Goal: Task Accomplishment & Management: Manage account settings

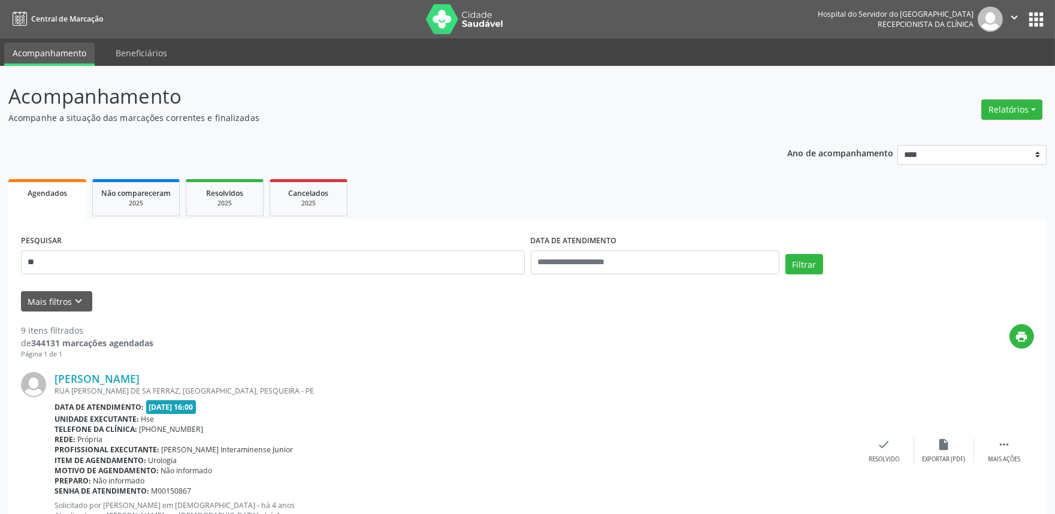
type input "*"
click at [44, 304] on button "Mais filtros keyboard_arrow_down" at bounding box center [56, 301] width 71 height 21
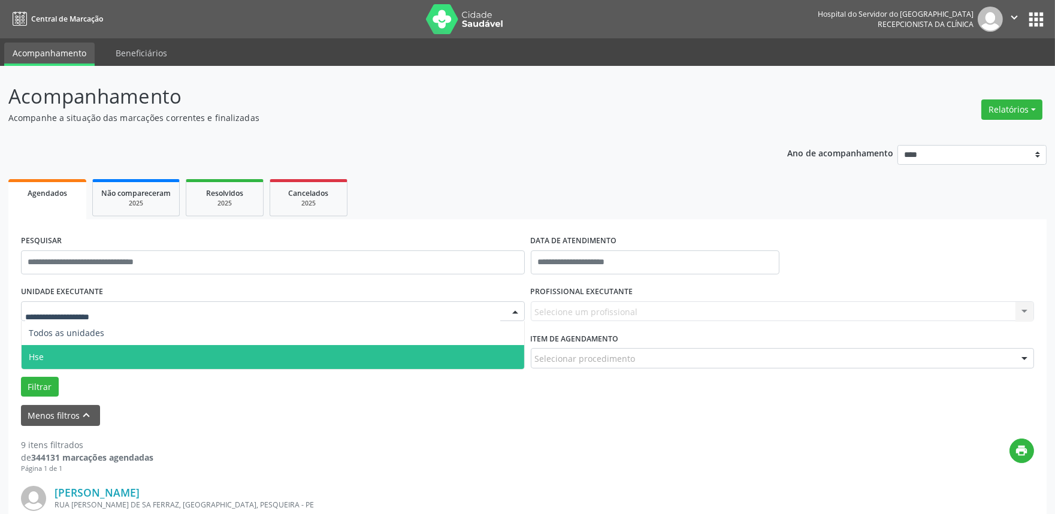
click at [72, 303] on div at bounding box center [273, 311] width 504 height 20
click at [67, 356] on span "Hse" at bounding box center [273, 357] width 503 height 24
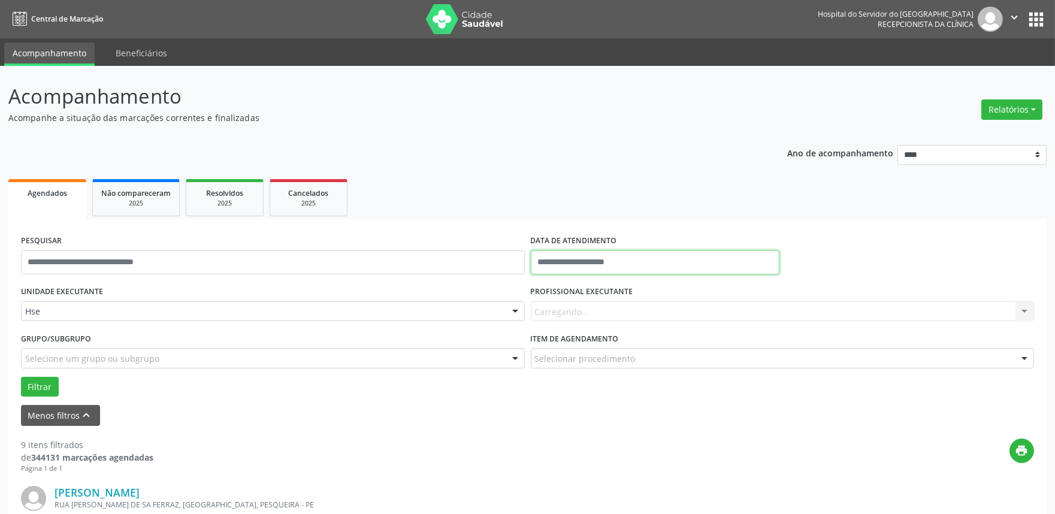
click at [618, 256] on input "text" at bounding box center [655, 262] width 249 height 24
click at [623, 353] on span "8" at bounding box center [622, 348] width 23 height 23
type input "**********"
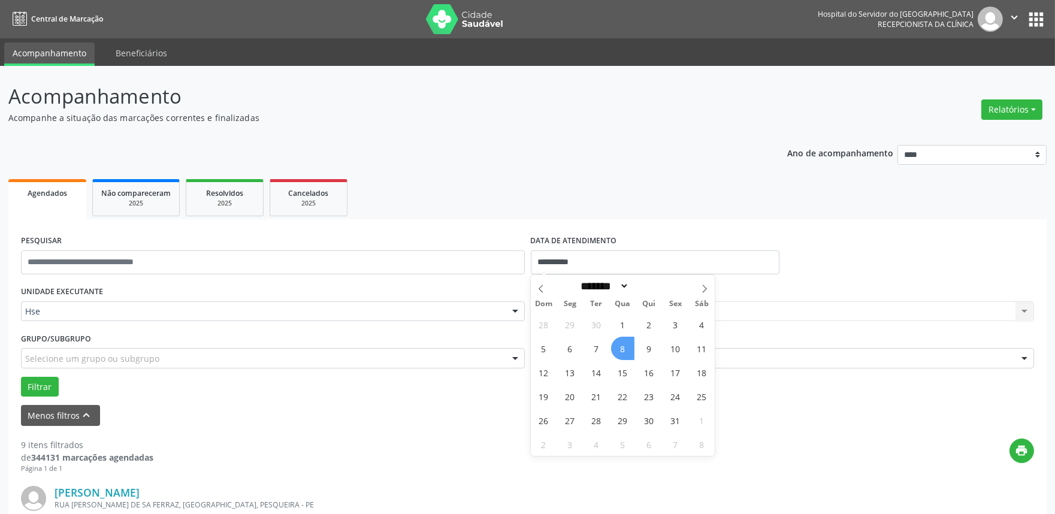
click at [623, 353] on span "8" at bounding box center [622, 348] width 23 height 23
type input "*"
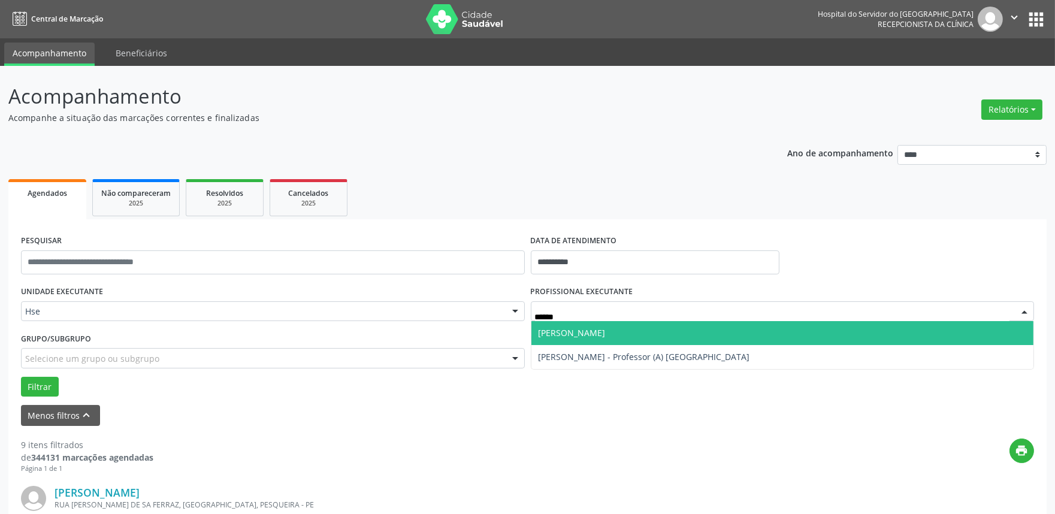
type input "*******"
click at [566, 336] on span "[PERSON_NAME]" at bounding box center [572, 332] width 67 height 11
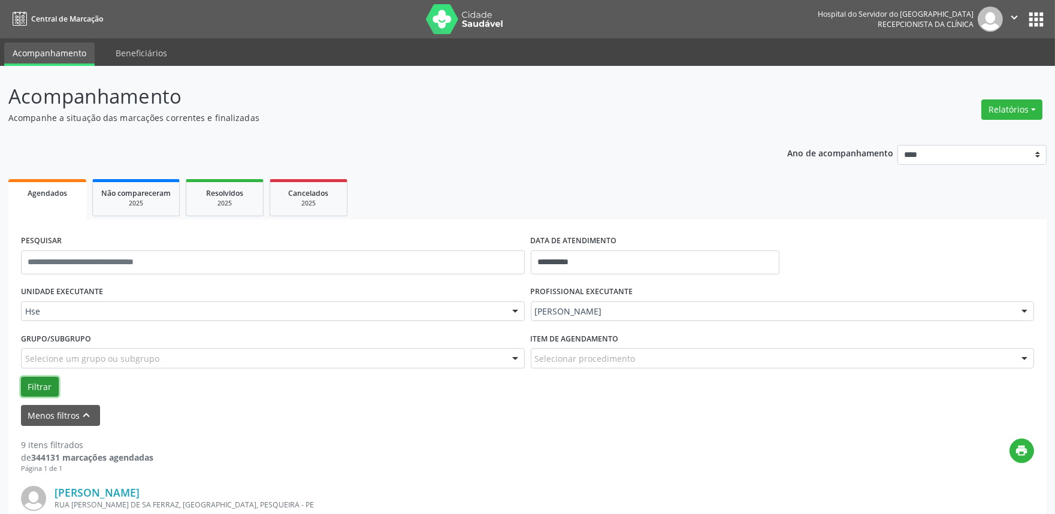
click at [28, 385] on button "Filtrar" at bounding box center [40, 387] width 38 height 20
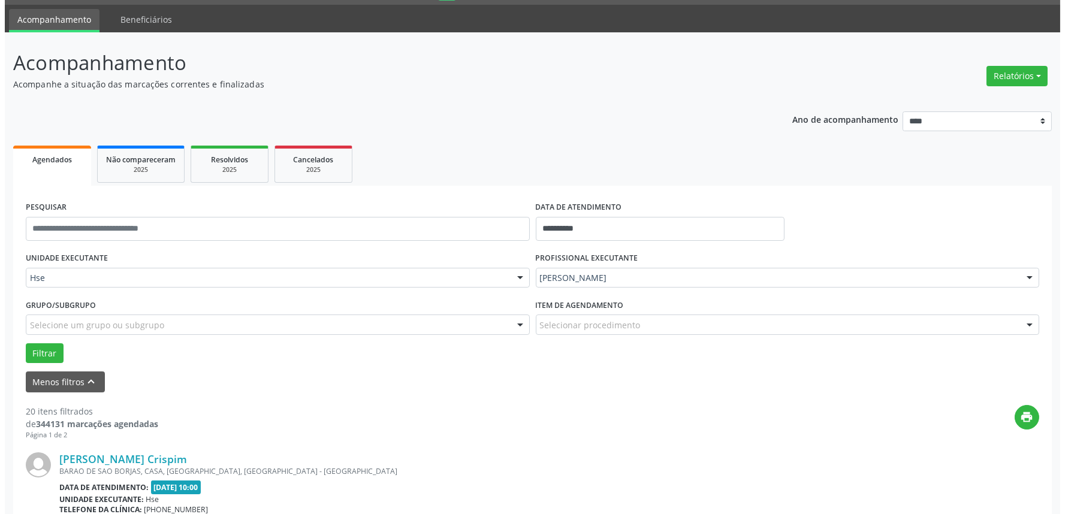
scroll to position [200, 0]
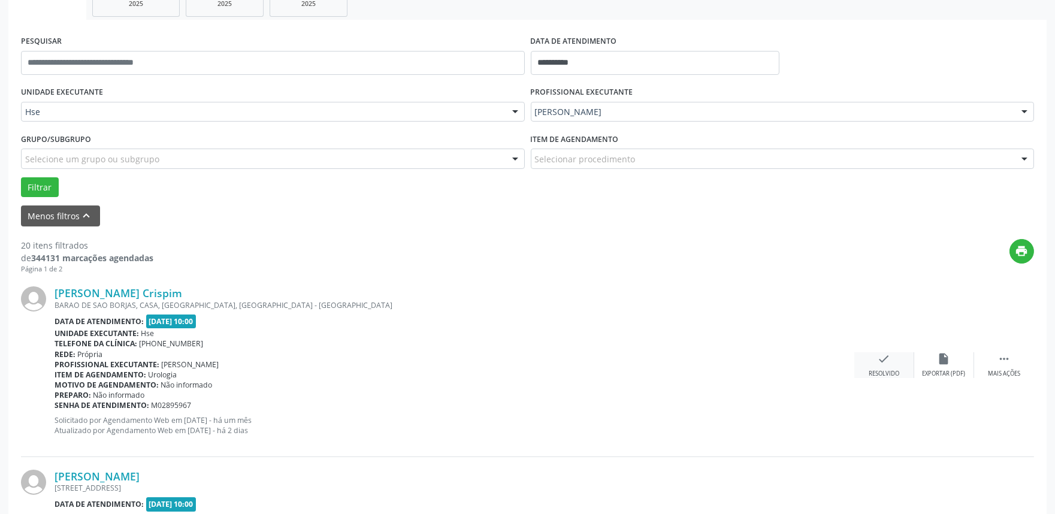
click at [890, 373] on div "Resolvido" at bounding box center [884, 374] width 31 height 8
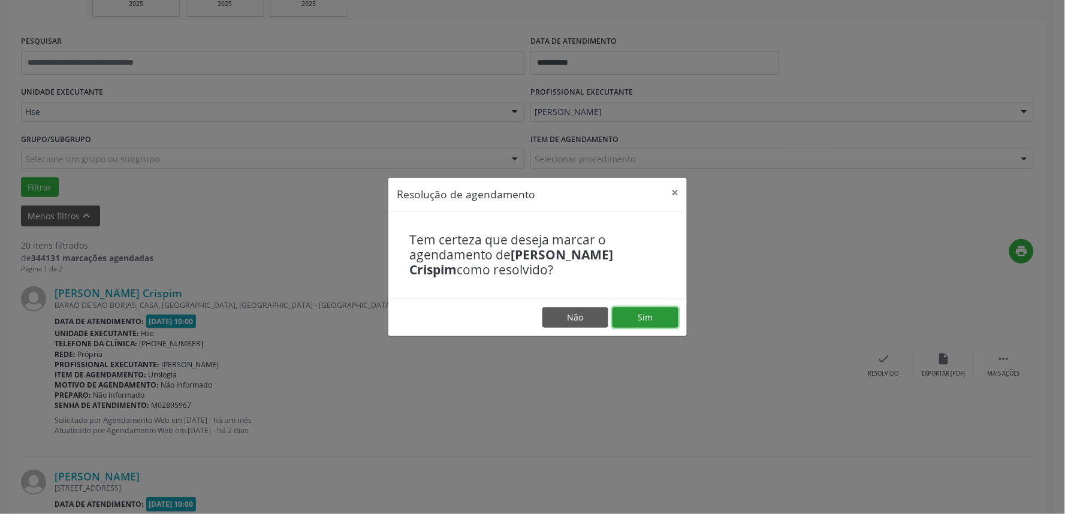
click at [636, 314] on button "Sim" at bounding box center [645, 317] width 66 height 20
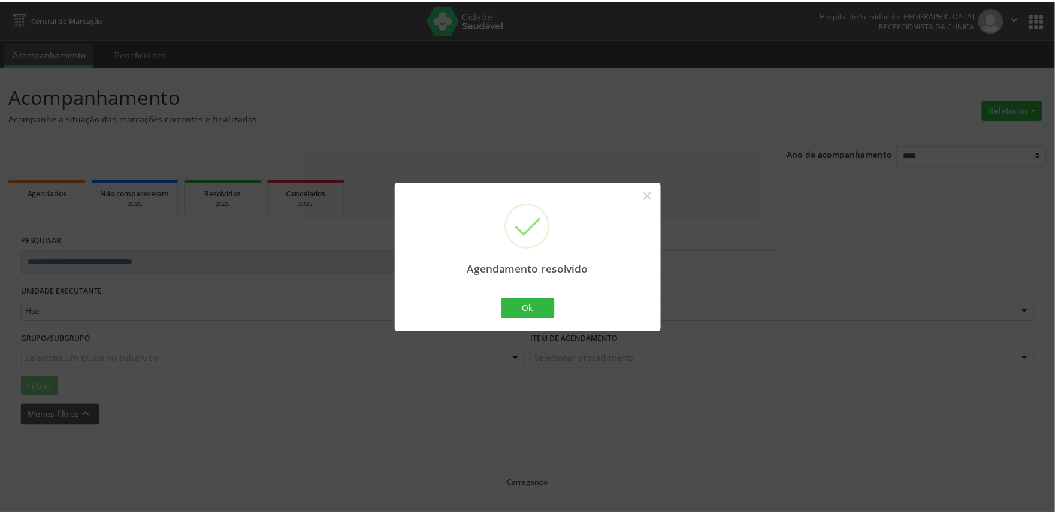
scroll to position [0, 0]
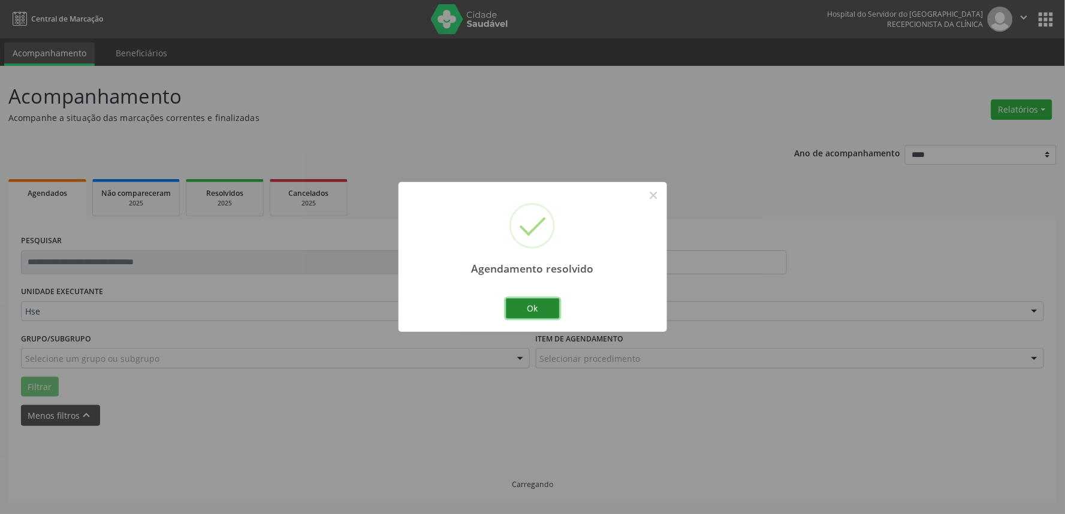
click at [544, 302] on button "Ok" at bounding box center [533, 308] width 54 height 20
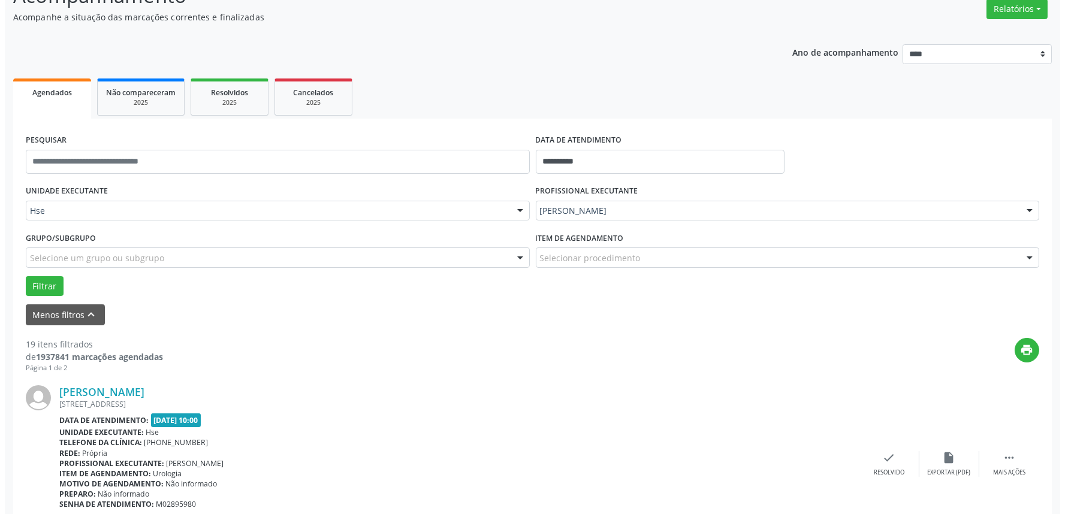
scroll to position [266, 0]
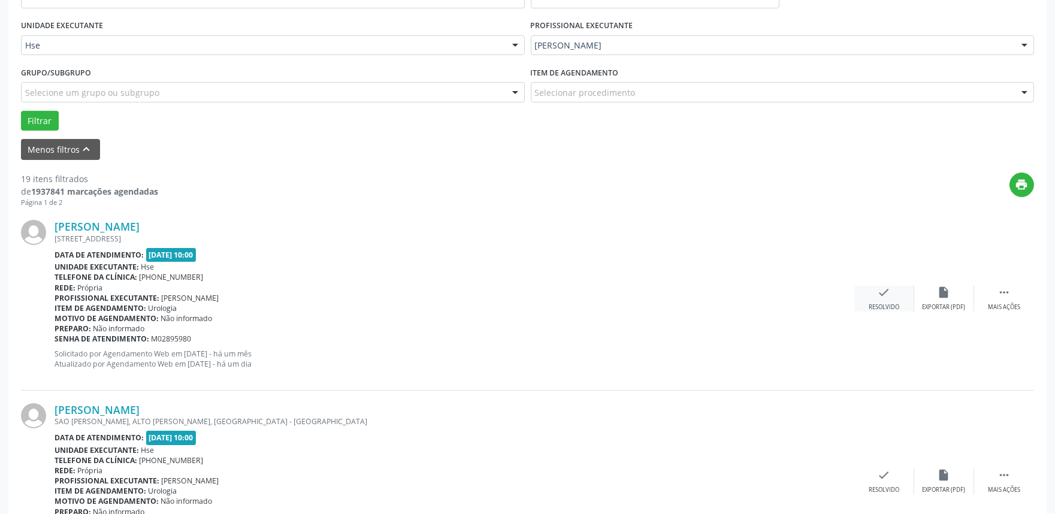
click at [893, 297] on div "check Resolvido" at bounding box center [884, 299] width 60 height 26
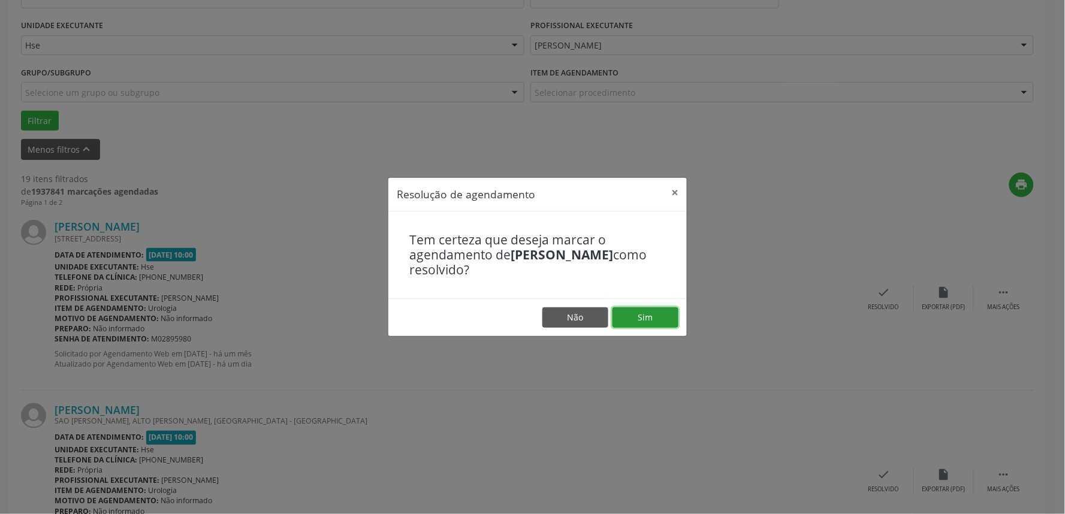
click at [673, 326] on button "Sim" at bounding box center [645, 317] width 66 height 20
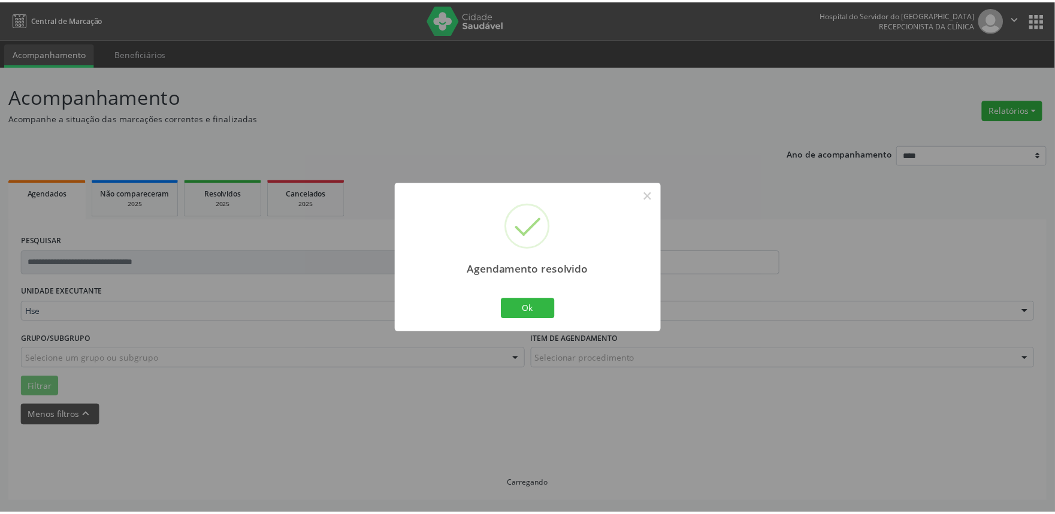
scroll to position [0, 0]
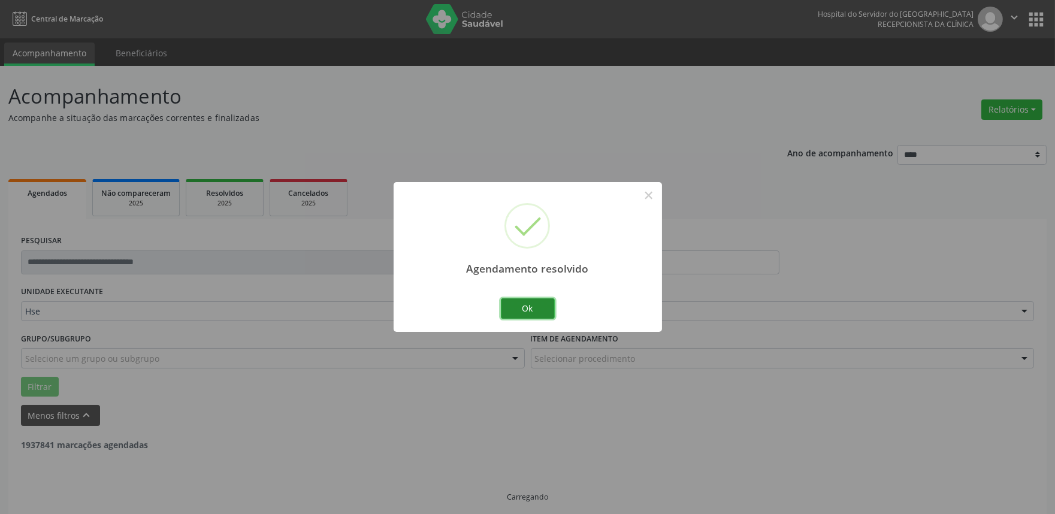
click at [531, 313] on button "Ok" at bounding box center [528, 308] width 54 height 20
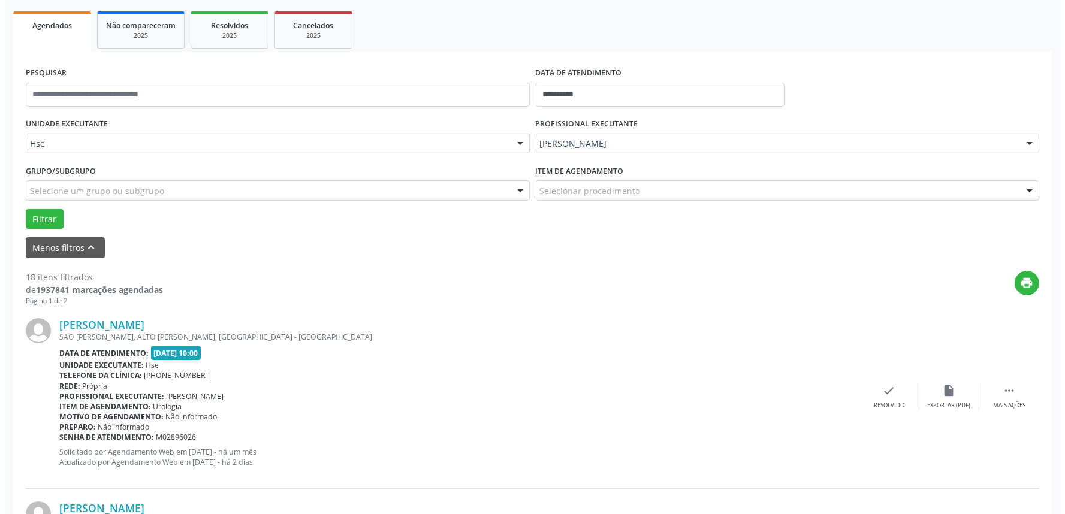
scroll to position [200, 0]
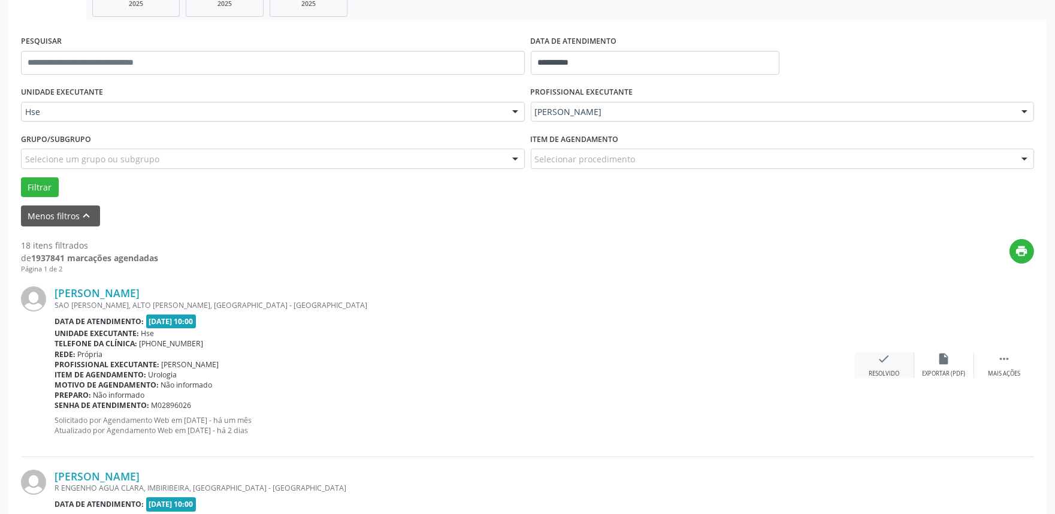
click at [884, 367] on div "check Resolvido" at bounding box center [884, 365] width 60 height 26
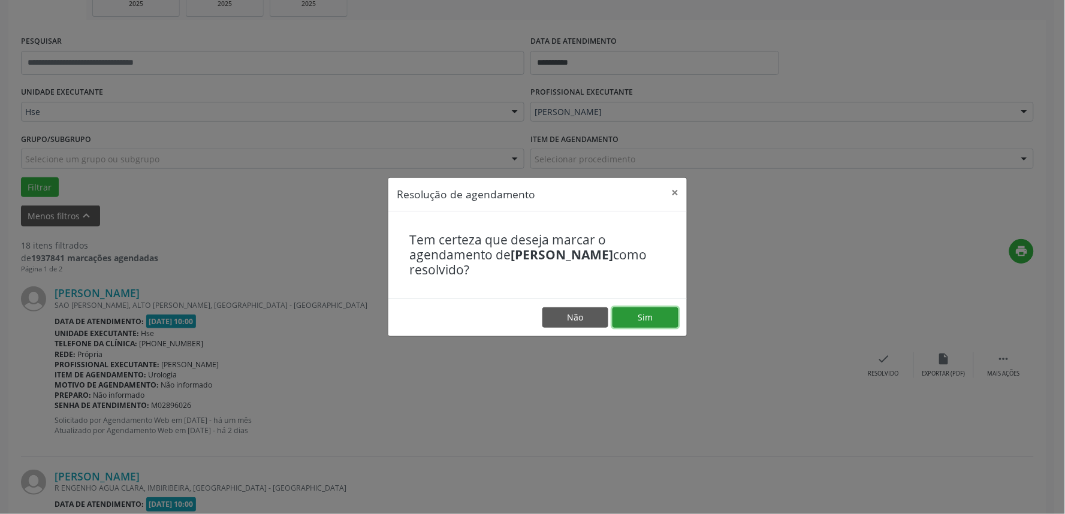
click at [655, 319] on button "Sim" at bounding box center [645, 317] width 66 height 20
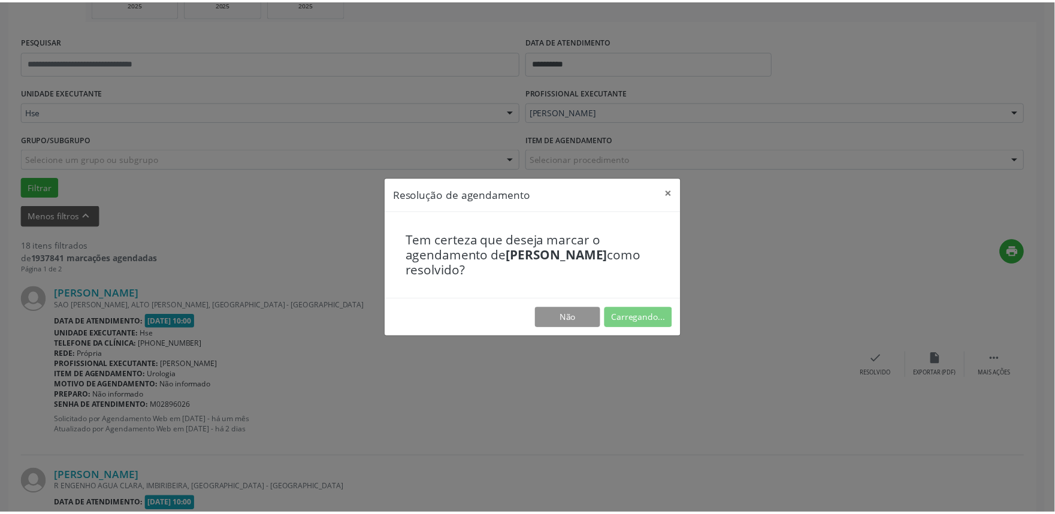
scroll to position [0, 0]
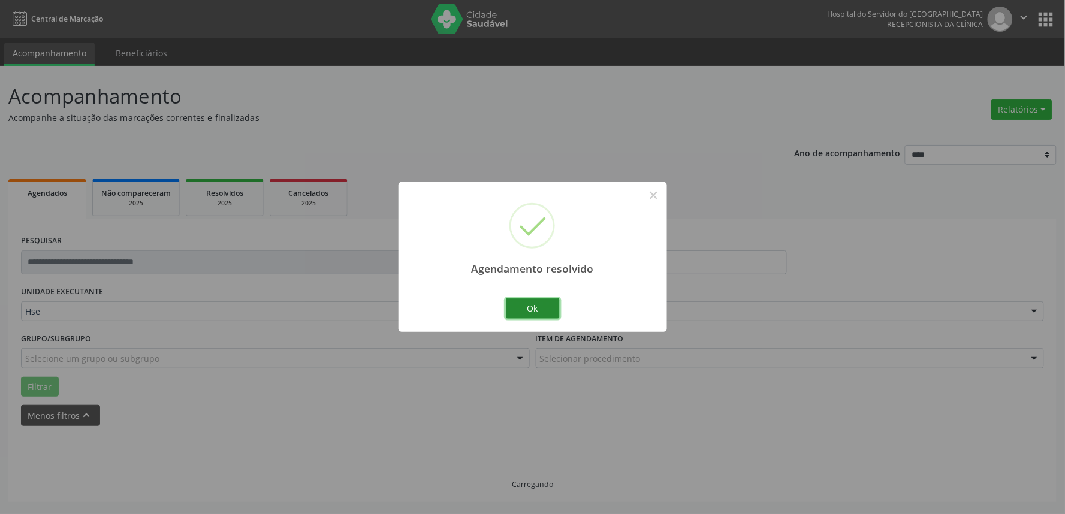
click at [549, 314] on button "Ok" at bounding box center [533, 308] width 54 height 20
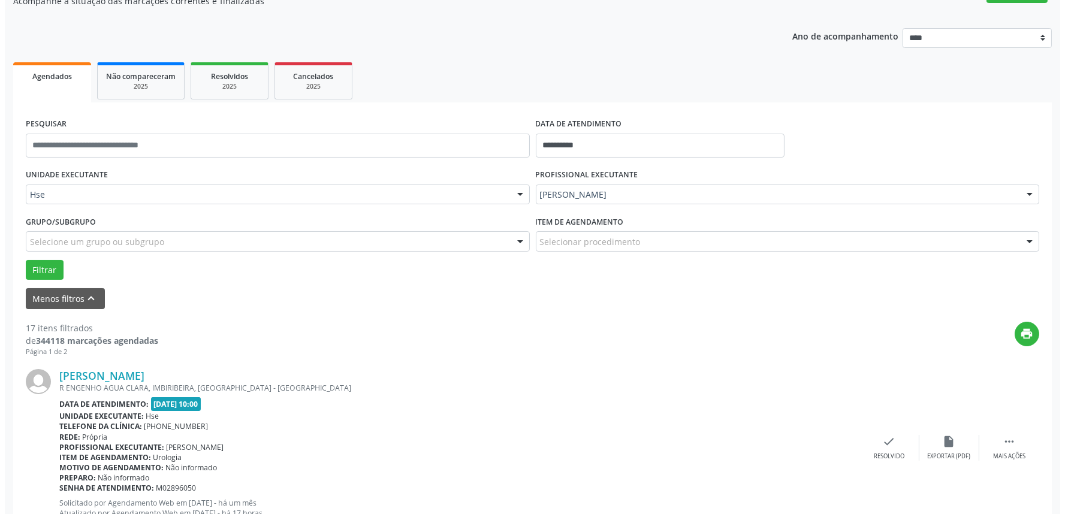
scroll to position [266, 0]
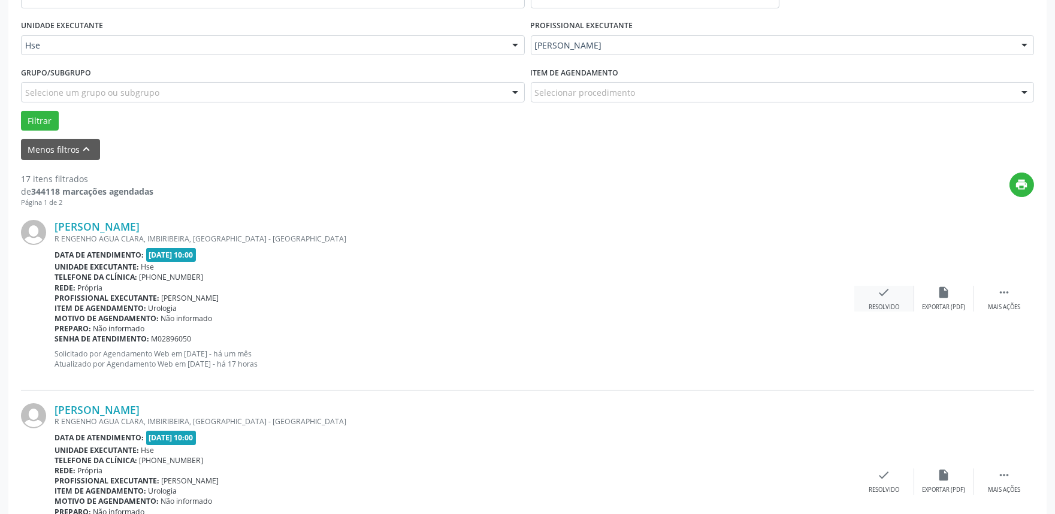
click at [889, 300] on div "check Resolvido" at bounding box center [884, 299] width 60 height 26
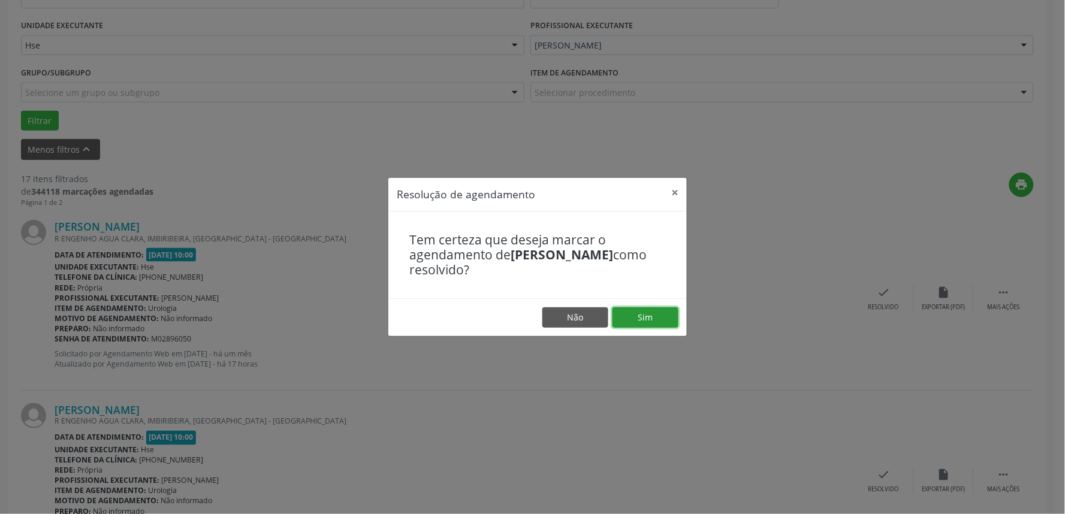
click at [656, 312] on button "Sim" at bounding box center [645, 317] width 66 height 20
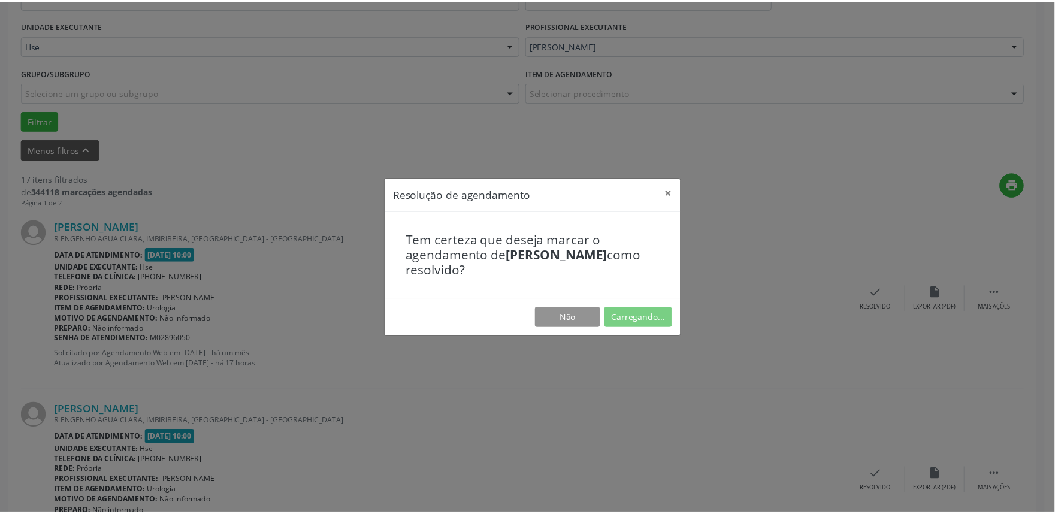
scroll to position [0, 0]
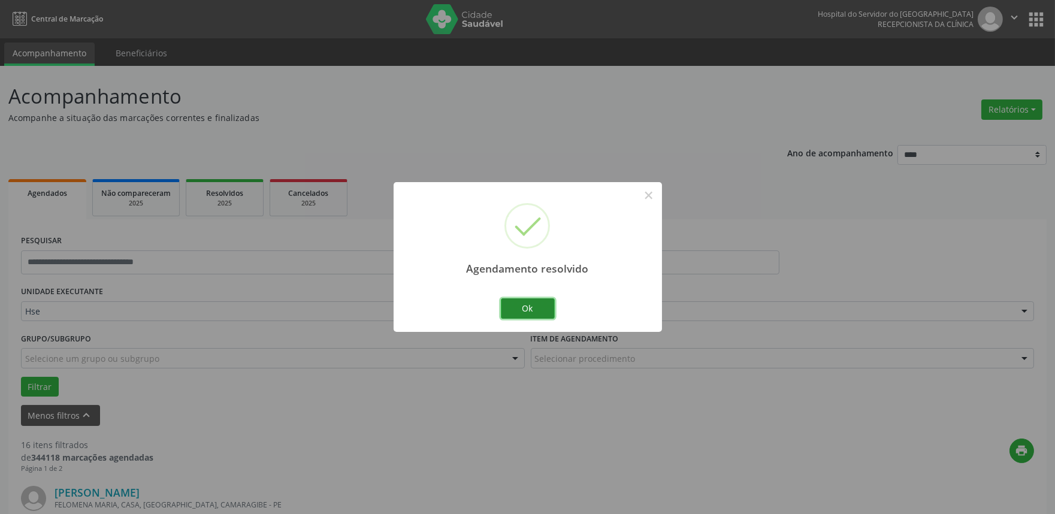
click at [524, 313] on button "Ok" at bounding box center [528, 308] width 54 height 20
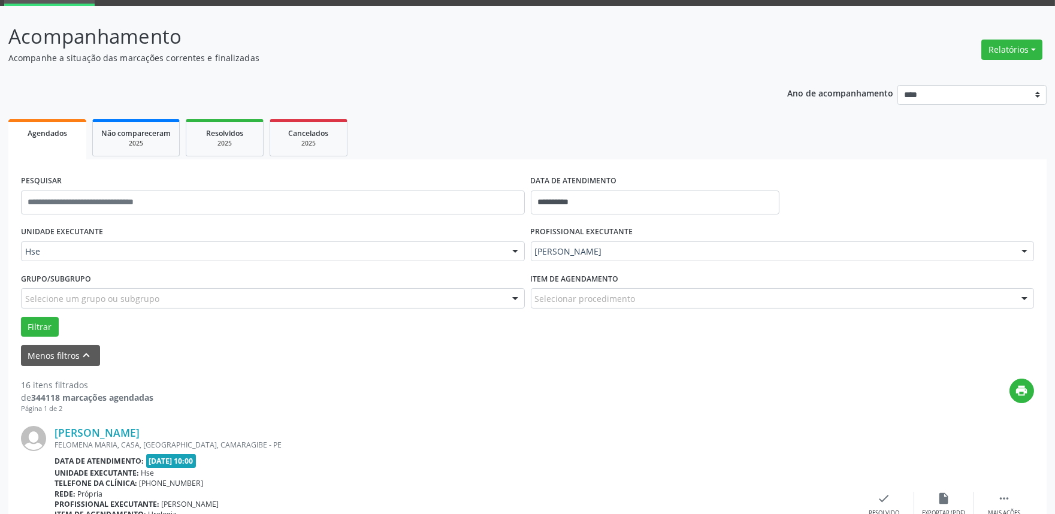
scroll to position [266, 0]
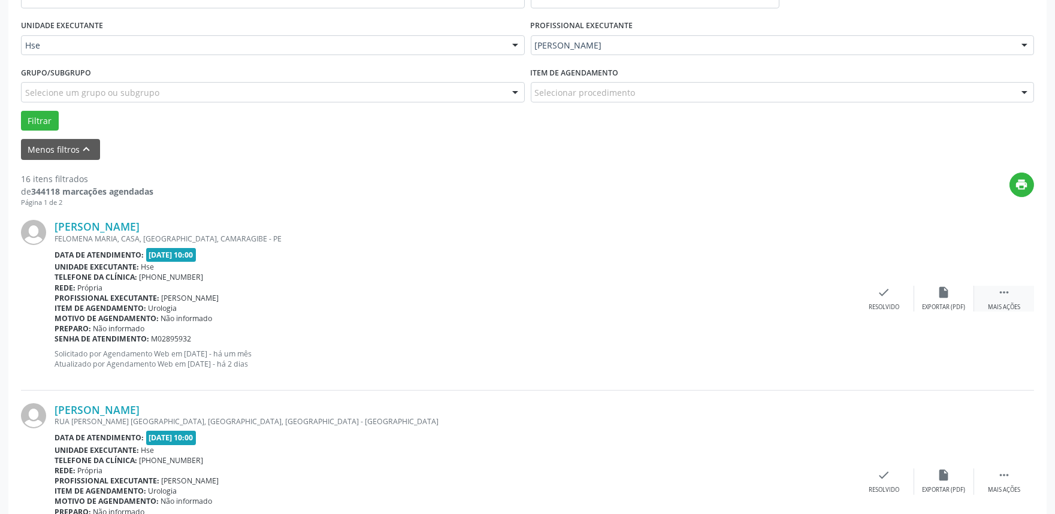
click at [1002, 301] on div " Mais ações" at bounding box center [1004, 299] width 60 height 26
click at [947, 306] on div "Não compareceu" at bounding box center [943, 307] width 51 height 8
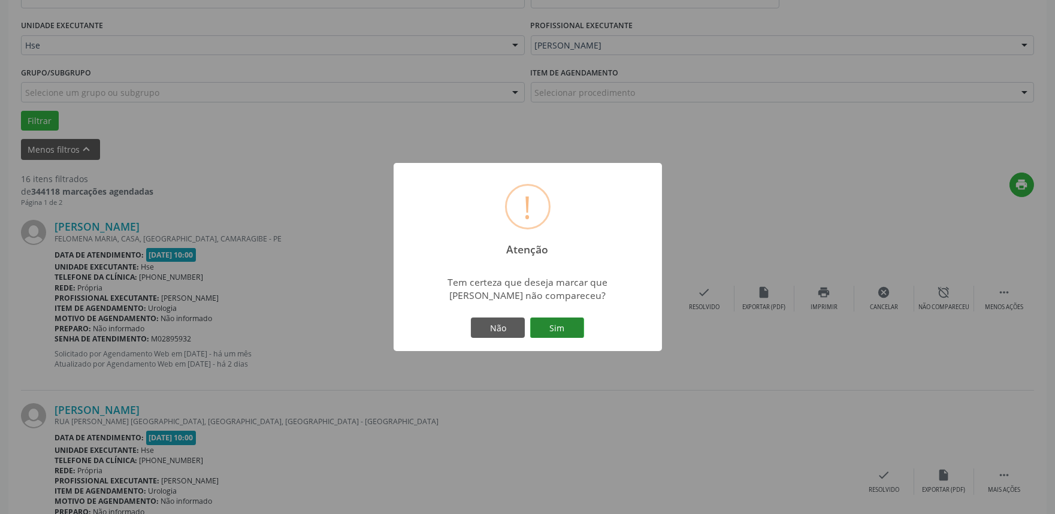
click at [569, 320] on button "Sim" at bounding box center [557, 328] width 54 height 20
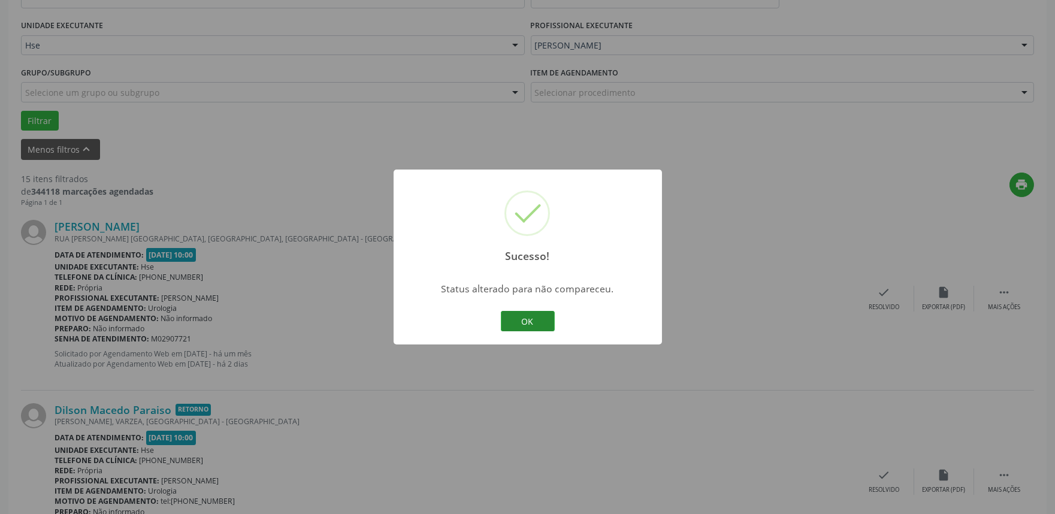
click at [521, 327] on button "OK" at bounding box center [528, 321] width 54 height 20
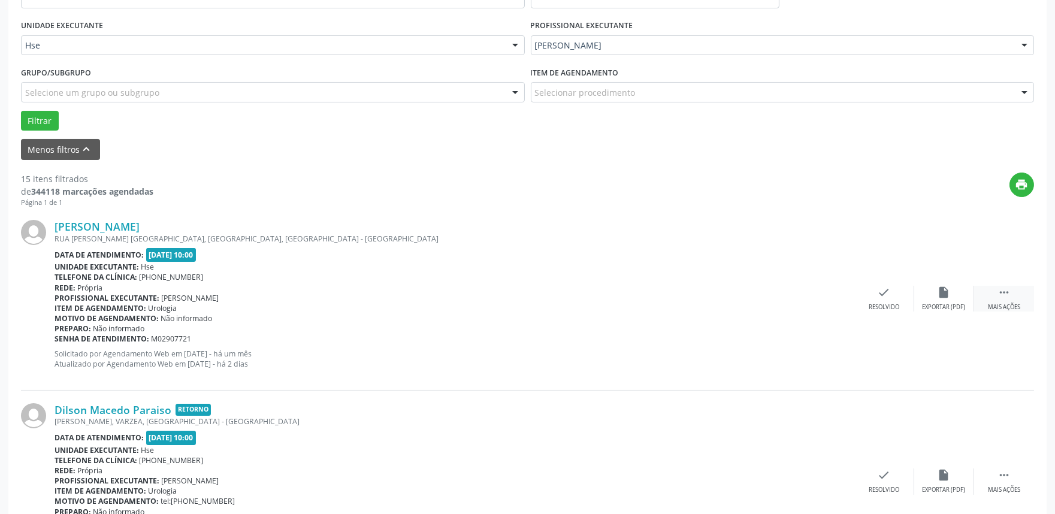
click at [1003, 298] on div " Mais ações" at bounding box center [1004, 299] width 60 height 26
click at [938, 300] on div "alarm_off Não compareceu" at bounding box center [944, 299] width 60 height 26
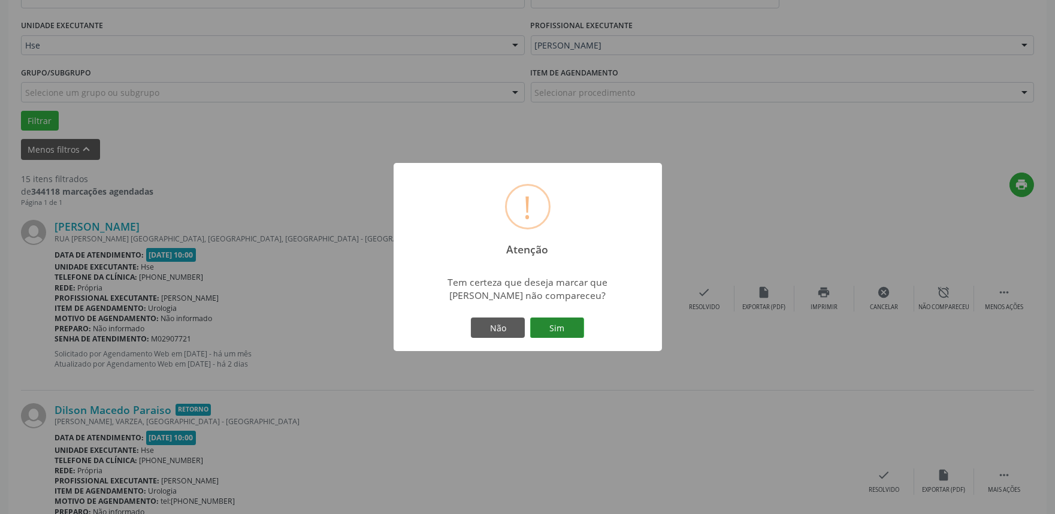
click at [558, 325] on button "Sim" at bounding box center [557, 328] width 54 height 20
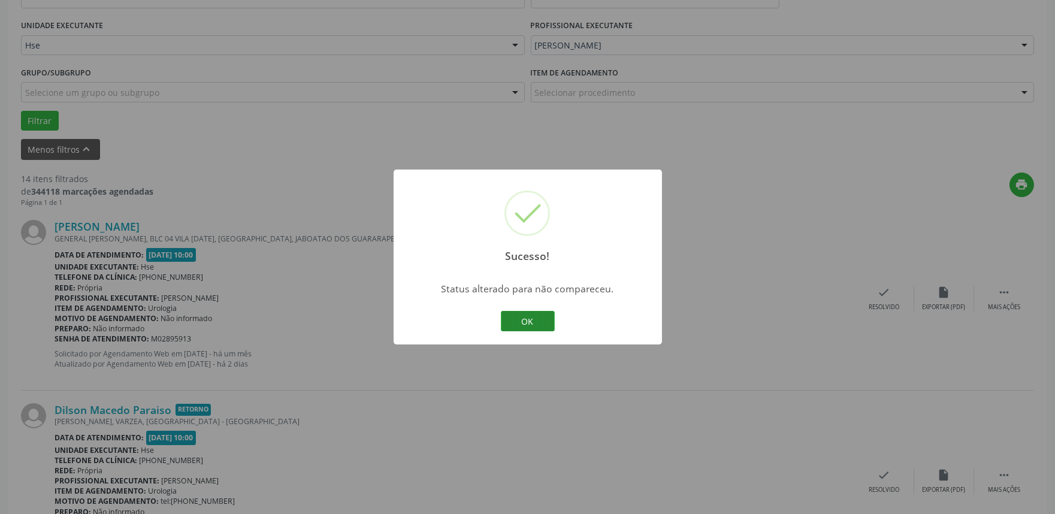
click at [512, 319] on button "OK" at bounding box center [528, 321] width 54 height 20
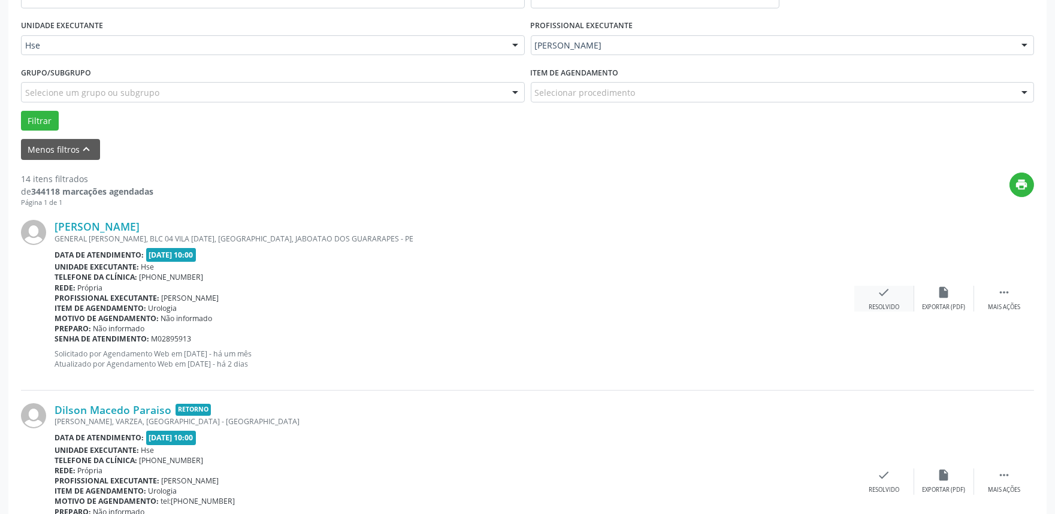
click at [880, 291] on icon "check" at bounding box center [884, 292] width 13 height 13
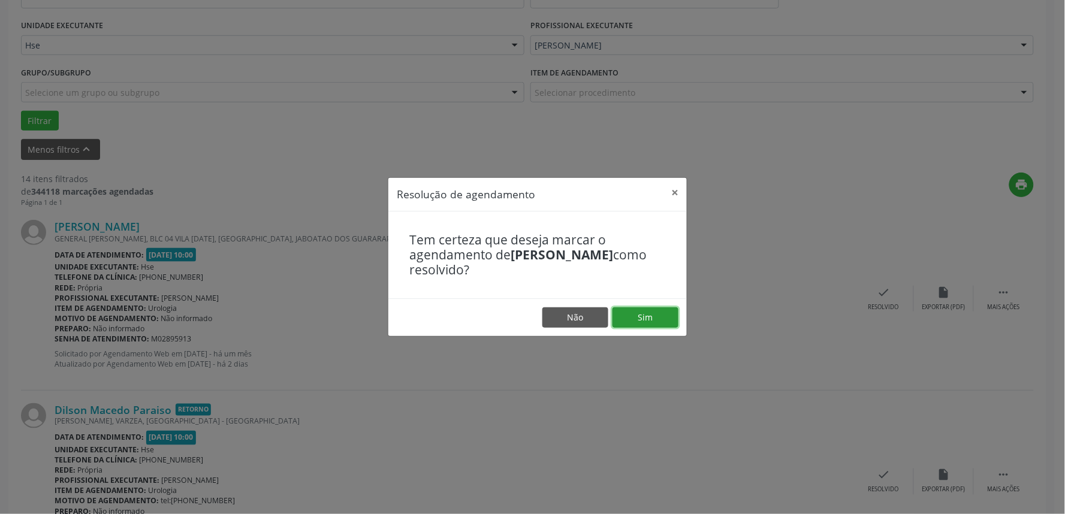
click at [670, 318] on button "Sim" at bounding box center [645, 317] width 66 height 20
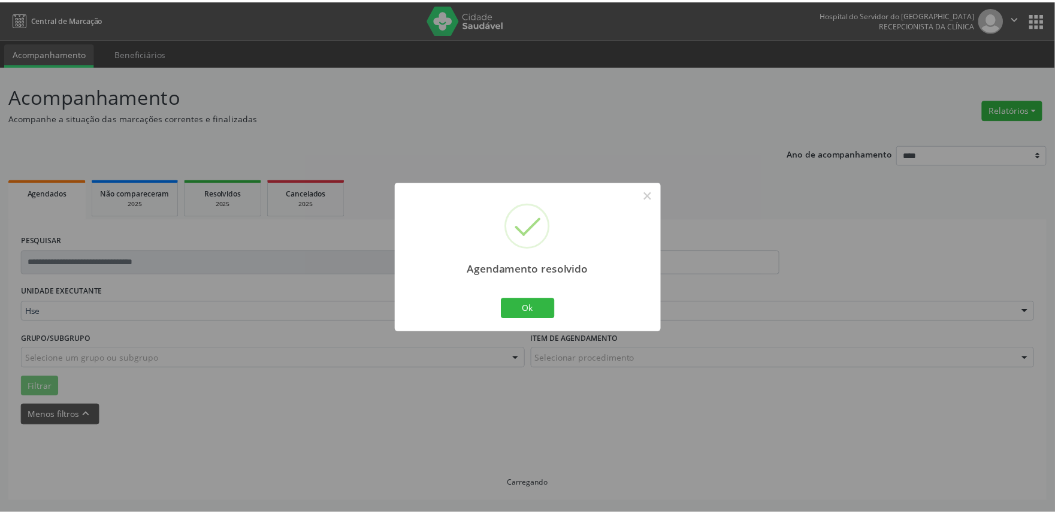
scroll to position [0, 0]
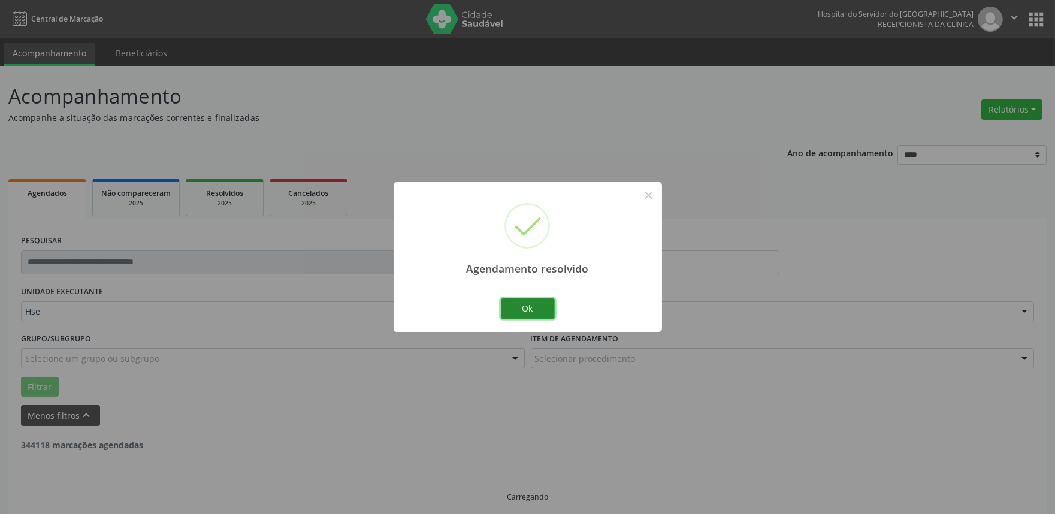
click at [534, 300] on button "Ok" at bounding box center [528, 308] width 54 height 20
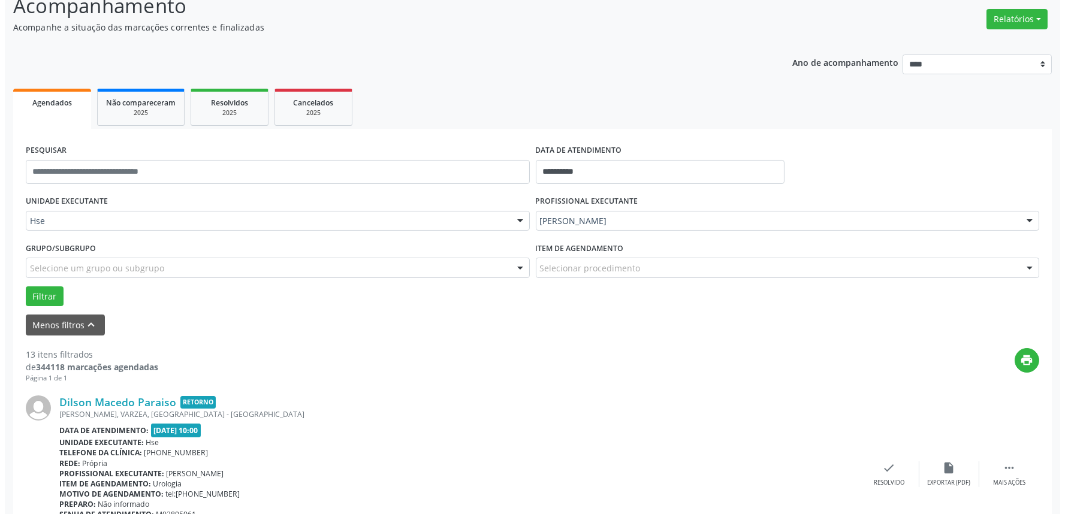
scroll to position [266, 0]
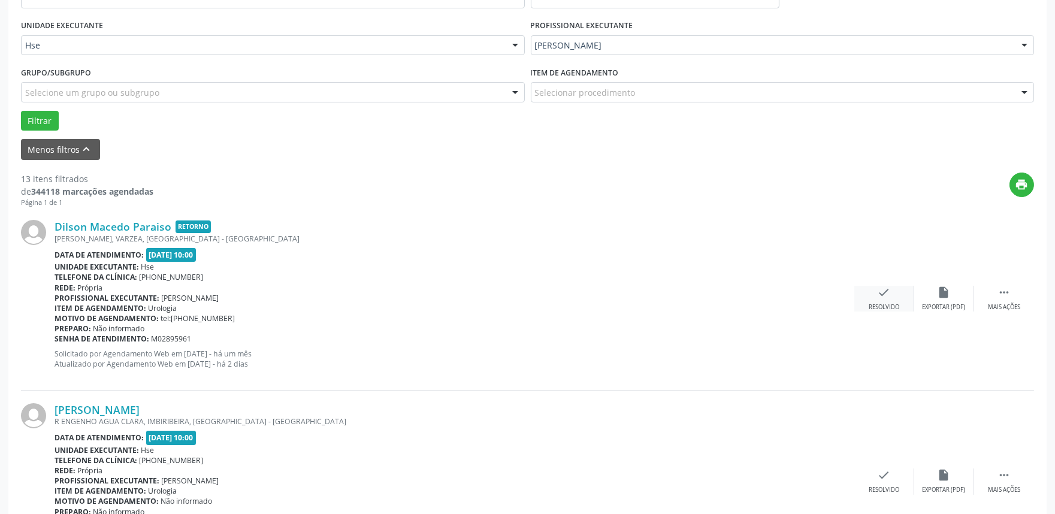
click at [882, 296] on icon "check" at bounding box center [884, 292] width 13 height 13
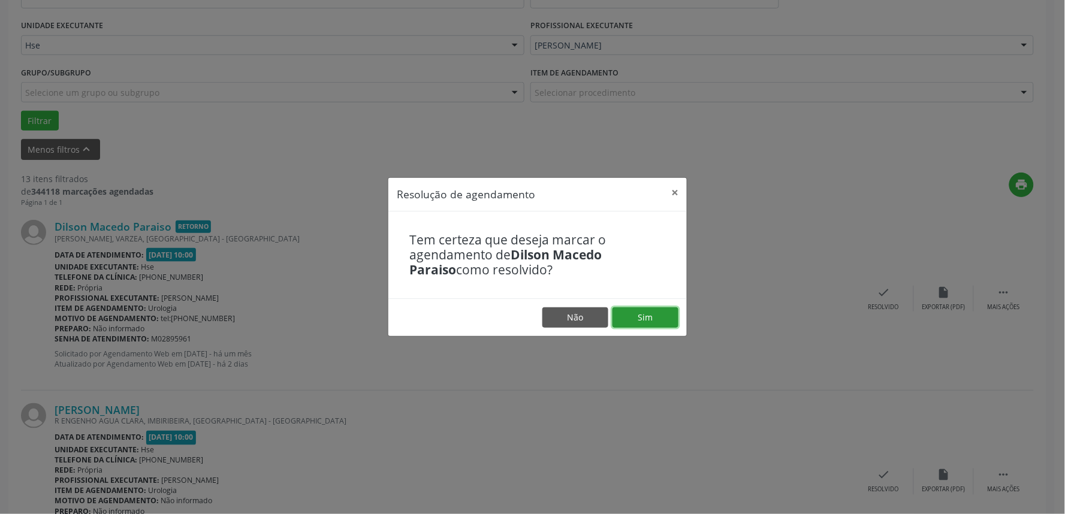
click at [663, 313] on button "Sim" at bounding box center [645, 317] width 66 height 20
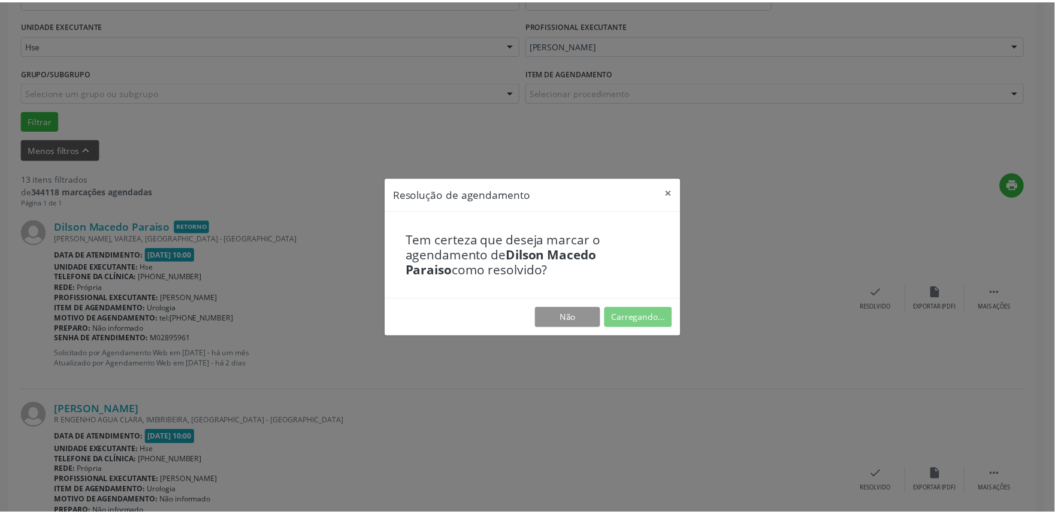
scroll to position [0, 0]
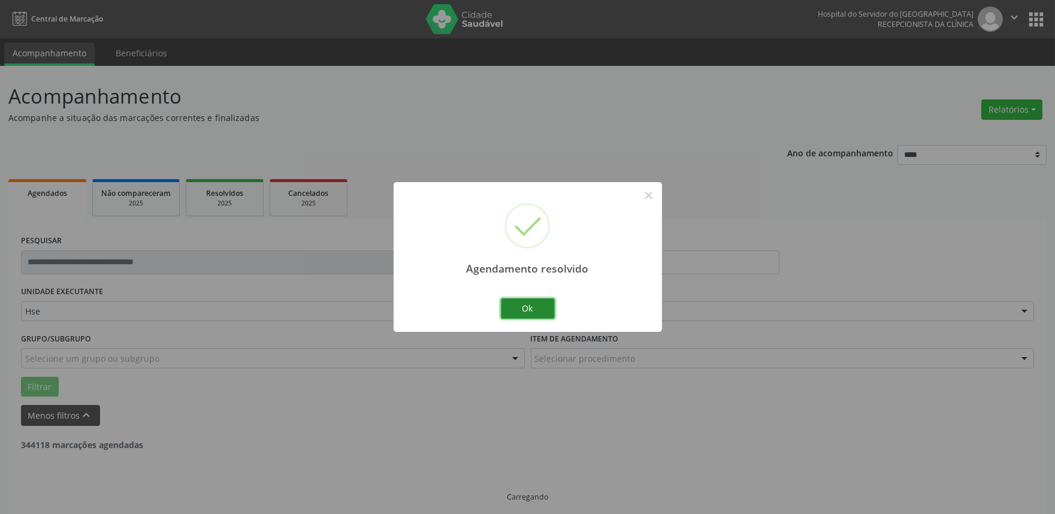
click at [539, 303] on button "Ok" at bounding box center [528, 308] width 54 height 20
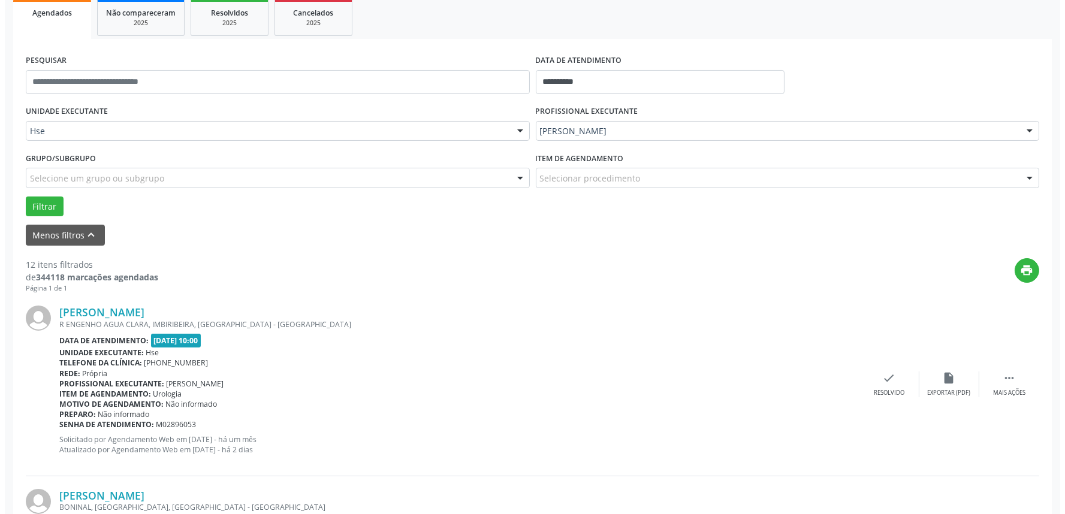
scroll to position [200, 0]
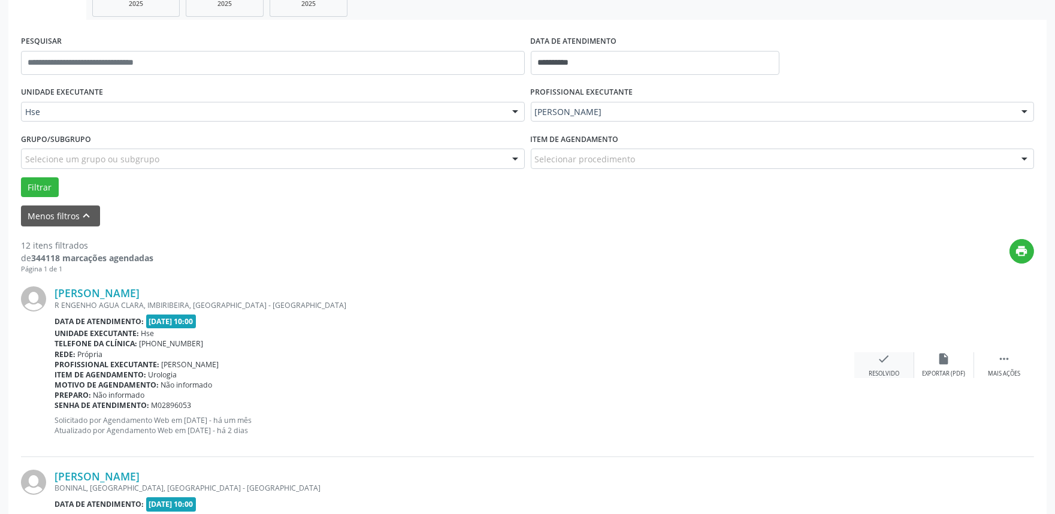
click at [885, 370] on div "Resolvido" at bounding box center [884, 374] width 31 height 8
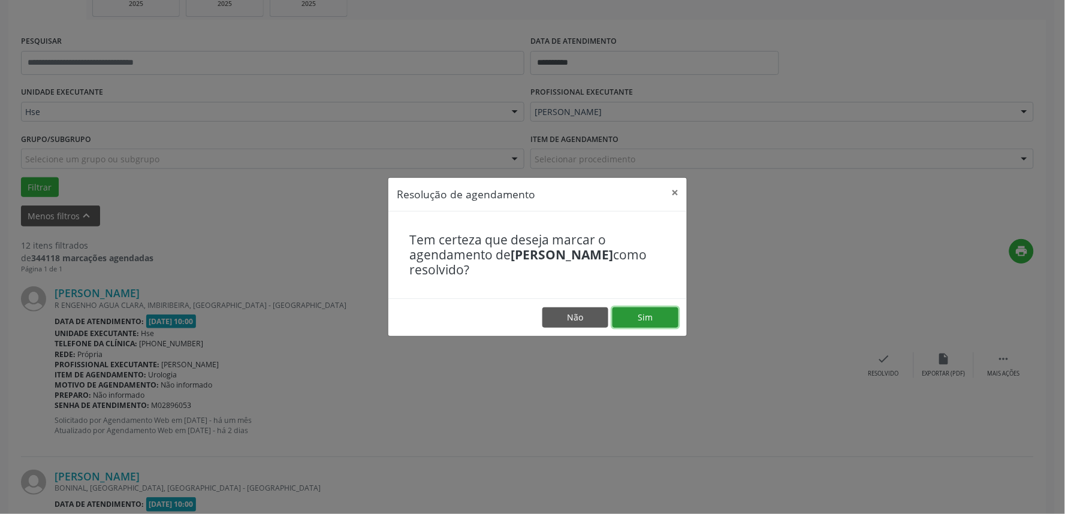
click at [640, 318] on button "Sim" at bounding box center [645, 317] width 66 height 20
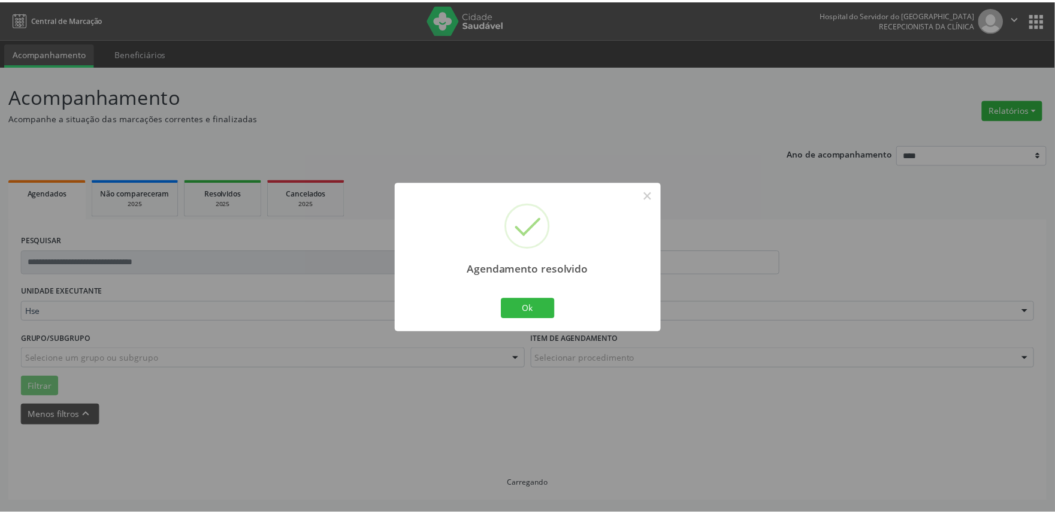
scroll to position [0, 0]
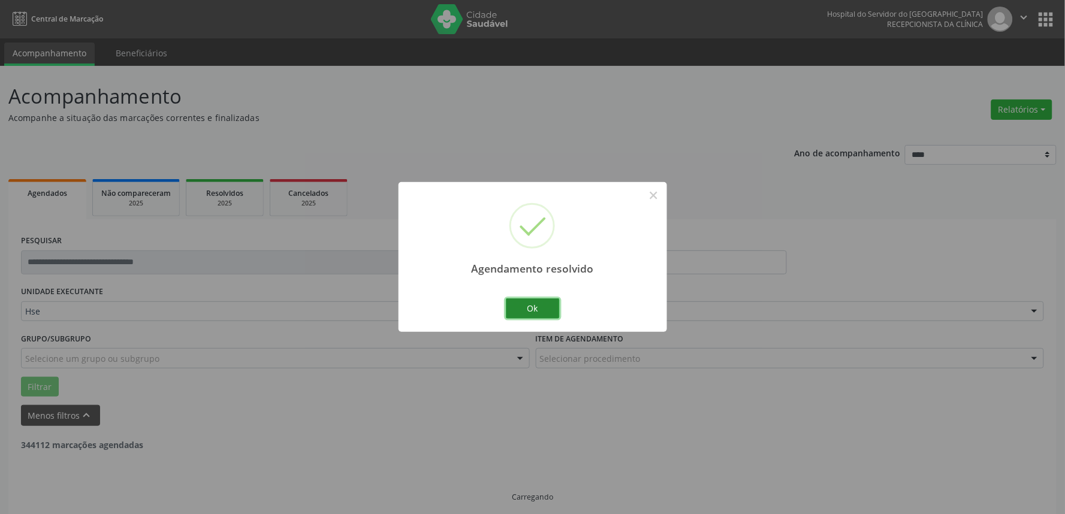
click at [548, 313] on button "Ok" at bounding box center [533, 308] width 54 height 20
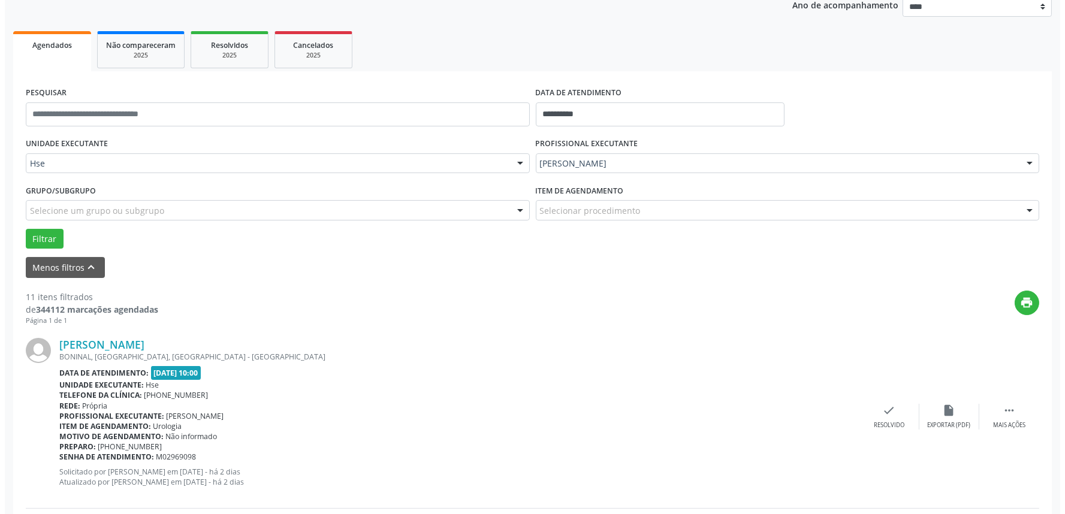
scroll to position [266, 0]
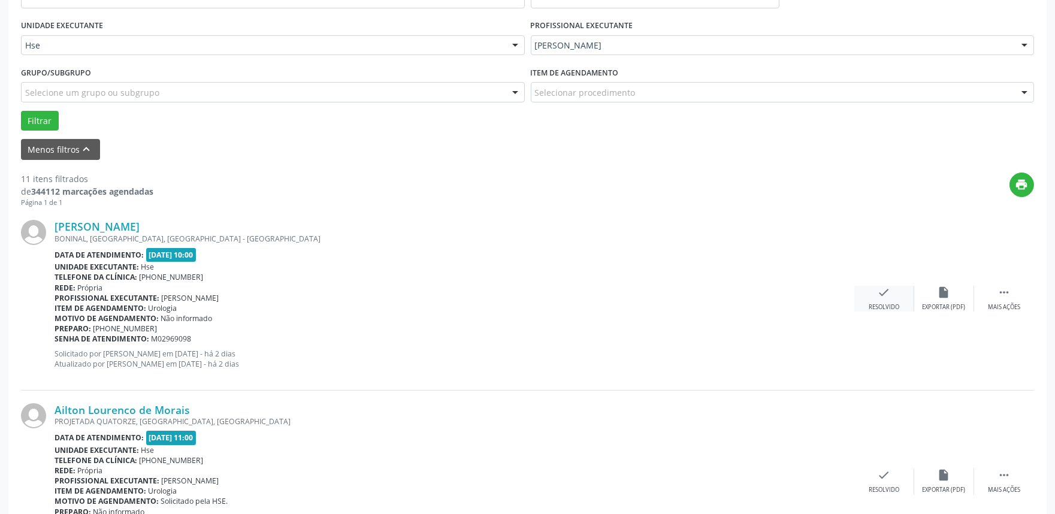
click at [882, 295] on icon "check" at bounding box center [884, 292] width 13 height 13
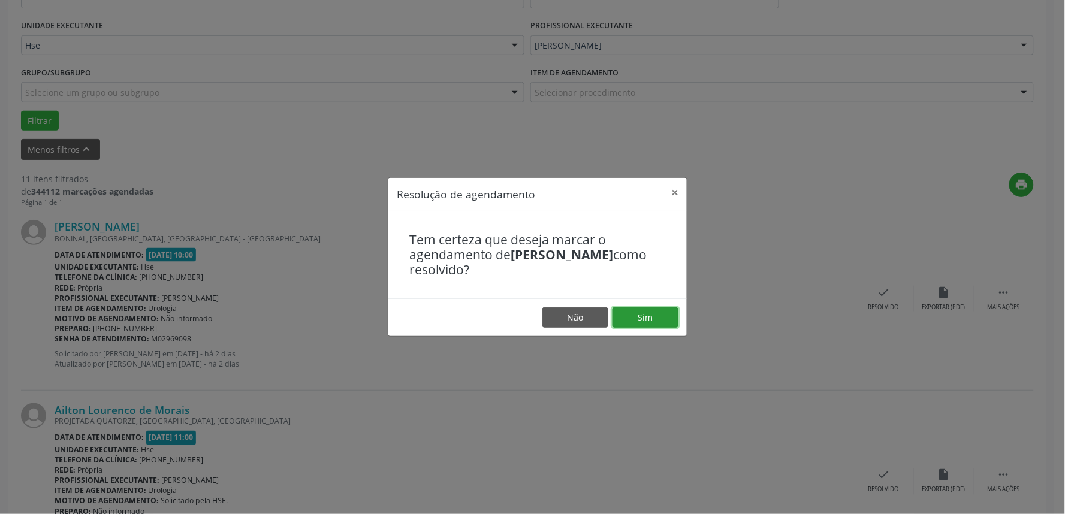
click at [643, 316] on button "Sim" at bounding box center [645, 317] width 66 height 20
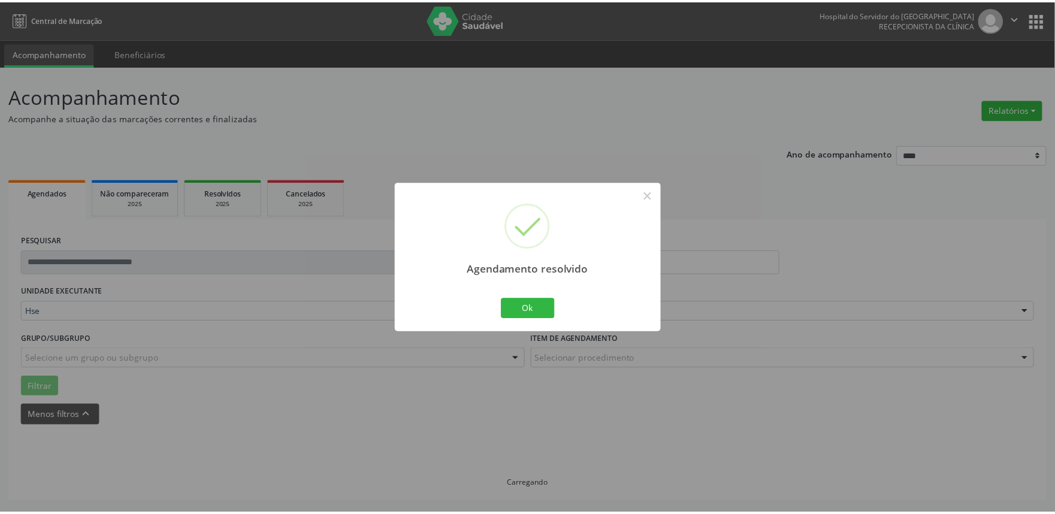
scroll to position [0, 0]
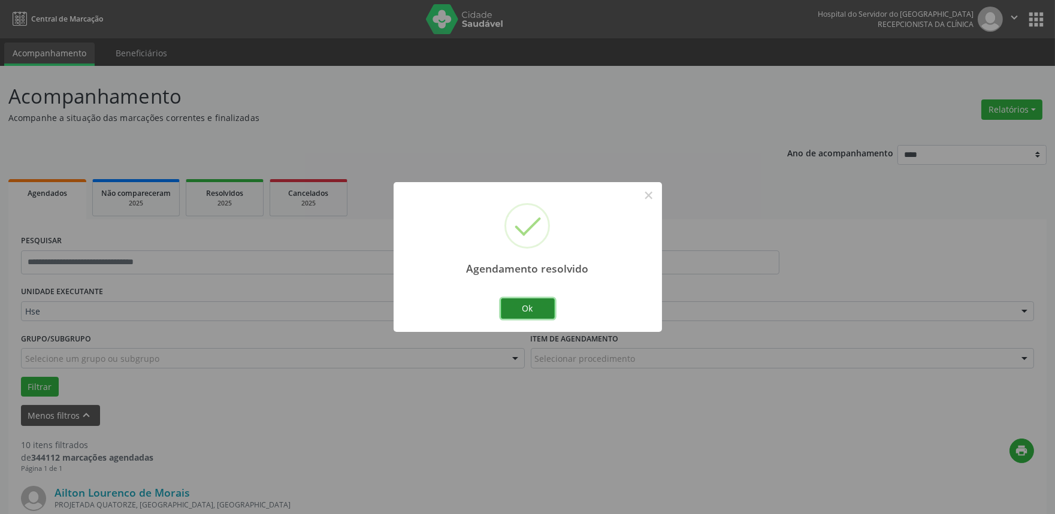
click at [536, 310] on button "Ok" at bounding box center [528, 308] width 54 height 20
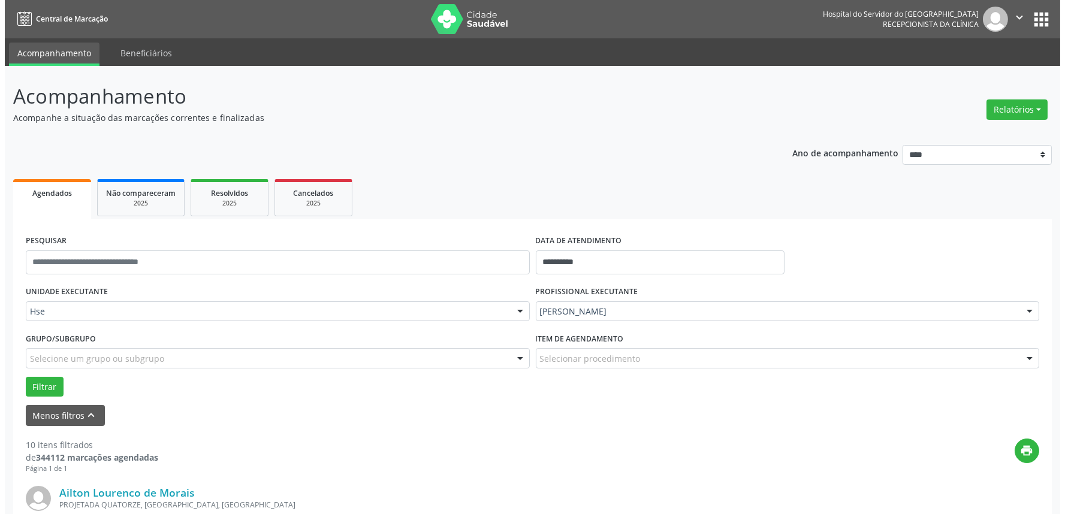
scroll to position [266, 0]
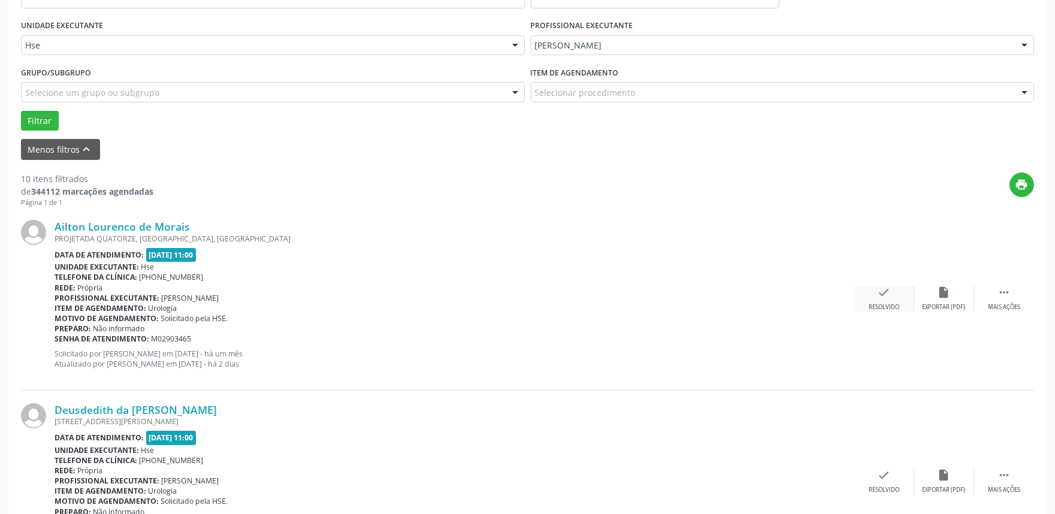
click at [890, 300] on div "check Resolvido" at bounding box center [884, 299] width 60 height 26
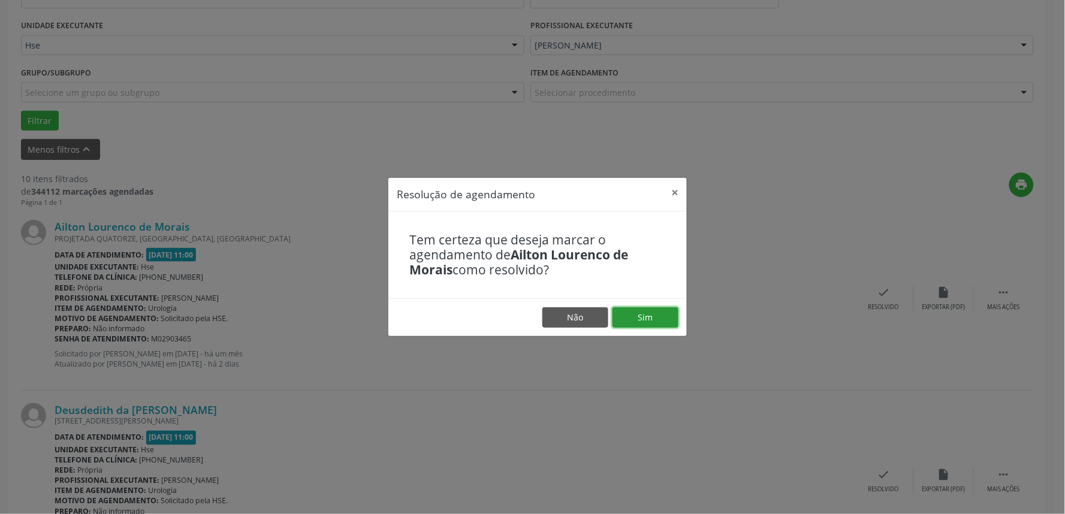
click at [655, 313] on button "Sim" at bounding box center [645, 317] width 66 height 20
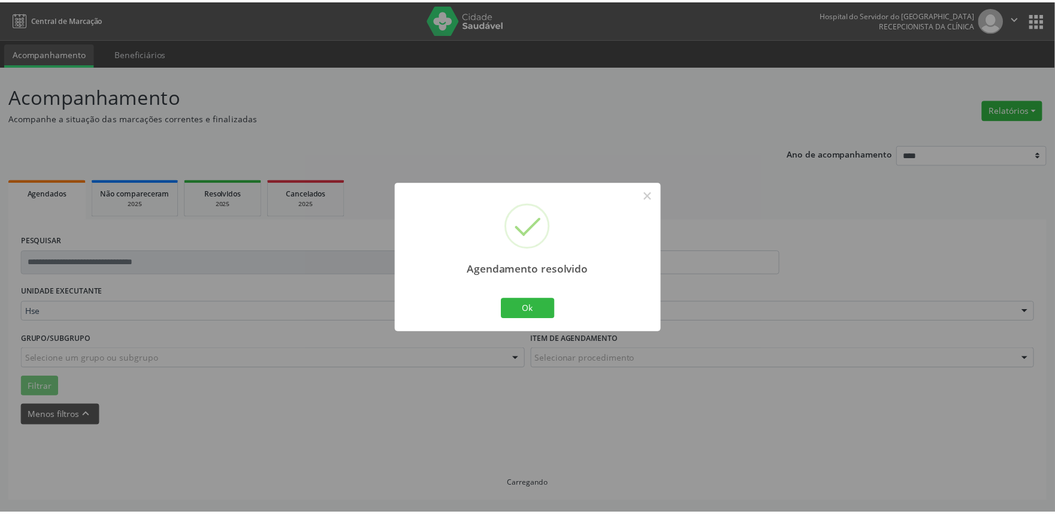
scroll to position [0, 0]
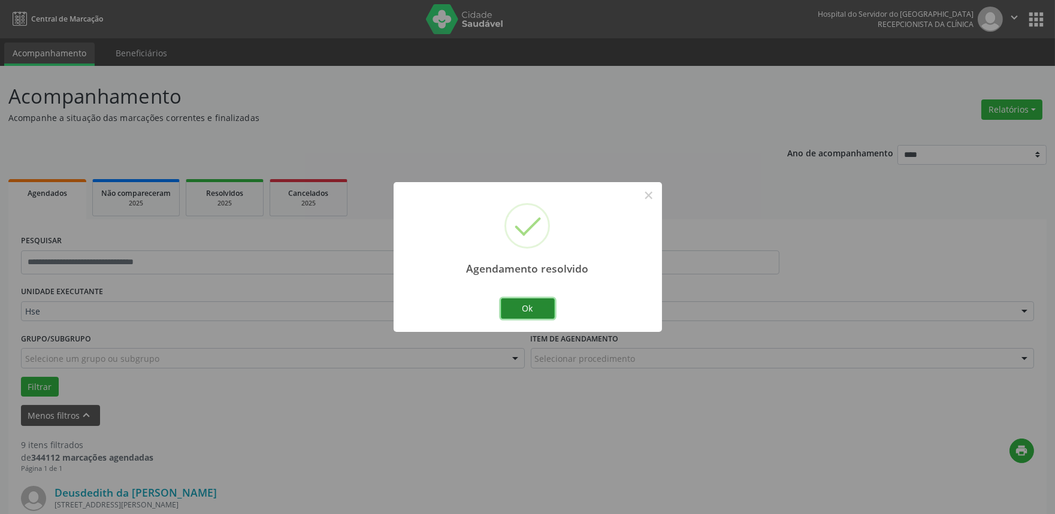
click at [534, 313] on button "Ok" at bounding box center [528, 308] width 54 height 20
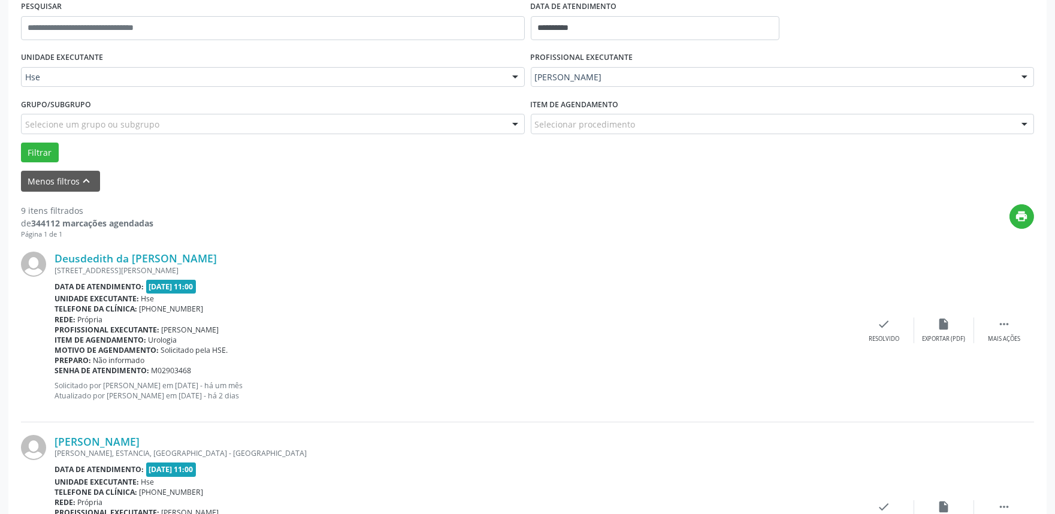
scroll to position [266, 0]
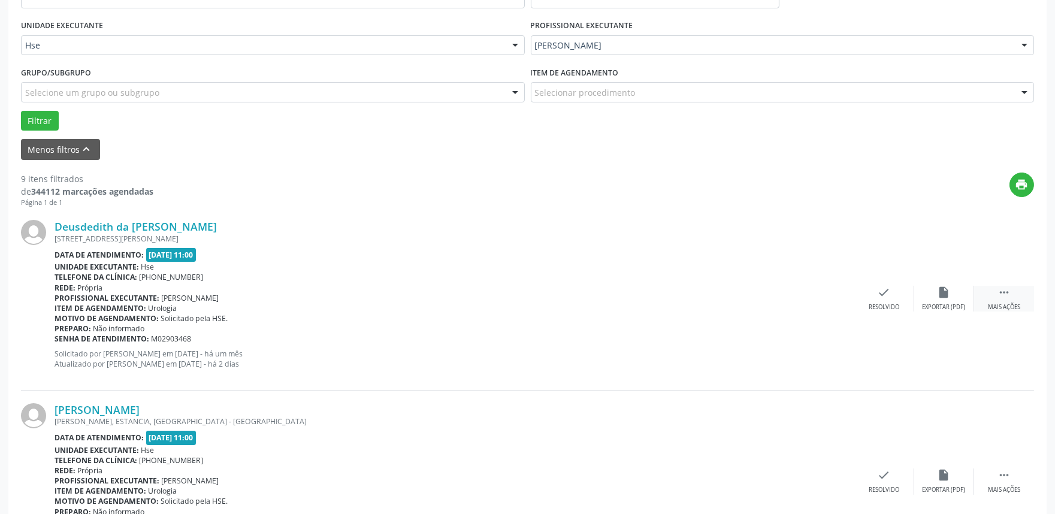
click at [1009, 294] on icon "" at bounding box center [1004, 292] width 13 height 13
click at [927, 304] on div "Não compareceu" at bounding box center [943, 307] width 51 height 8
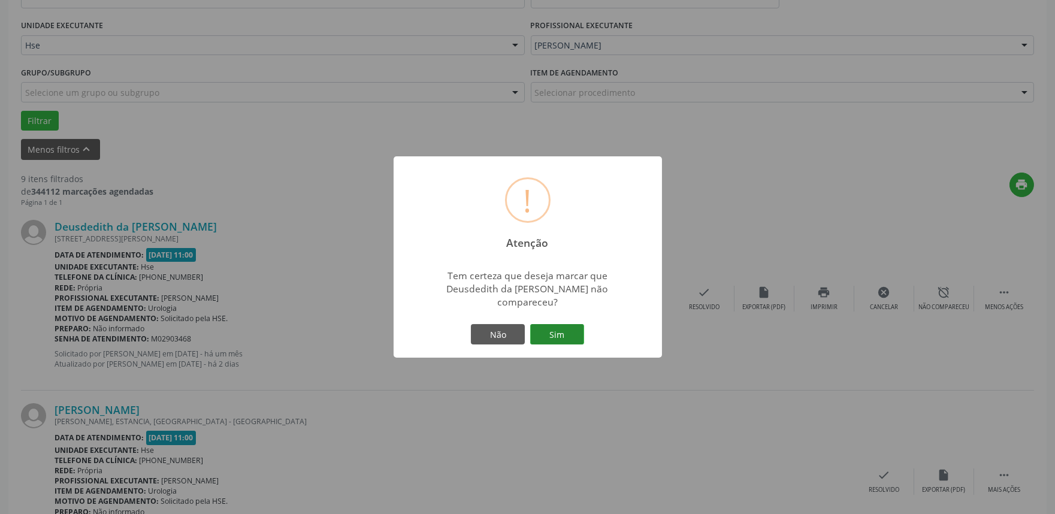
click at [562, 325] on button "Sim" at bounding box center [557, 334] width 54 height 20
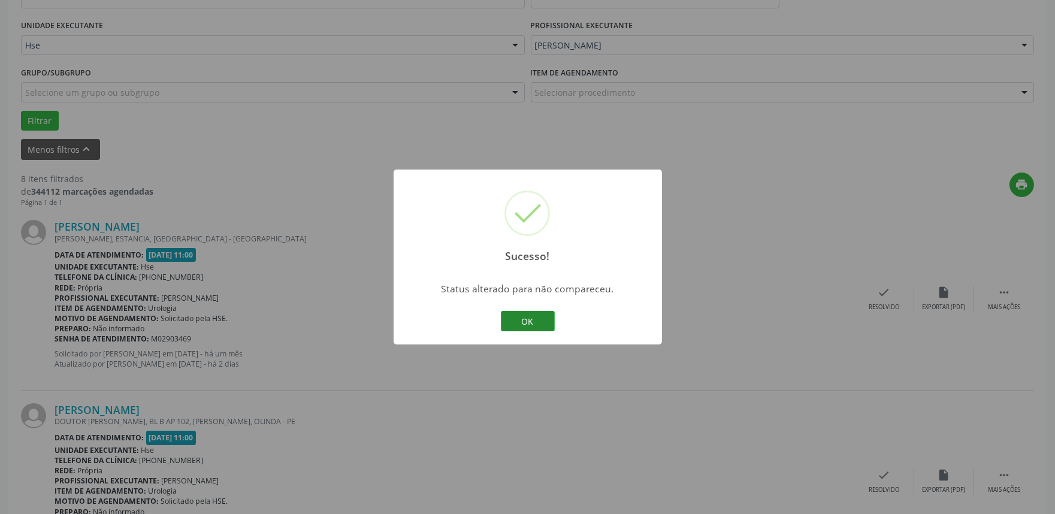
click at [521, 321] on button "OK" at bounding box center [528, 321] width 54 height 20
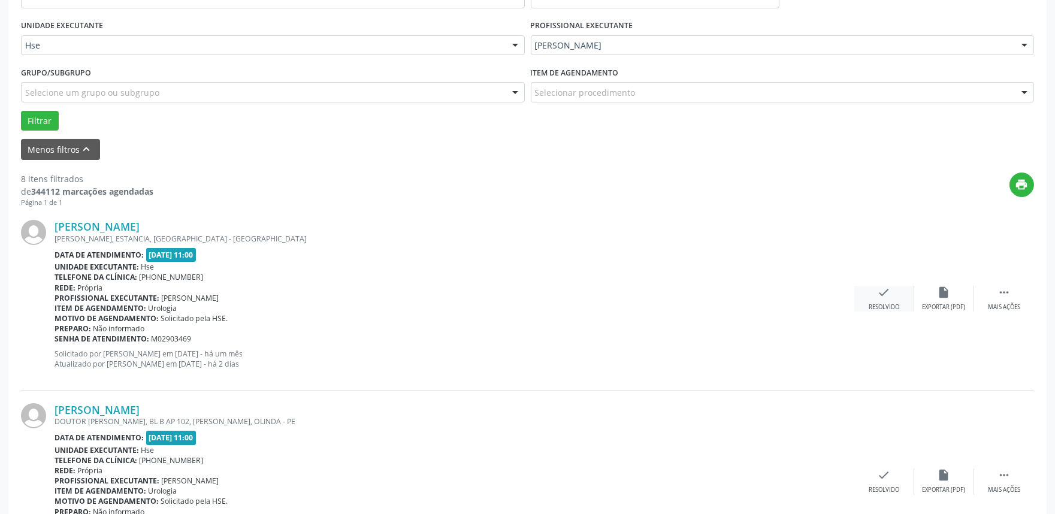
click at [881, 298] on div "check Resolvido" at bounding box center [884, 299] width 60 height 26
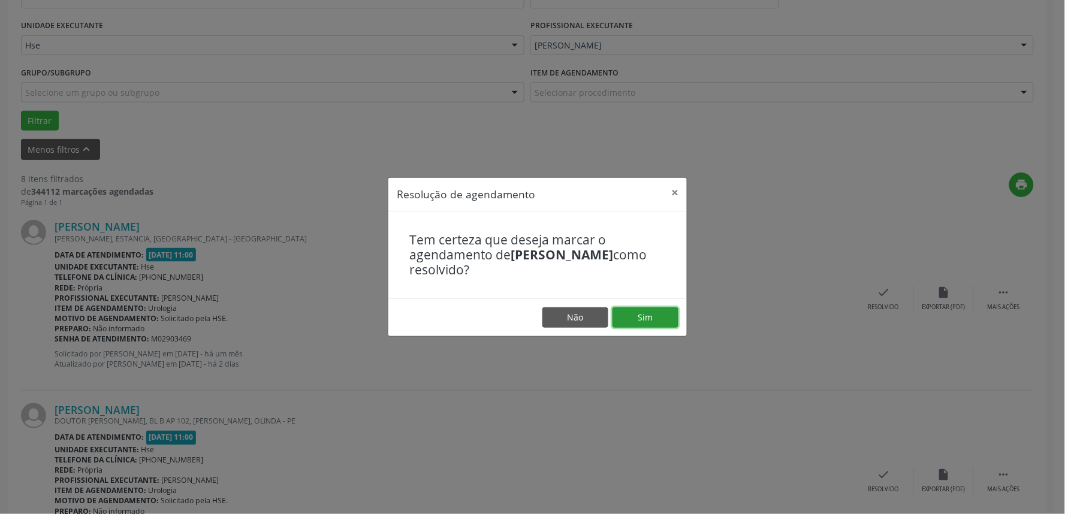
click at [642, 318] on button "Sim" at bounding box center [645, 317] width 66 height 20
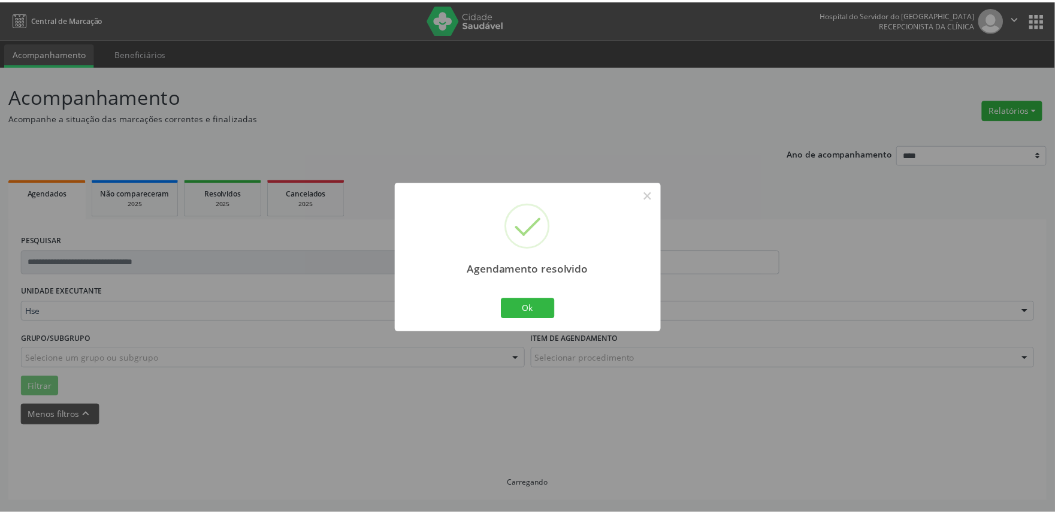
scroll to position [0, 0]
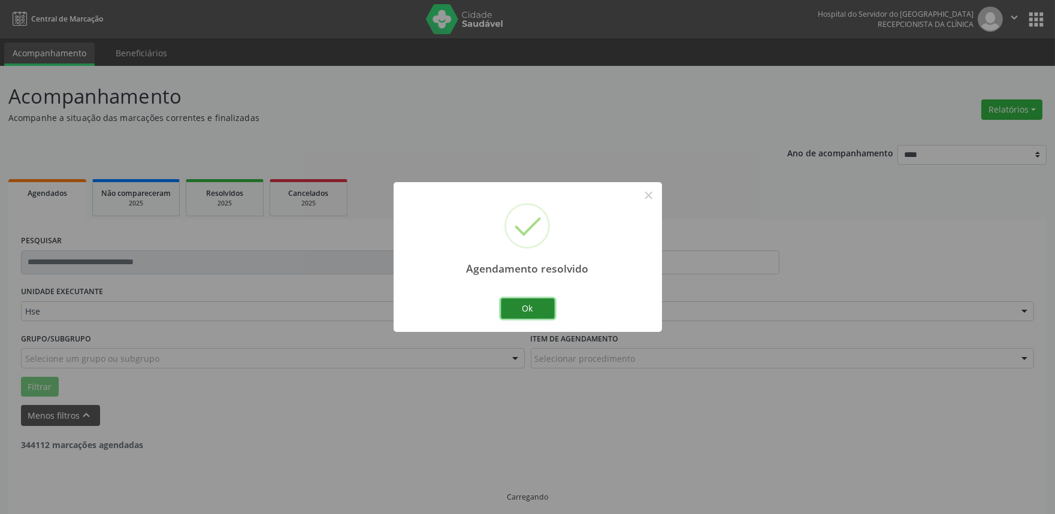
click at [548, 313] on button "Ok" at bounding box center [528, 308] width 54 height 20
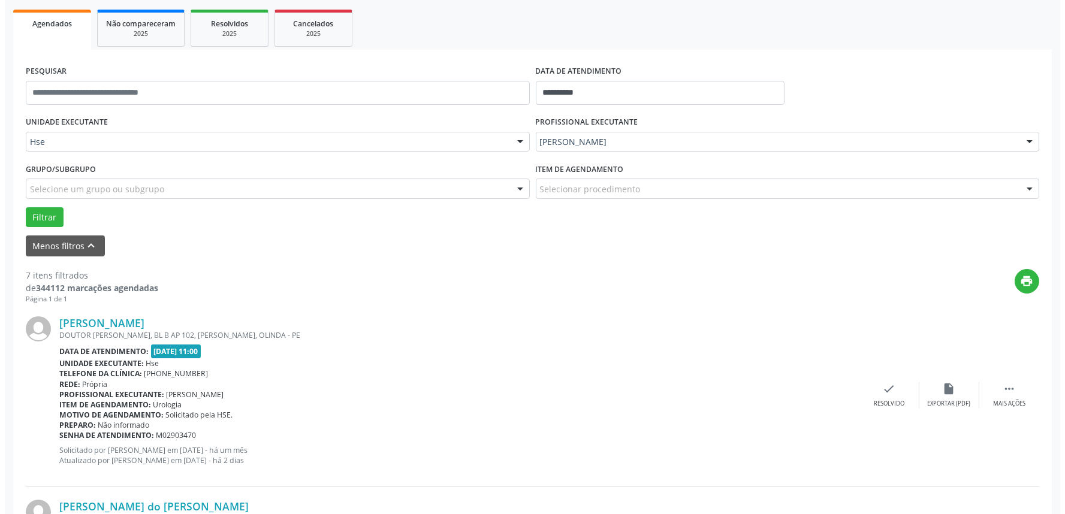
scroll to position [200, 0]
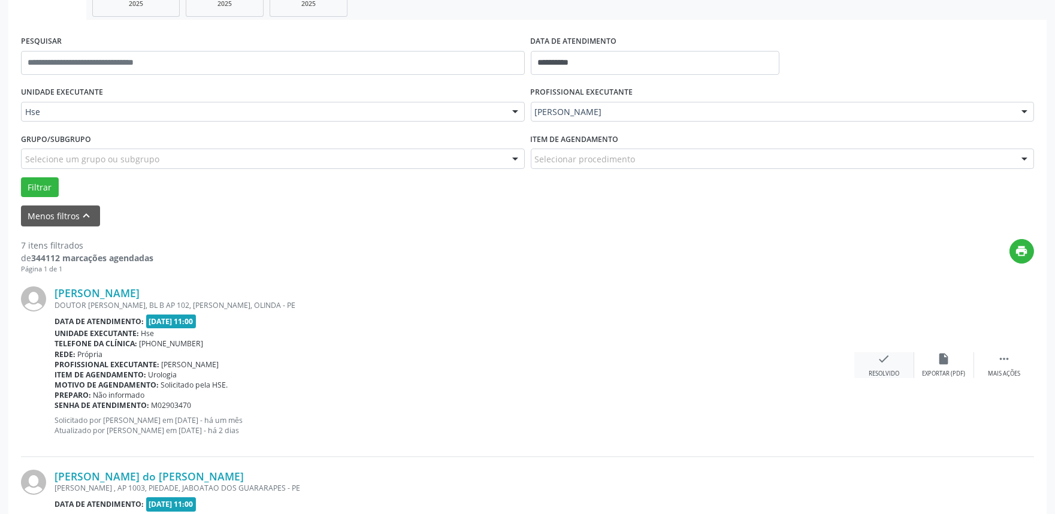
click at [879, 360] on icon "check" at bounding box center [884, 358] width 13 height 13
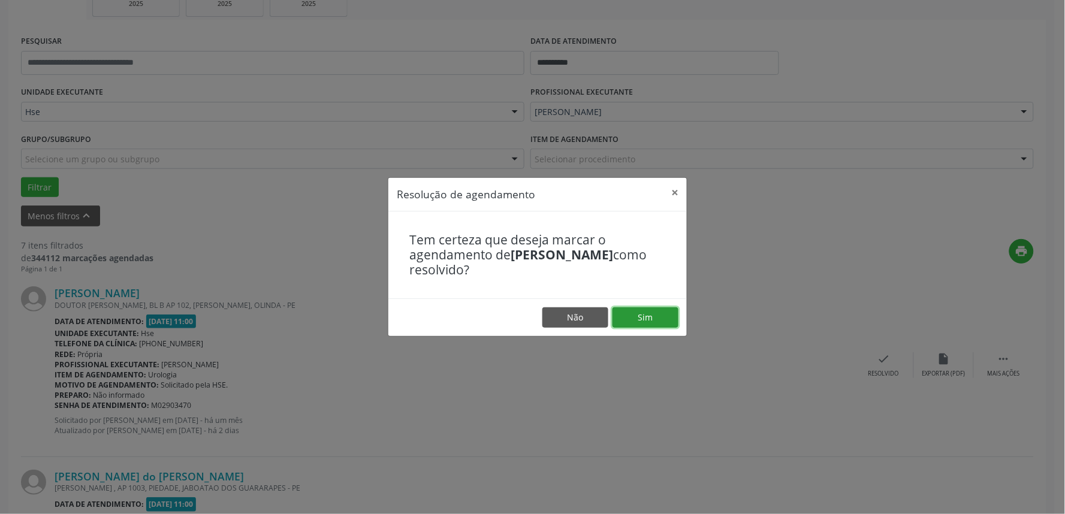
click at [646, 319] on button "Sim" at bounding box center [645, 317] width 66 height 20
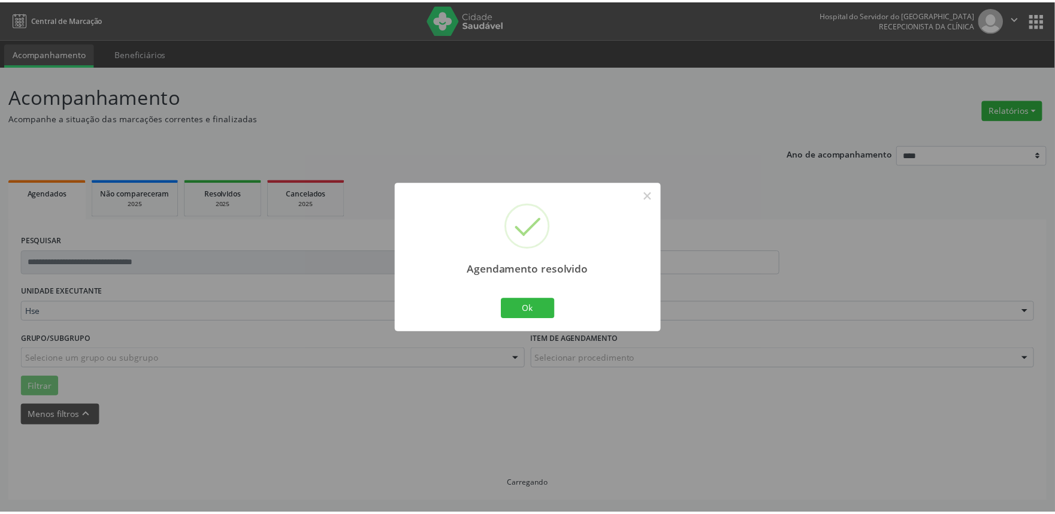
scroll to position [0, 0]
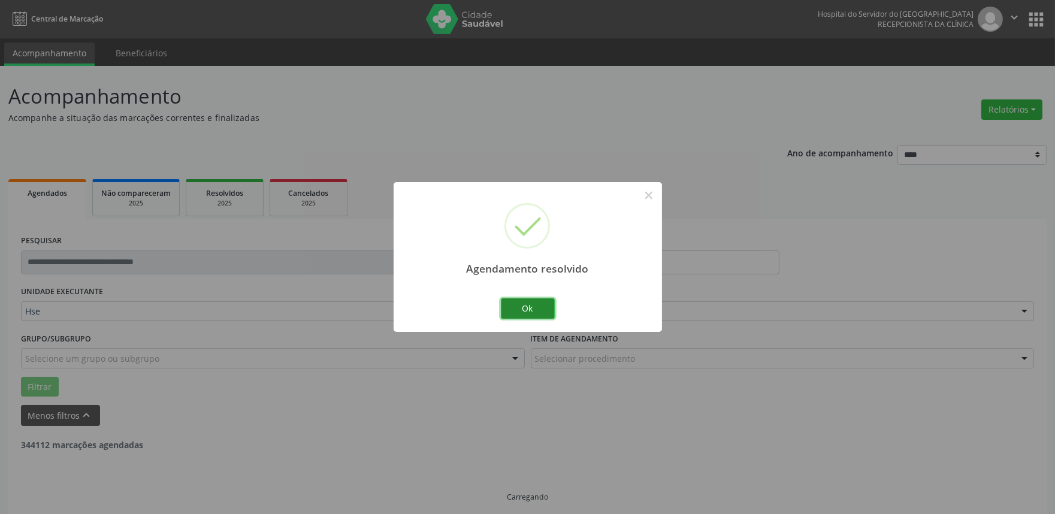
click at [533, 307] on button "Ok" at bounding box center [528, 308] width 54 height 20
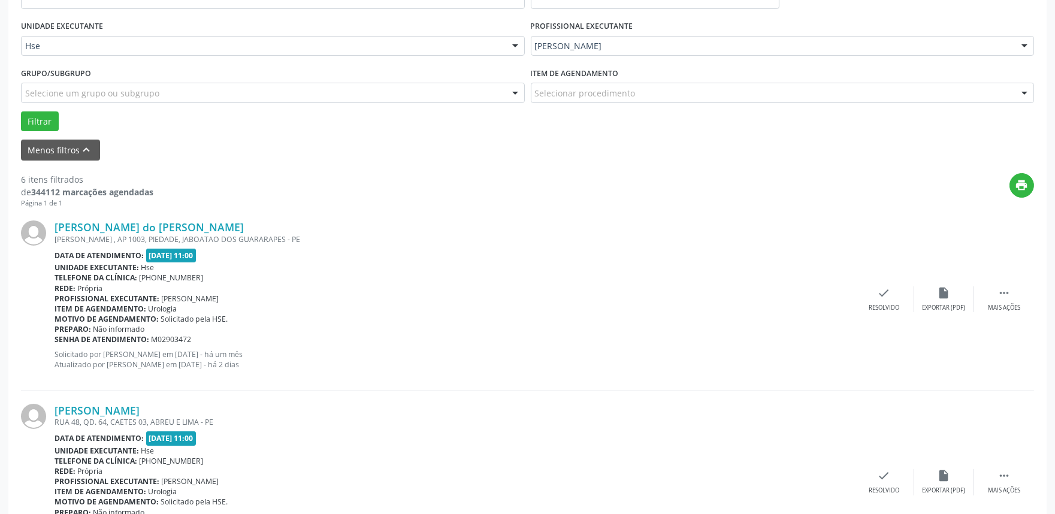
scroll to position [266, 0]
click at [998, 292] on icon "" at bounding box center [1004, 292] width 13 height 13
click at [932, 300] on div "alarm_off Não compareceu" at bounding box center [944, 299] width 60 height 26
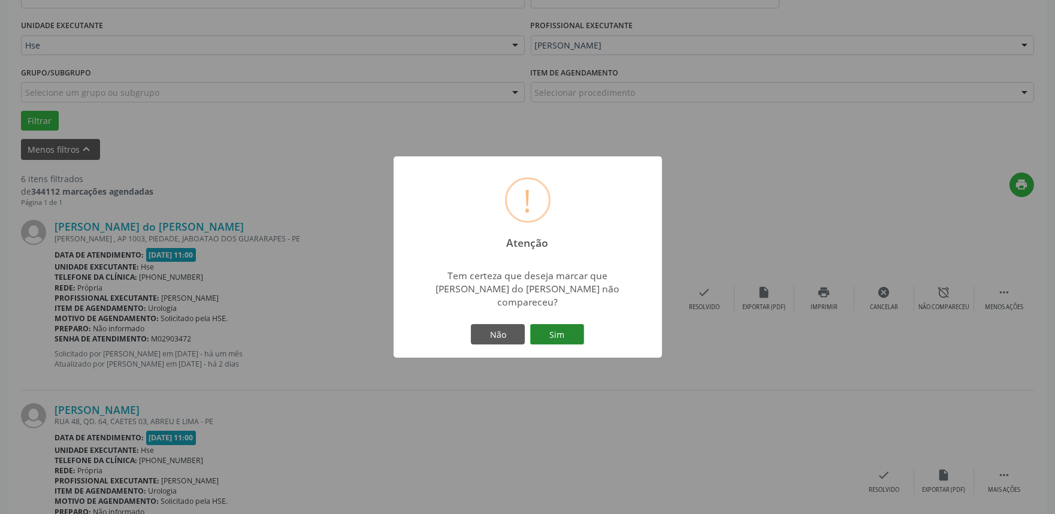
click at [556, 337] on button "Sim" at bounding box center [557, 334] width 54 height 20
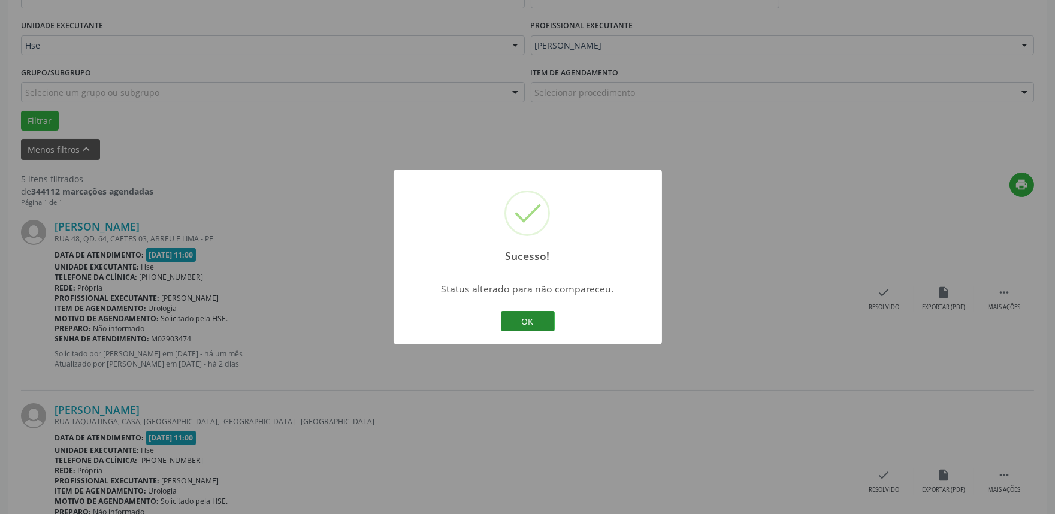
click at [524, 320] on button "OK" at bounding box center [528, 321] width 54 height 20
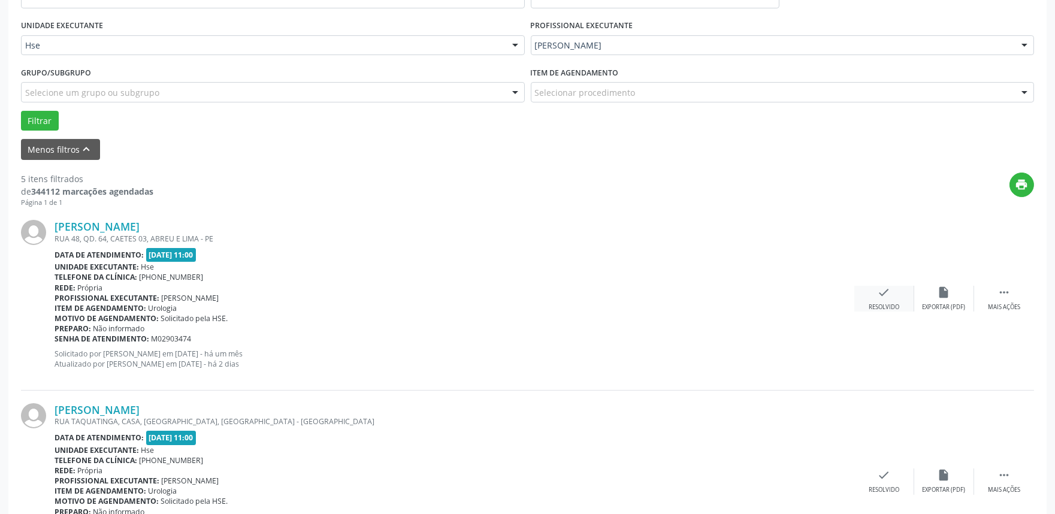
click at [882, 297] on icon "check" at bounding box center [884, 292] width 13 height 13
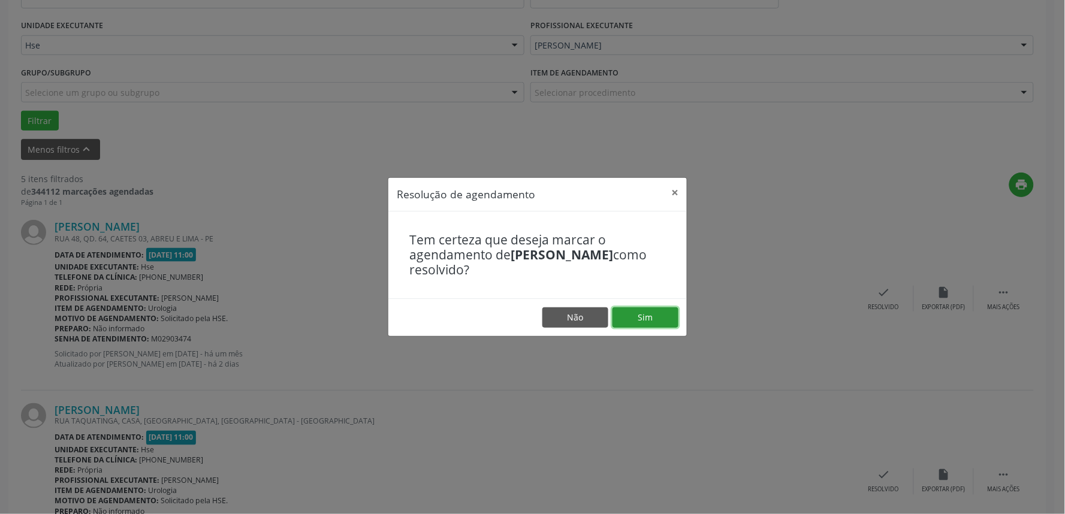
click at [655, 314] on button "Sim" at bounding box center [645, 317] width 66 height 20
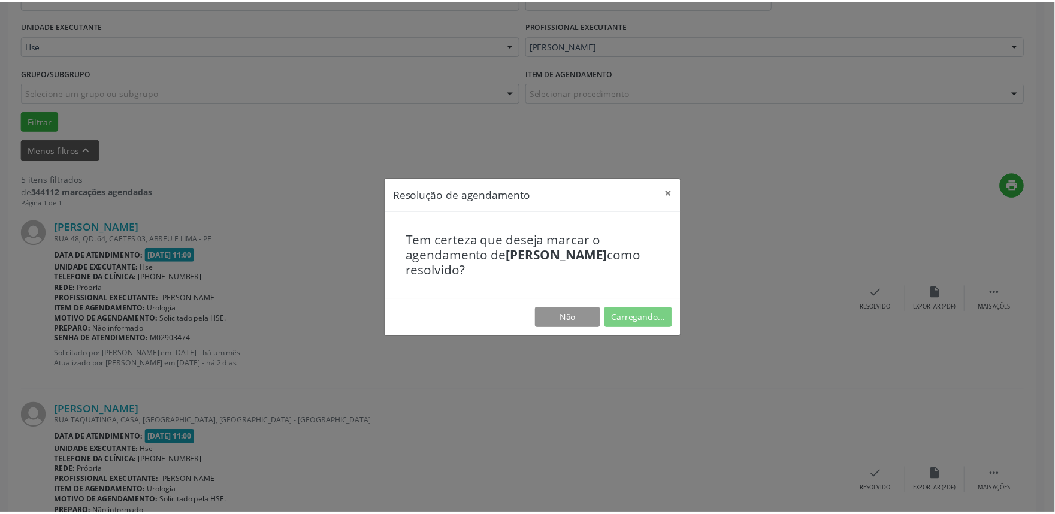
scroll to position [0, 0]
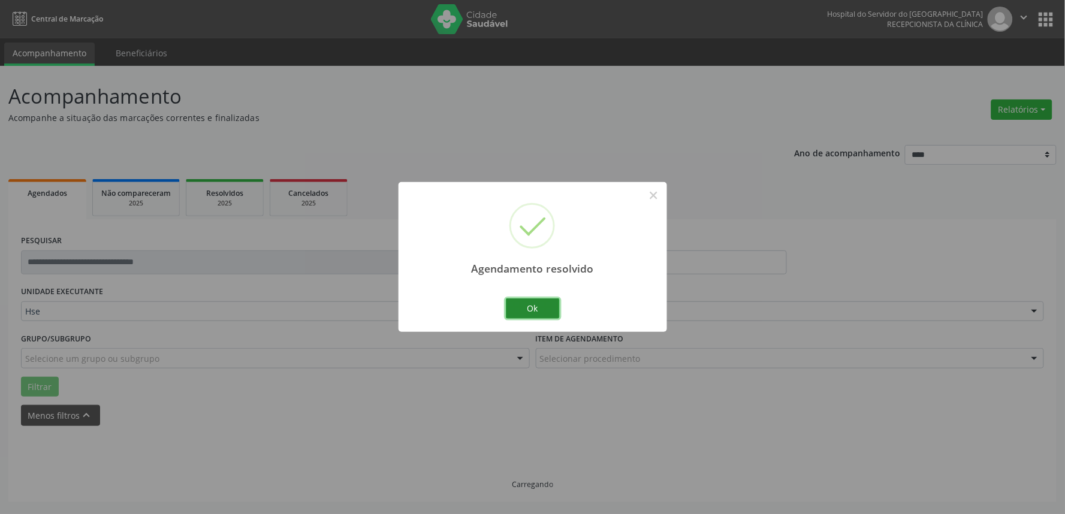
click at [536, 309] on button "Ok" at bounding box center [533, 308] width 54 height 20
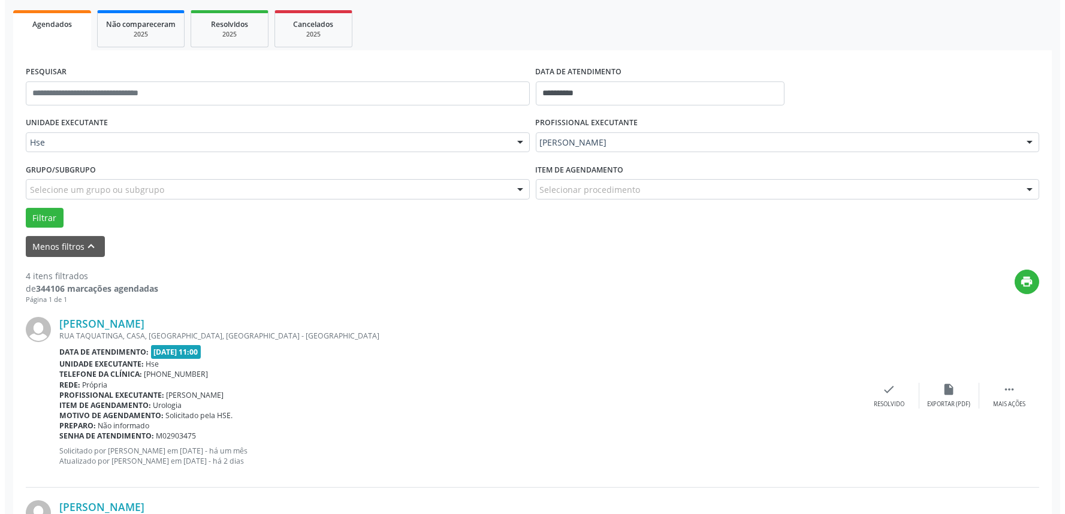
scroll to position [200, 0]
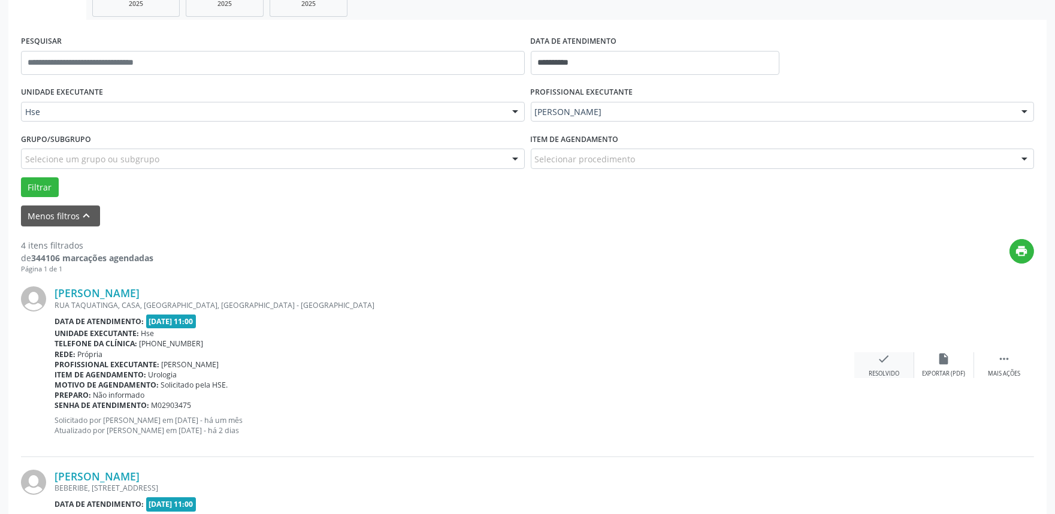
click at [882, 357] on icon "check" at bounding box center [884, 358] width 13 height 13
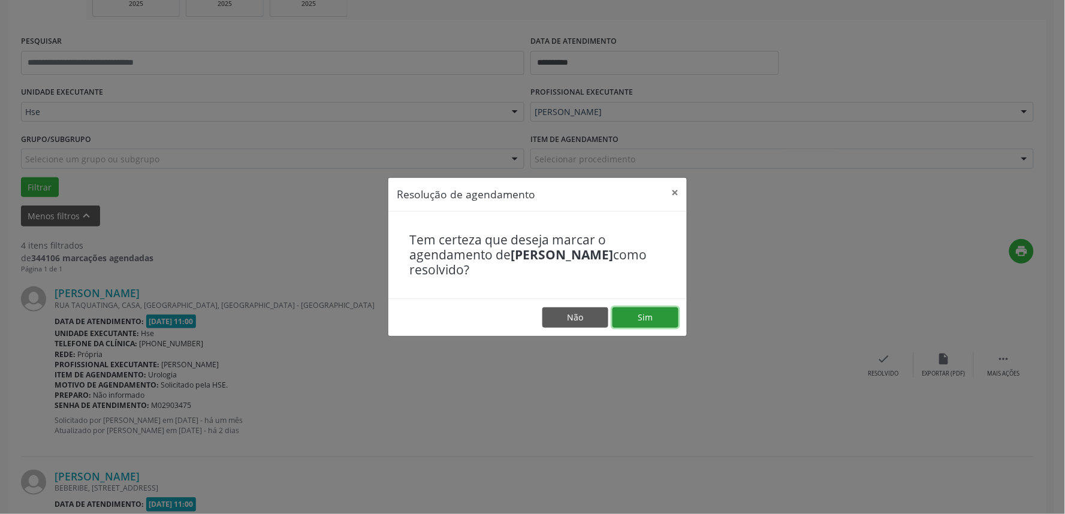
click at [658, 315] on button "Sim" at bounding box center [645, 317] width 66 height 20
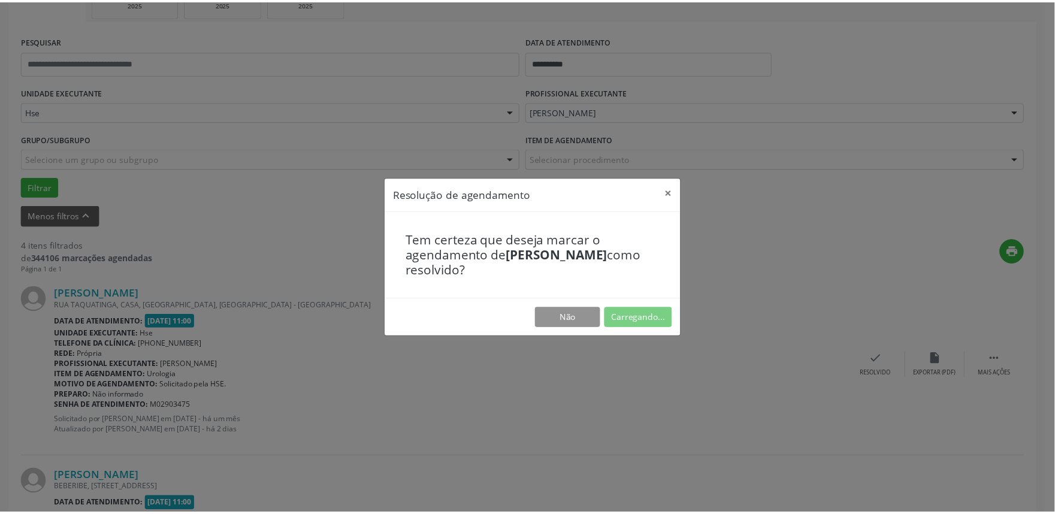
scroll to position [0, 0]
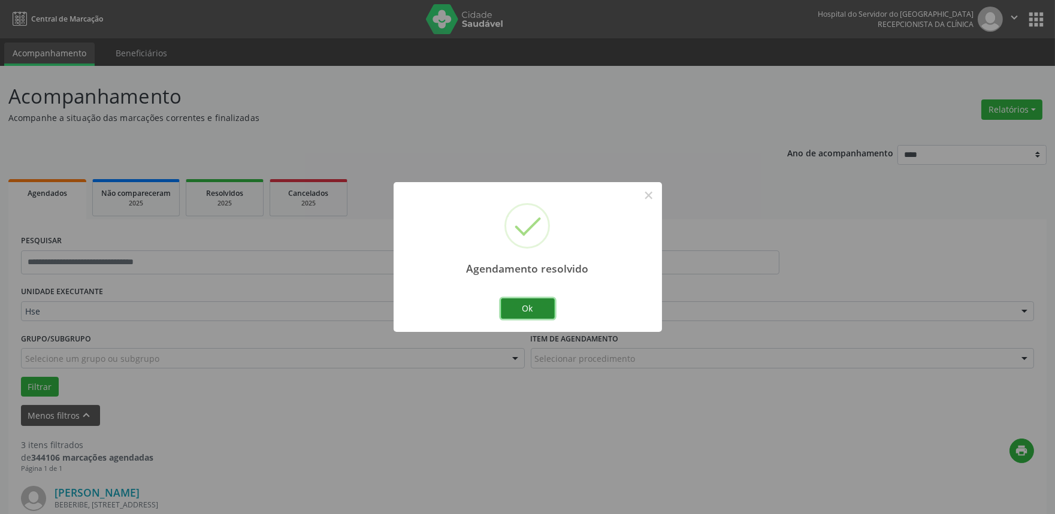
click at [521, 307] on button "Ok" at bounding box center [528, 308] width 54 height 20
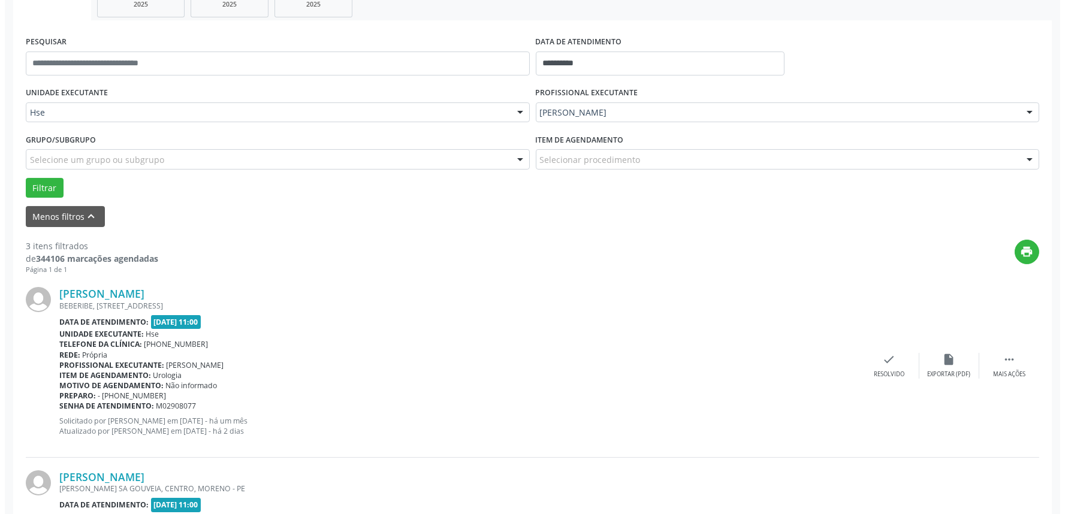
scroll to position [200, 0]
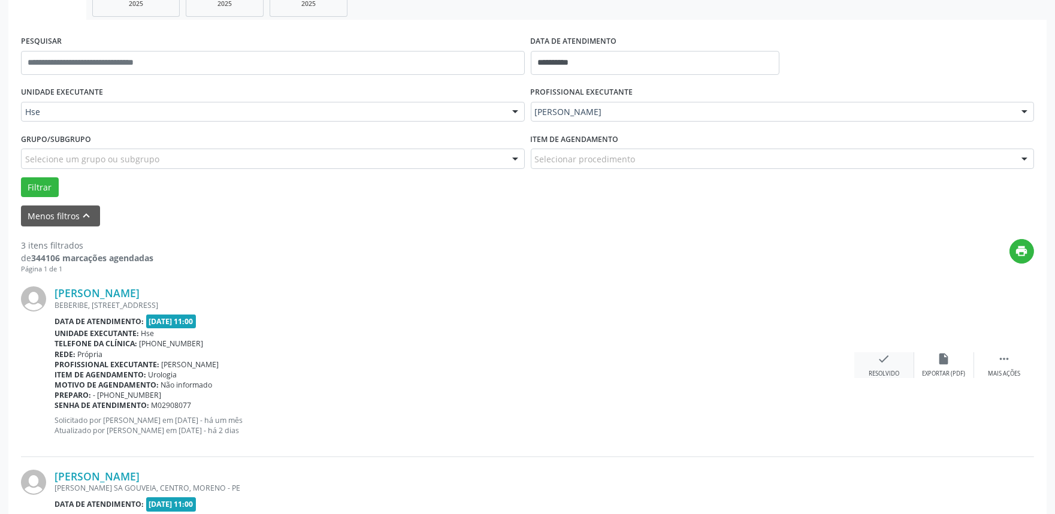
click at [876, 364] on div "check Resolvido" at bounding box center [884, 365] width 60 height 26
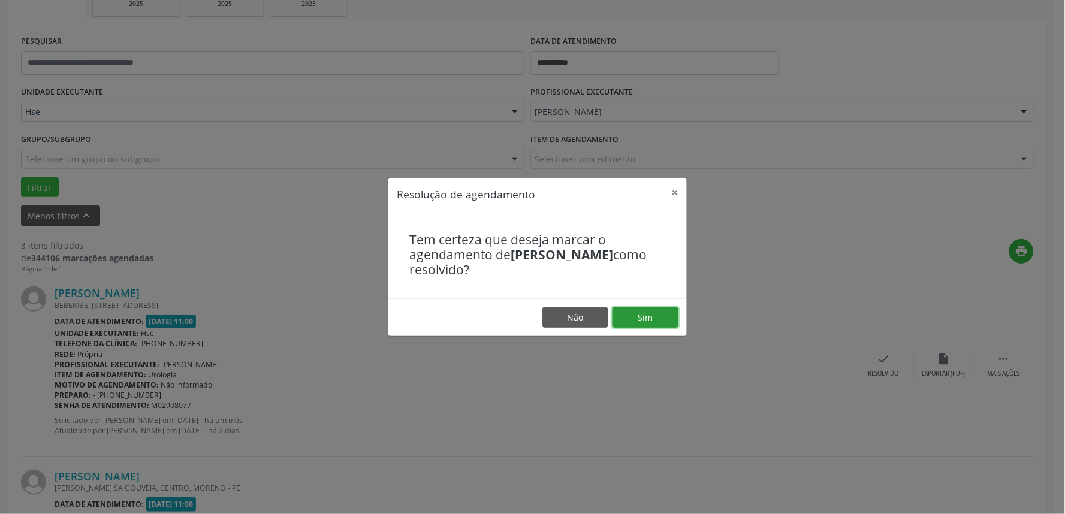
click at [646, 322] on button "Sim" at bounding box center [645, 317] width 66 height 20
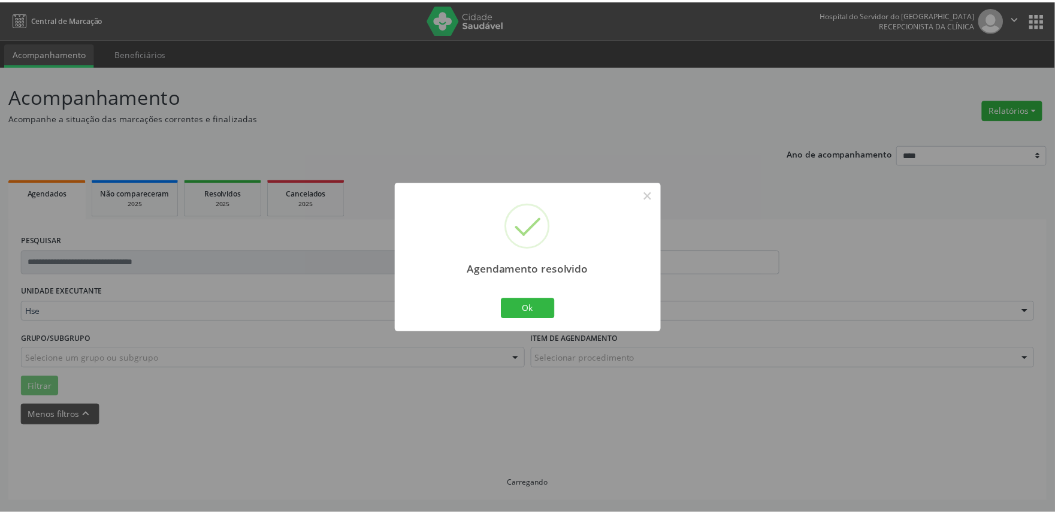
scroll to position [0, 0]
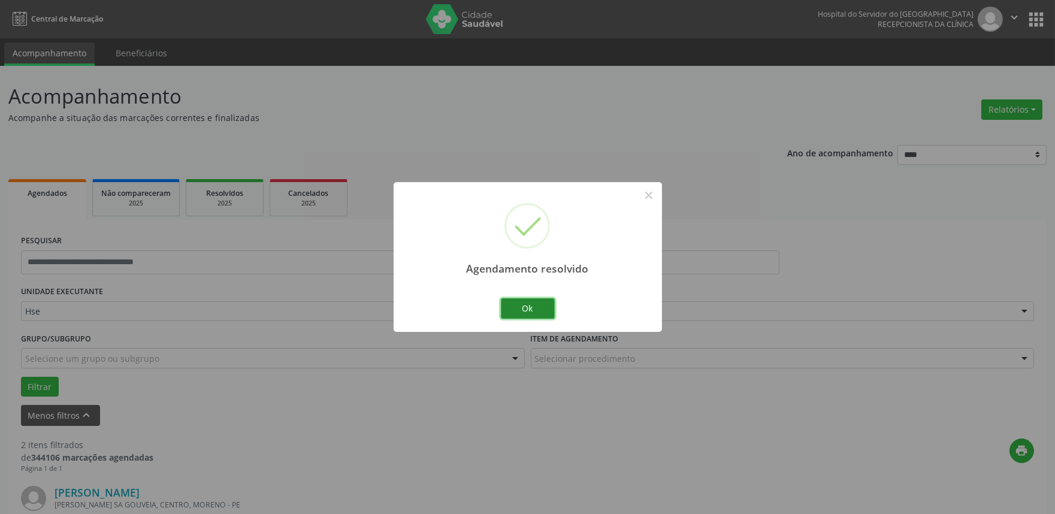
click at [506, 310] on button "Ok" at bounding box center [528, 308] width 54 height 20
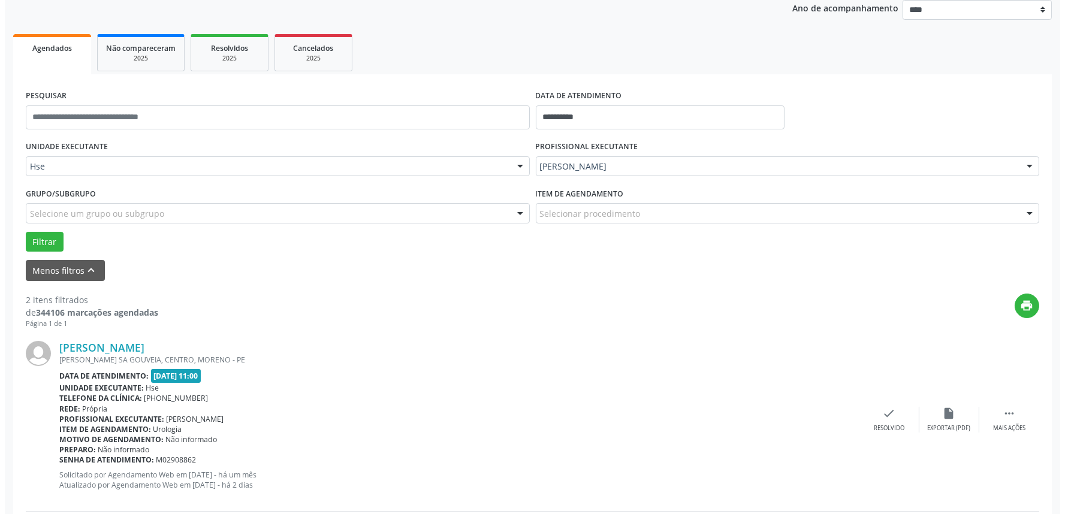
scroll to position [266, 0]
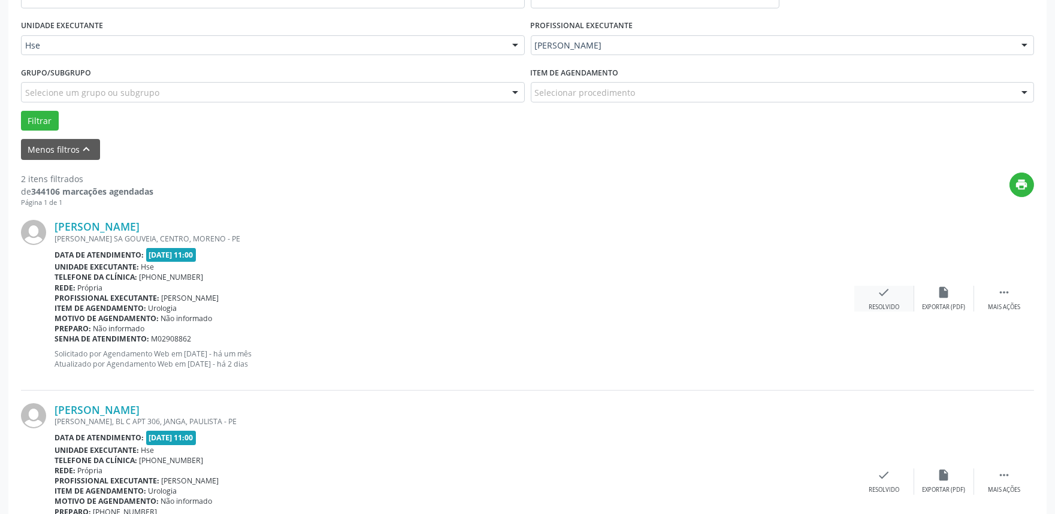
click at [885, 288] on icon "check" at bounding box center [884, 292] width 13 height 13
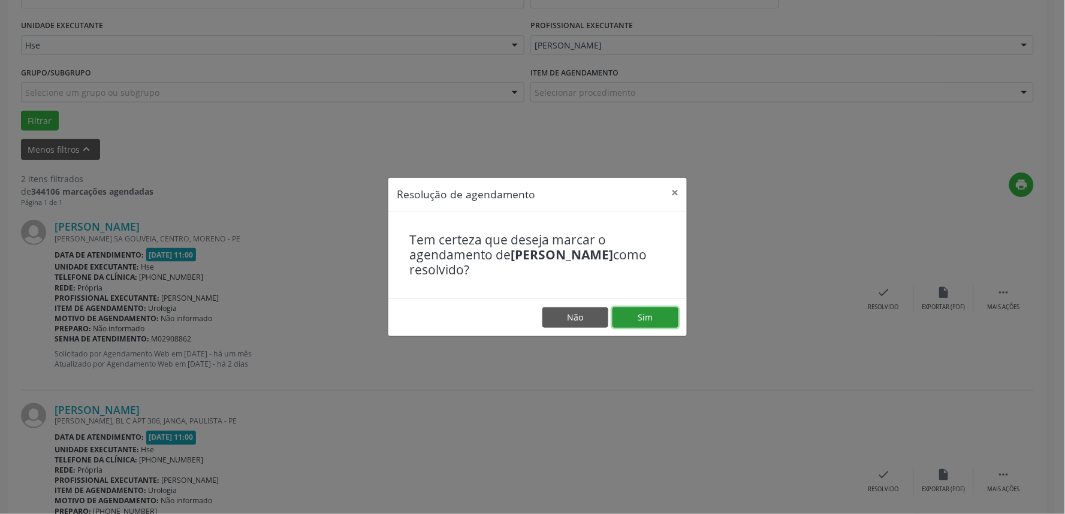
click at [621, 314] on button "Sim" at bounding box center [645, 317] width 66 height 20
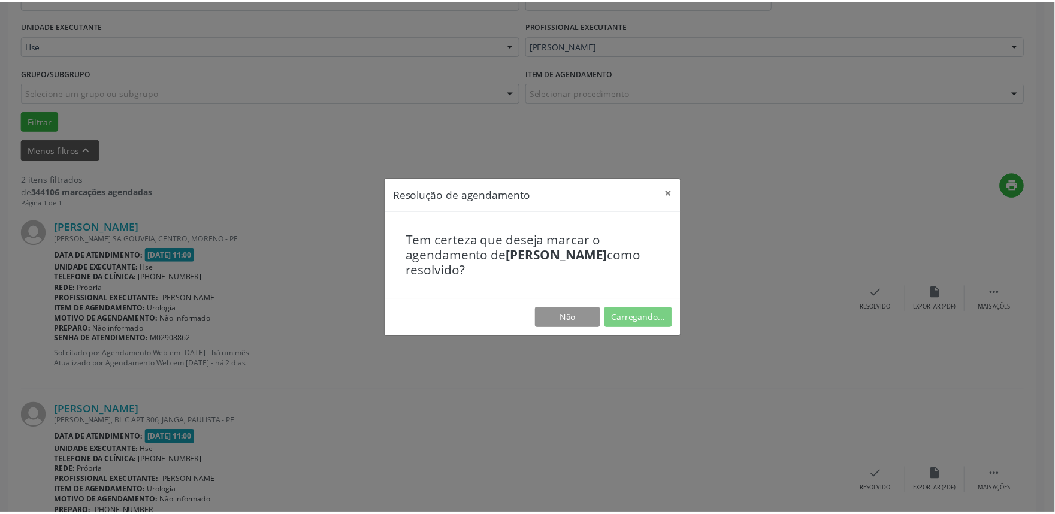
scroll to position [0, 0]
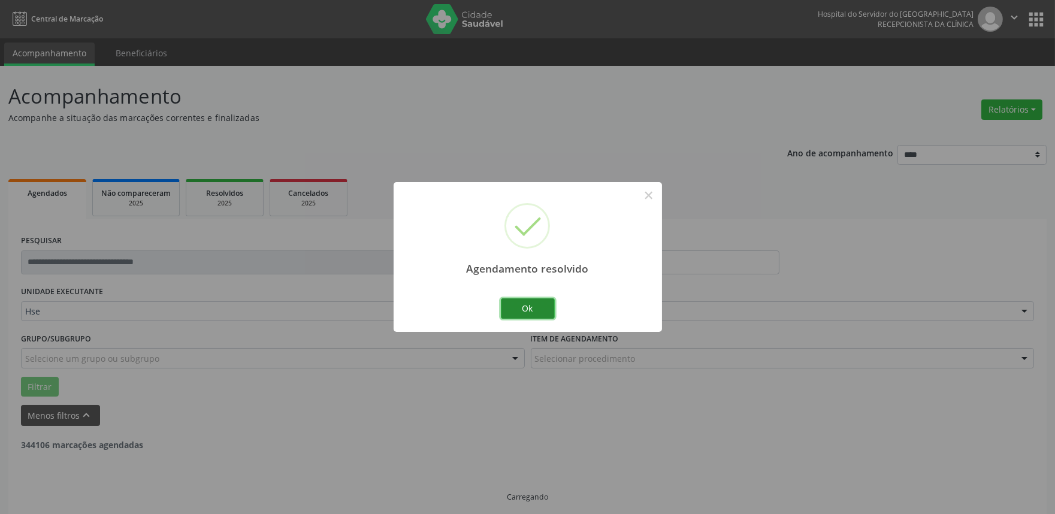
click at [525, 306] on button "Ok" at bounding box center [528, 308] width 54 height 20
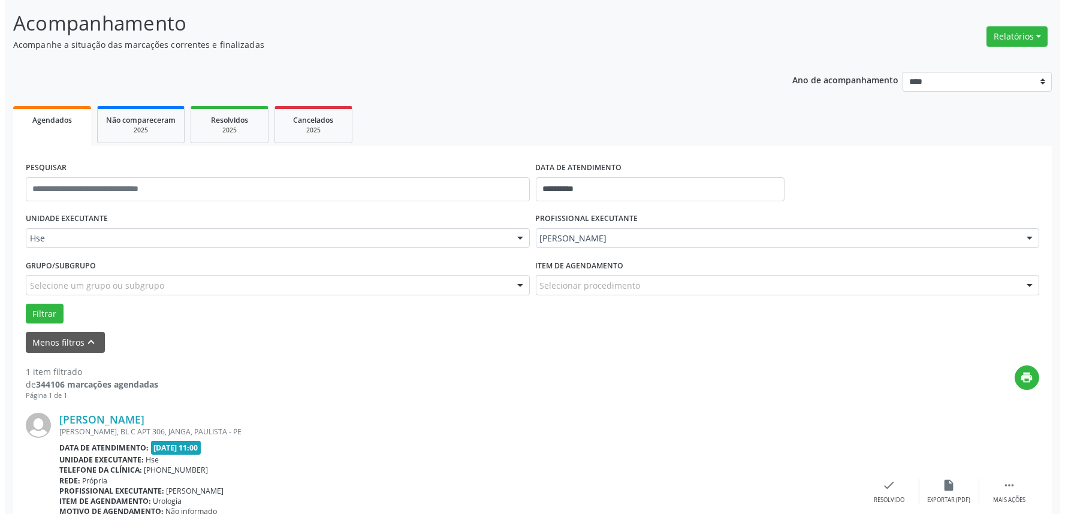
scroll to position [162, 0]
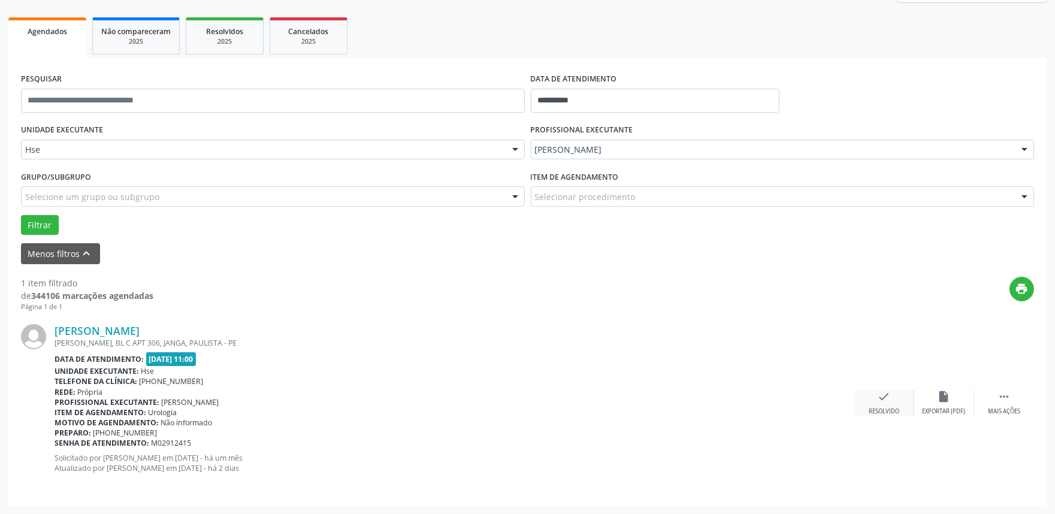
click at [883, 398] on icon "check" at bounding box center [884, 396] width 13 height 13
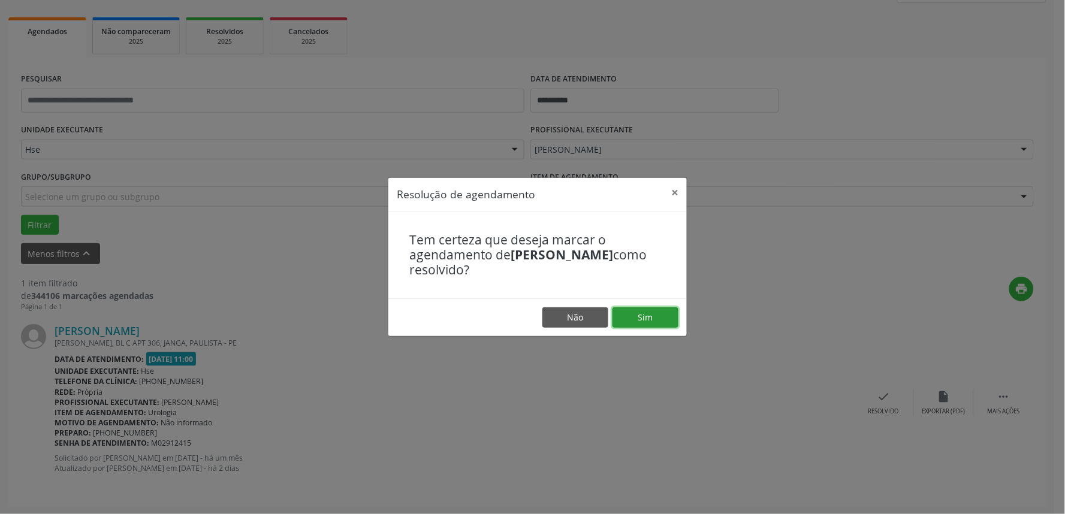
click at [660, 318] on button "Sim" at bounding box center [645, 317] width 66 height 20
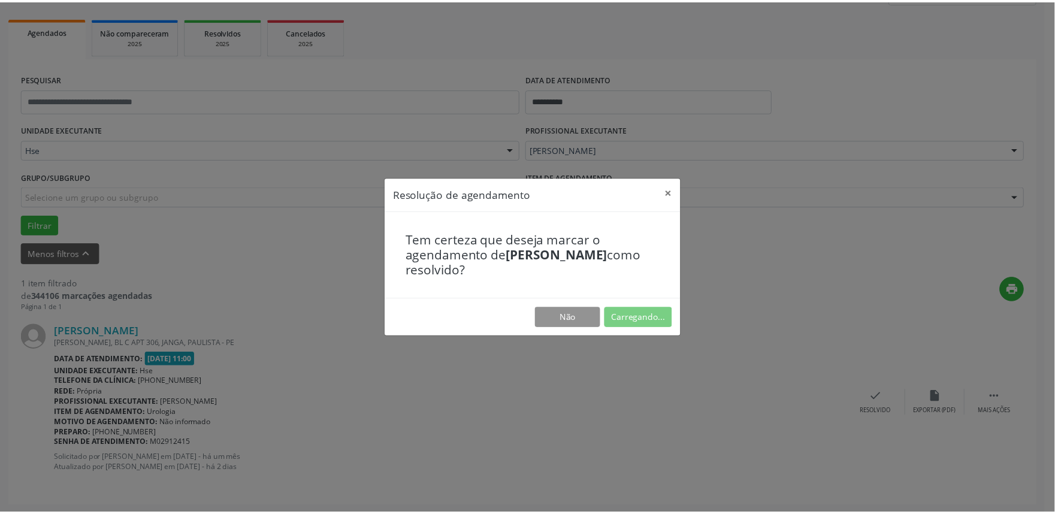
scroll to position [0, 0]
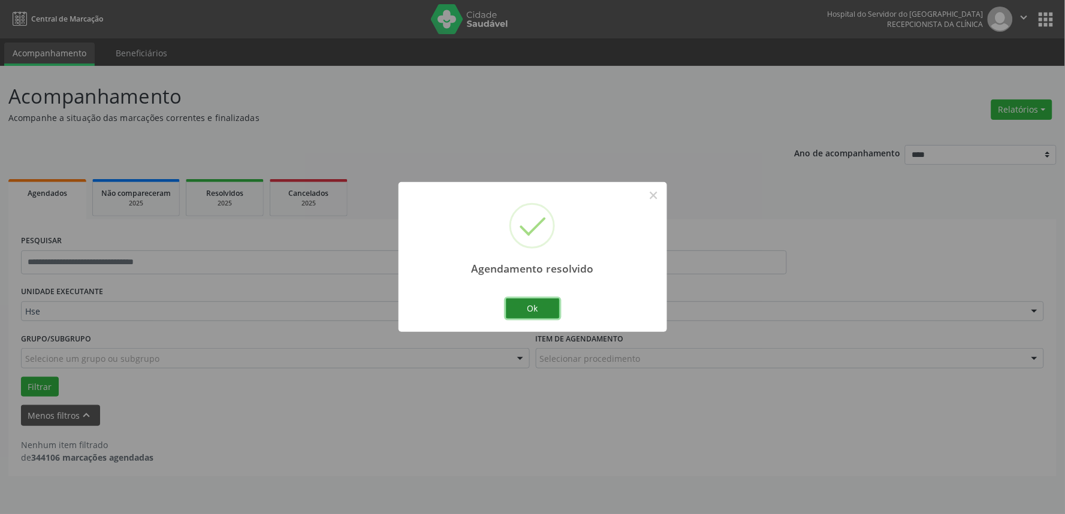
click at [532, 307] on button "Ok" at bounding box center [533, 308] width 54 height 20
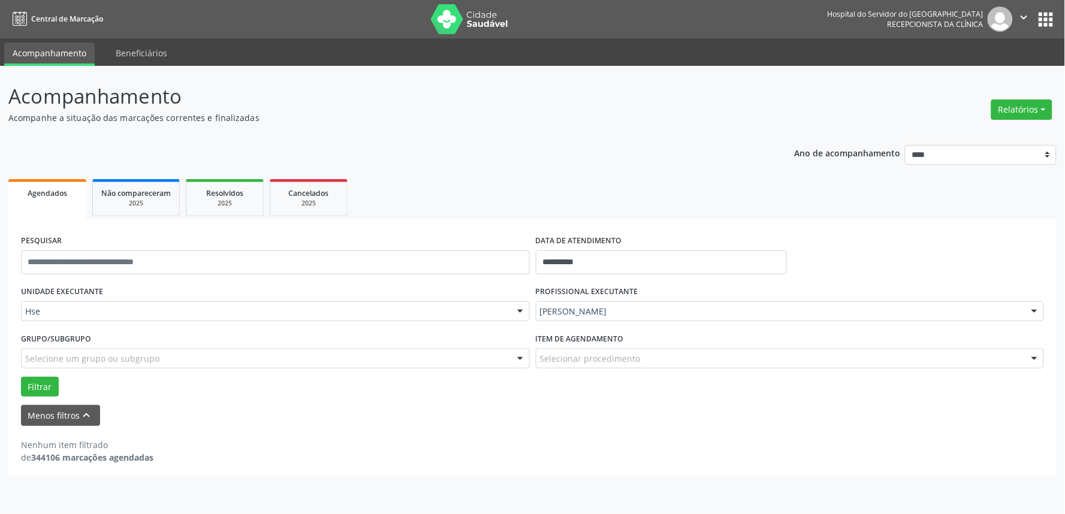
drag, startPoint x: 1003, startPoint y: 49, endPoint x: 1055, endPoint y: 78, distance: 59.5
click at [1055, 78] on div "**********" at bounding box center [532, 257] width 1065 height 514
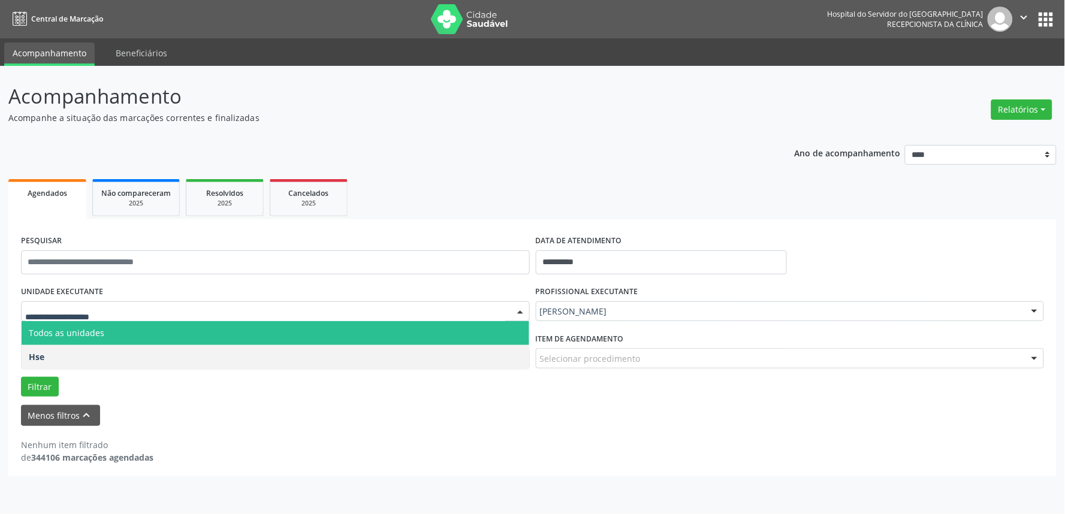
click at [52, 339] on span "Todos as unidades" at bounding box center [275, 333] width 507 height 24
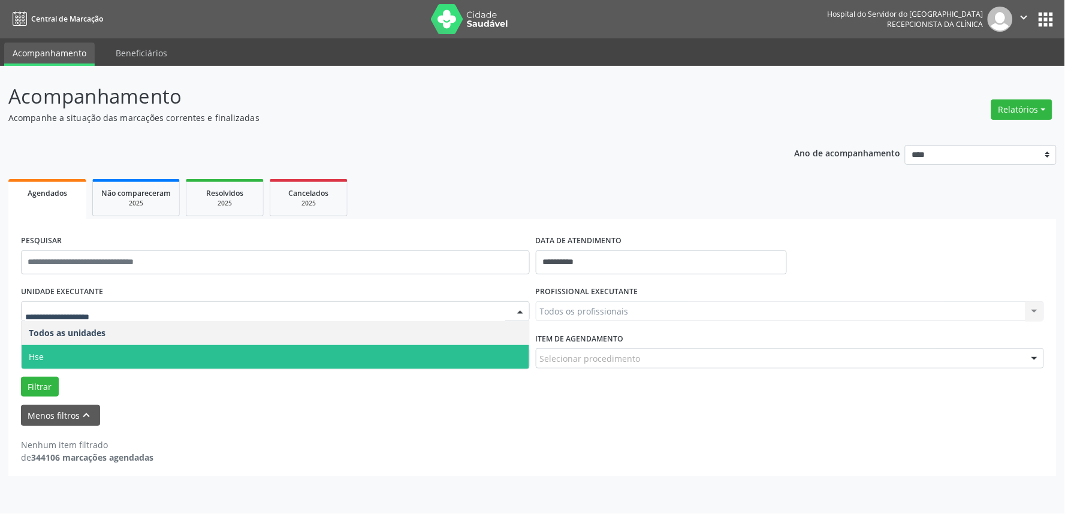
click at [53, 358] on span "Hse" at bounding box center [275, 357] width 507 height 24
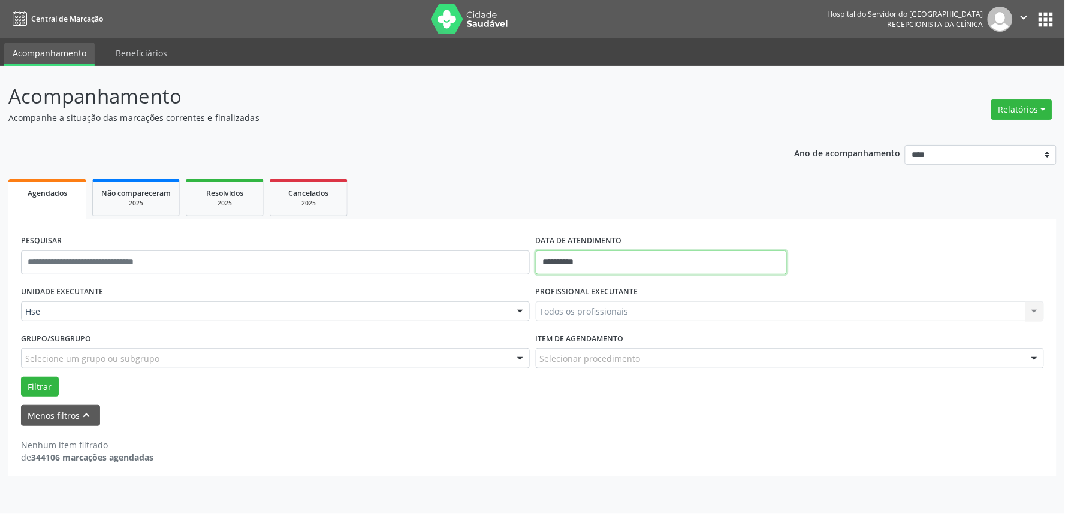
click at [618, 255] on input "**********" at bounding box center [661, 262] width 251 height 24
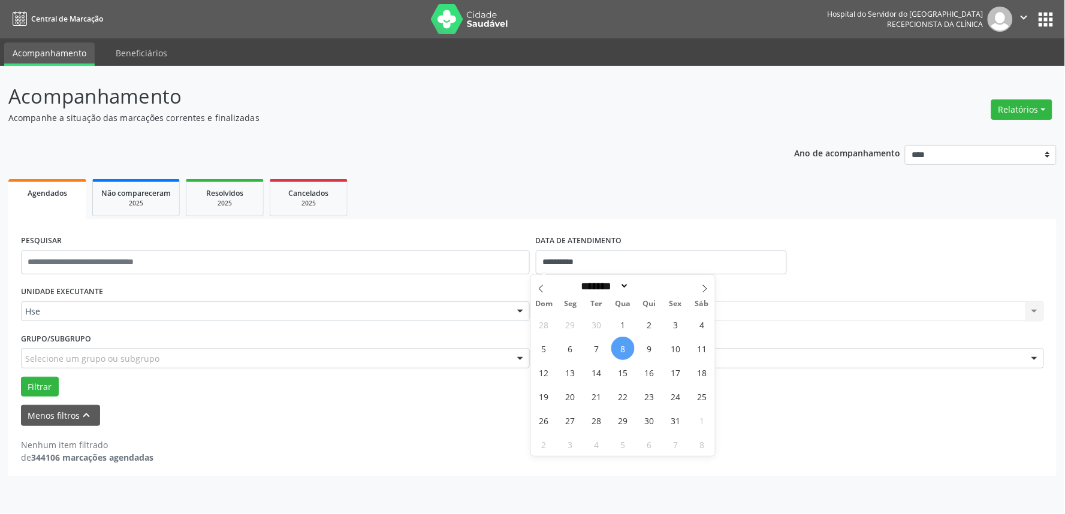
click at [626, 351] on span "8" at bounding box center [622, 348] width 23 height 23
type input "**********"
click at [626, 351] on span "8" at bounding box center [622, 348] width 23 height 23
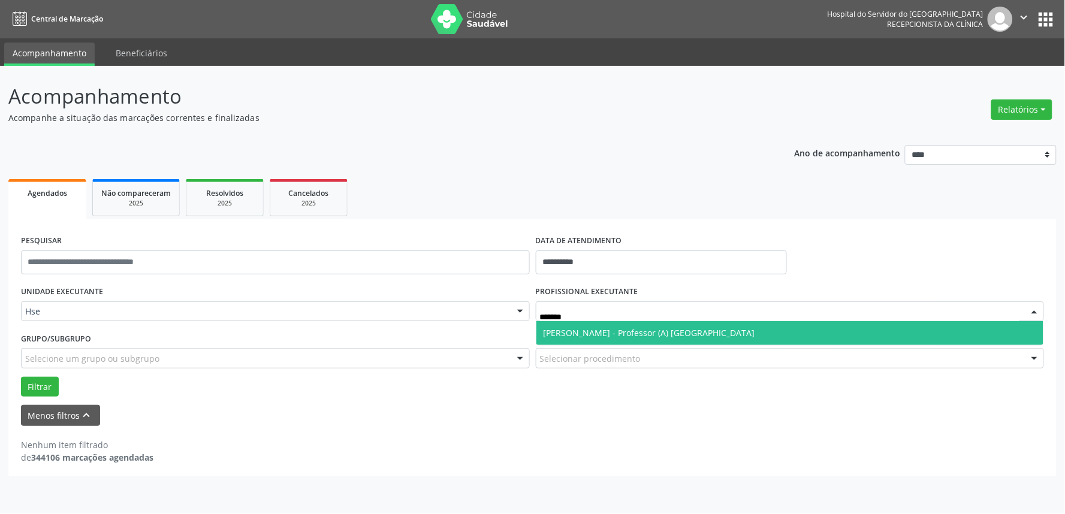
type input "********"
click at [649, 327] on span "[PERSON_NAME] - Professor (A) [GEOGRAPHIC_DATA]" at bounding box center [649, 332] width 212 height 11
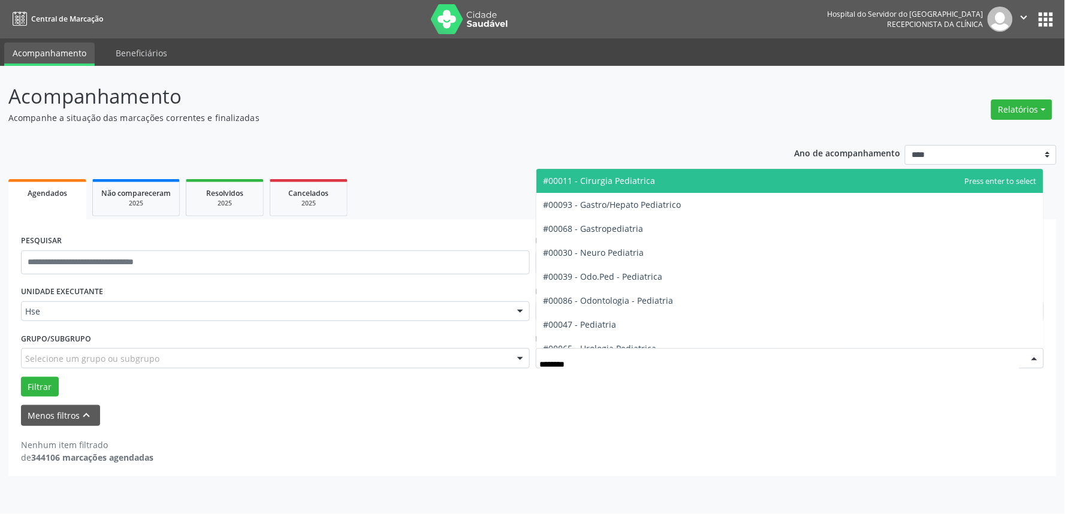
type input "*********"
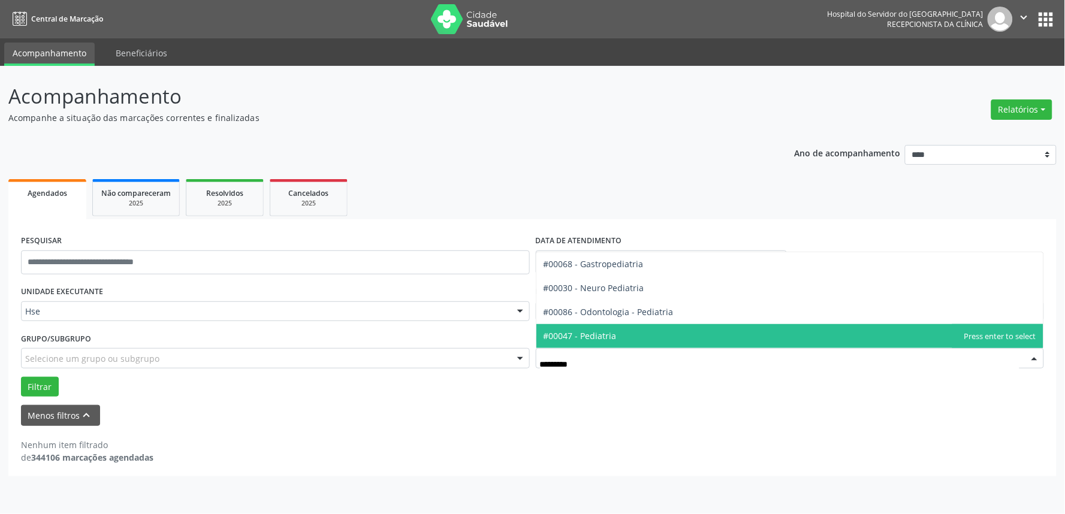
click at [594, 334] on span "#00047 - Pediatria" at bounding box center [579, 335] width 73 height 11
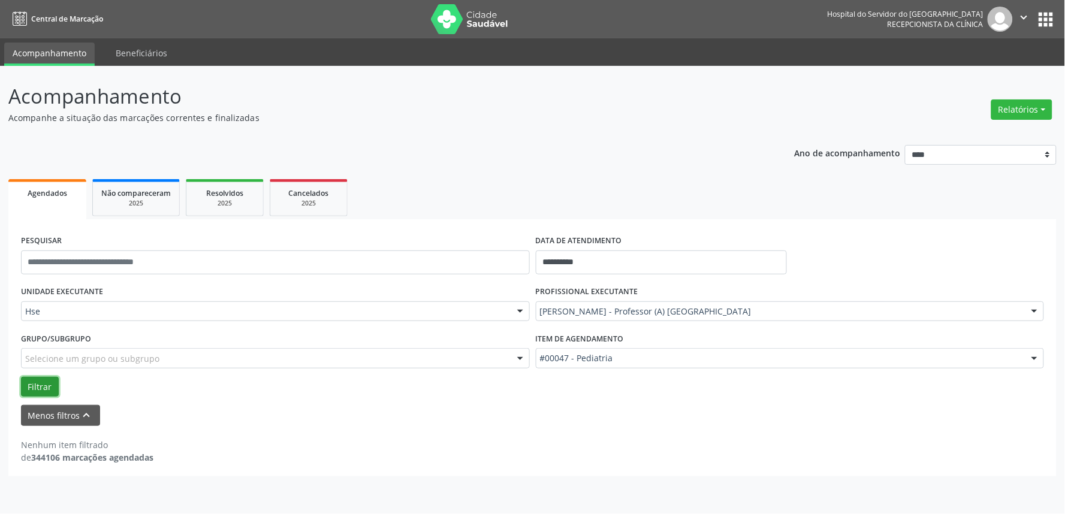
click at [40, 382] on button "Filtrar" at bounding box center [40, 387] width 38 height 20
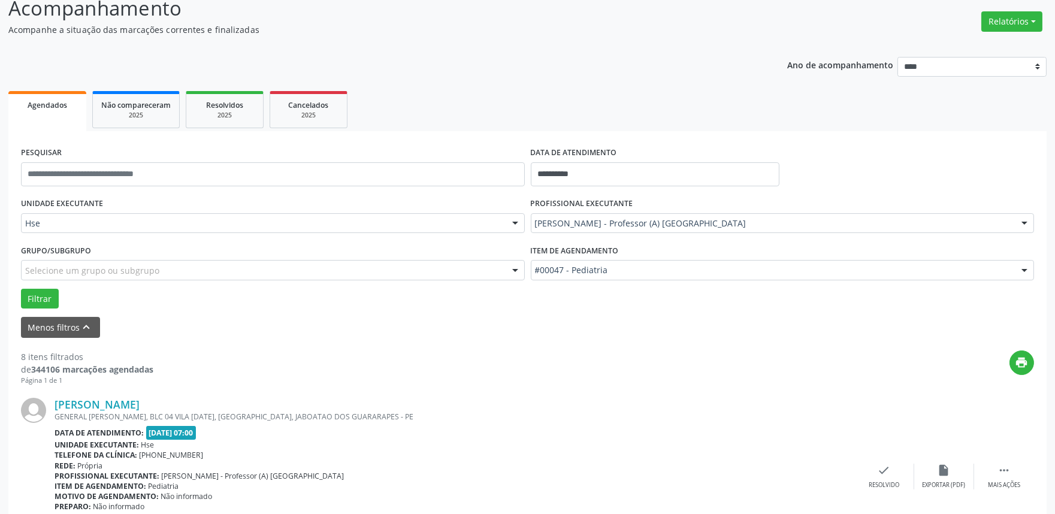
scroll to position [200, 0]
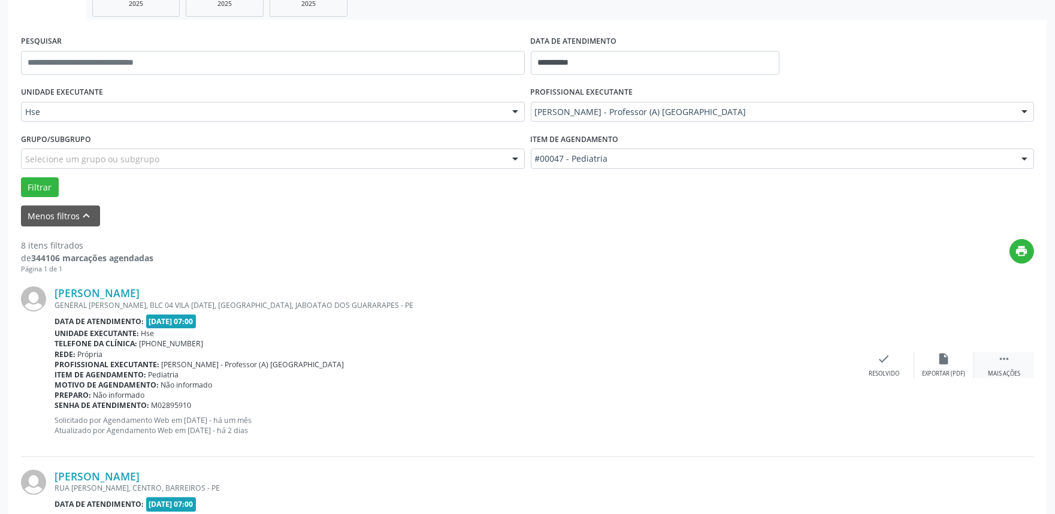
click at [1002, 366] on div " Mais ações" at bounding box center [1004, 365] width 60 height 26
click at [935, 361] on div "alarm_off Não compareceu" at bounding box center [944, 365] width 60 height 26
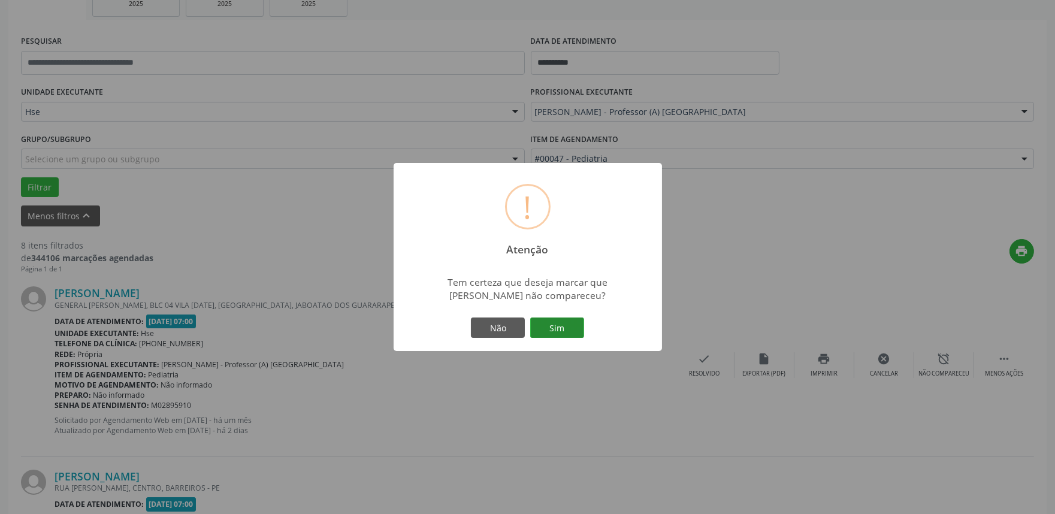
click at [567, 322] on button "Sim" at bounding box center [557, 328] width 54 height 20
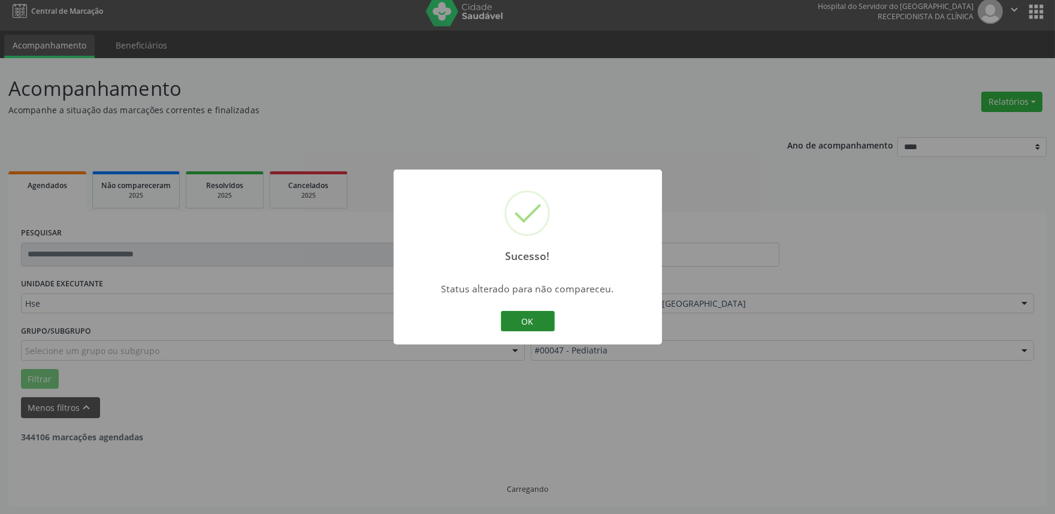
click at [521, 315] on button "OK" at bounding box center [528, 321] width 54 height 20
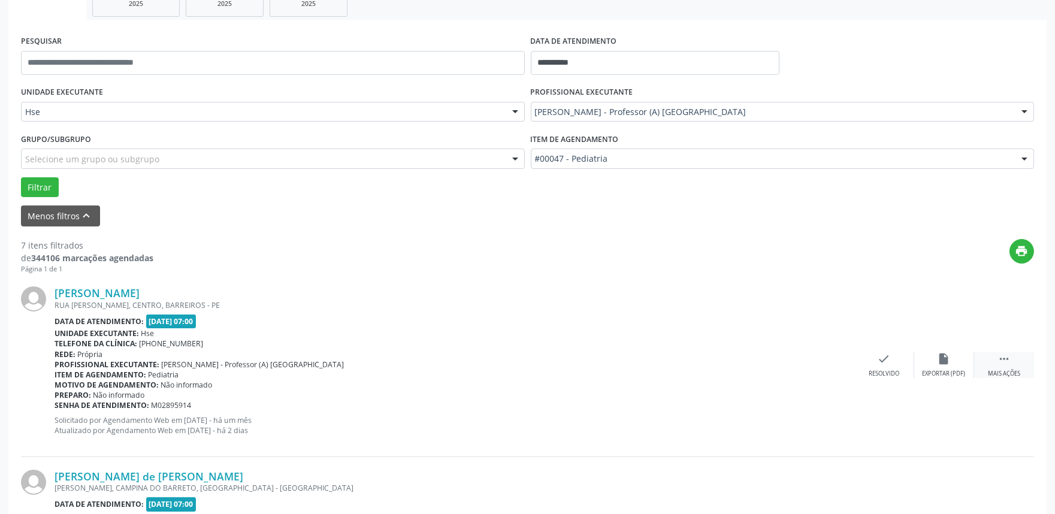
click at [1007, 372] on div "Mais ações" at bounding box center [1004, 374] width 32 height 8
click at [945, 361] on icon "alarm_off" at bounding box center [944, 358] width 13 height 13
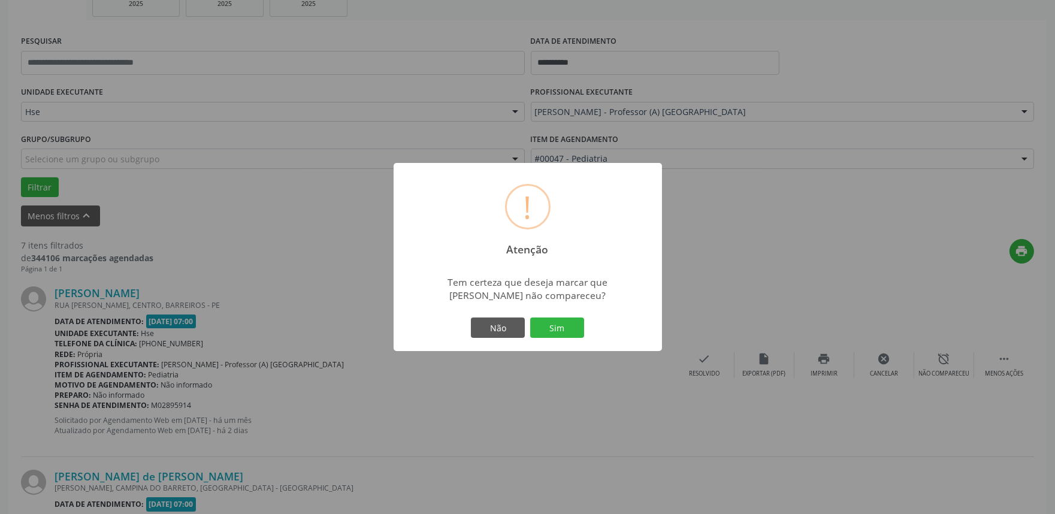
click at [560, 316] on div "Não Sim" at bounding box center [528, 327] width 119 height 25
click at [560, 324] on button "Sim" at bounding box center [557, 328] width 54 height 20
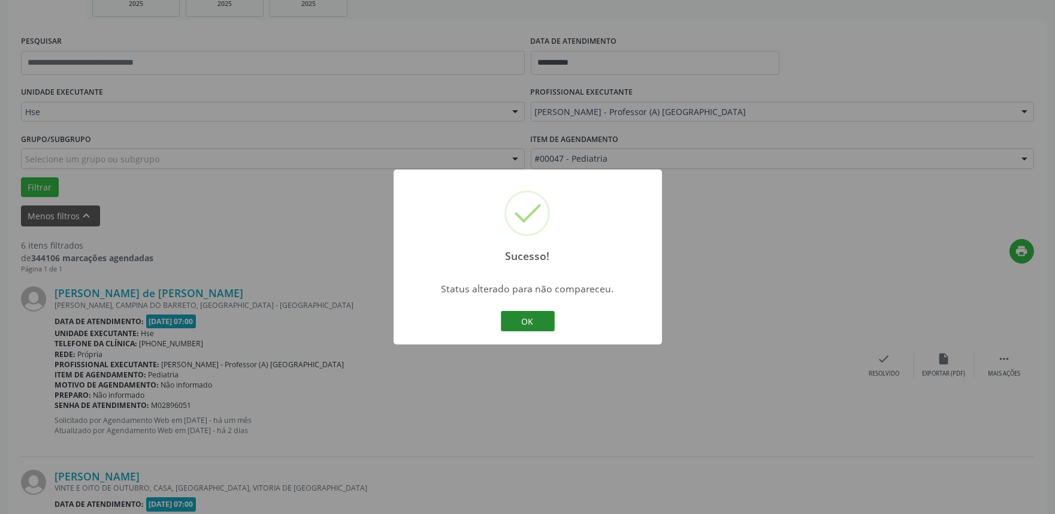
click at [535, 321] on button "OK" at bounding box center [528, 321] width 54 height 20
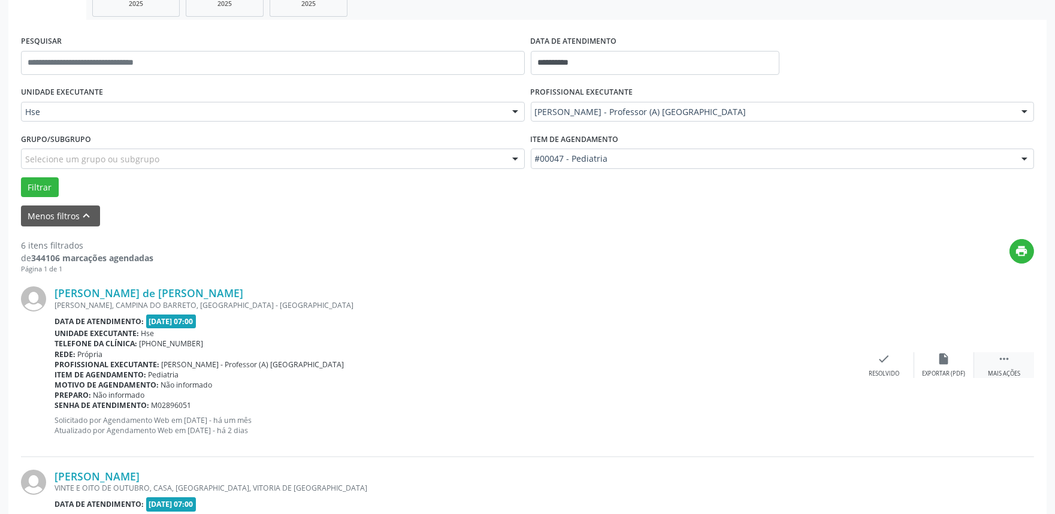
click at [1013, 368] on div " Mais ações" at bounding box center [1004, 365] width 60 height 26
click at [947, 370] on div "Não compareceu" at bounding box center [943, 374] width 51 height 8
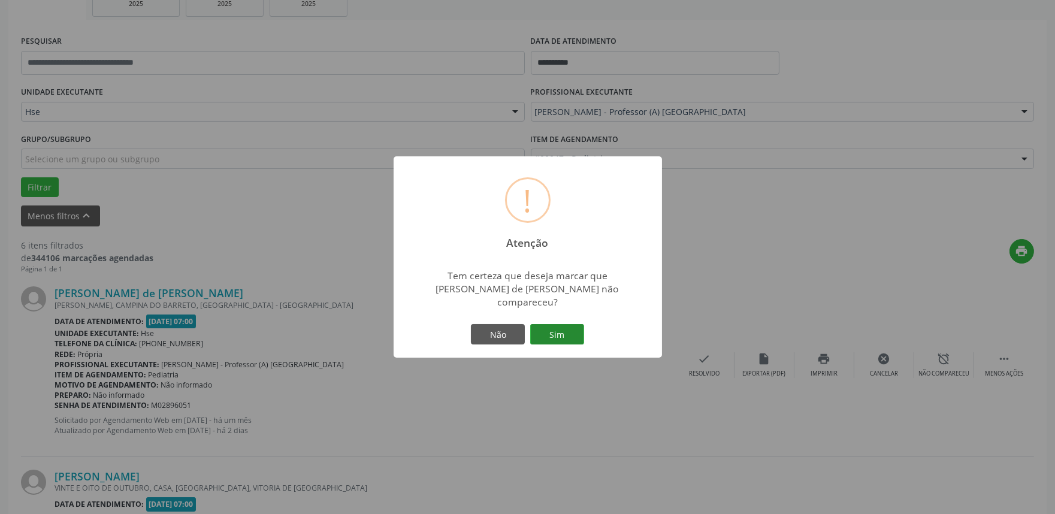
click at [558, 324] on button "Sim" at bounding box center [557, 334] width 54 height 20
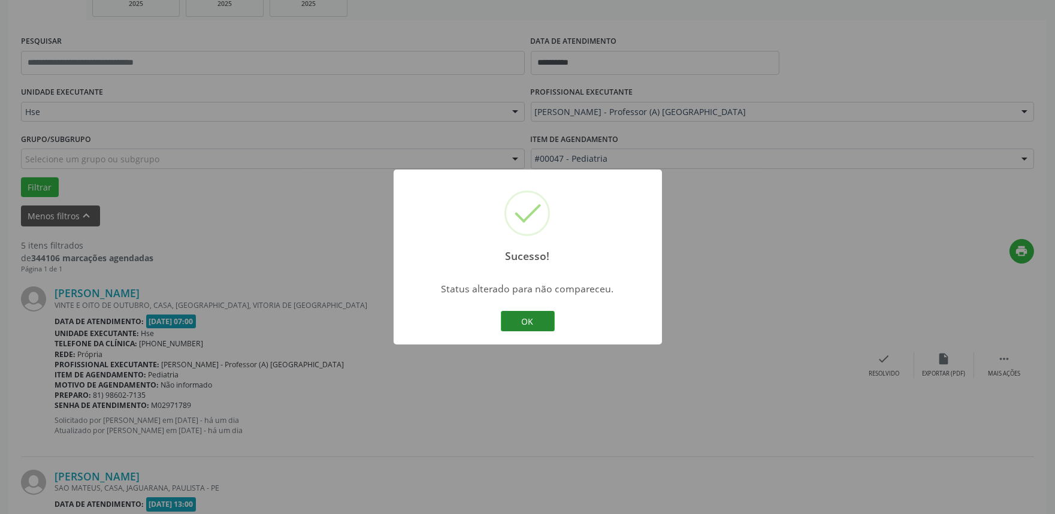
click at [526, 322] on button "OK" at bounding box center [528, 321] width 54 height 20
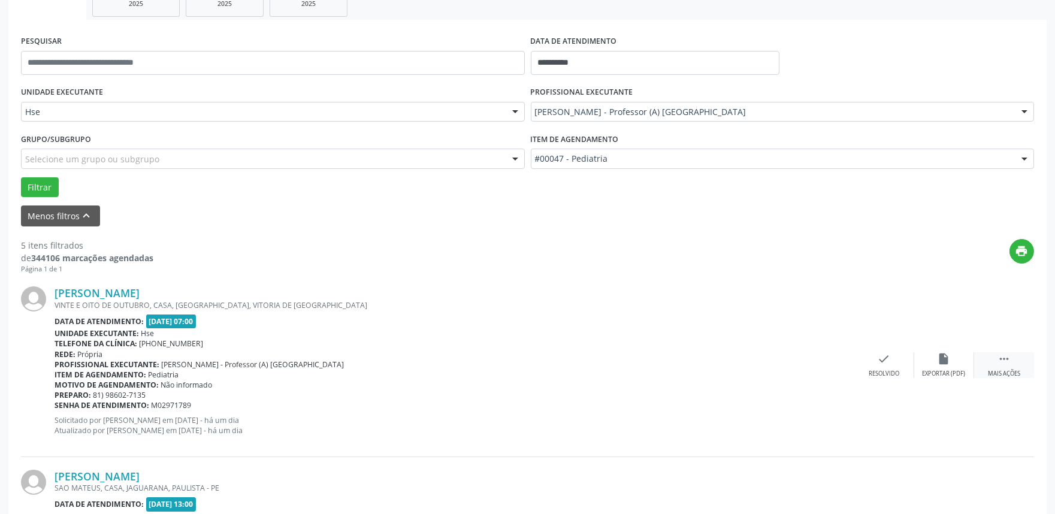
click at [1007, 360] on icon "" at bounding box center [1004, 358] width 13 height 13
click at [949, 367] on div "alarm_off Não compareceu" at bounding box center [944, 365] width 60 height 26
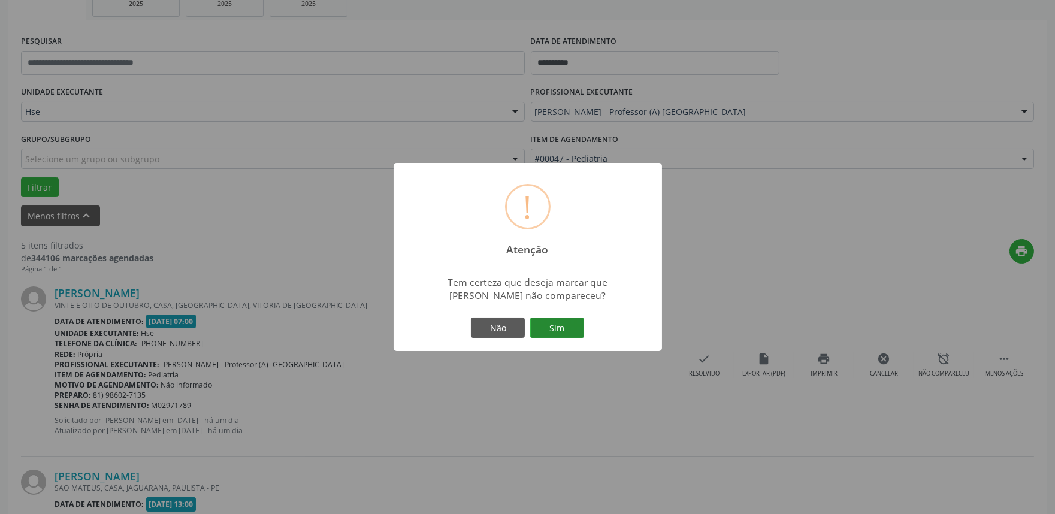
click at [562, 322] on button "Sim" at bounding box center [557, 328] width 54 height 20
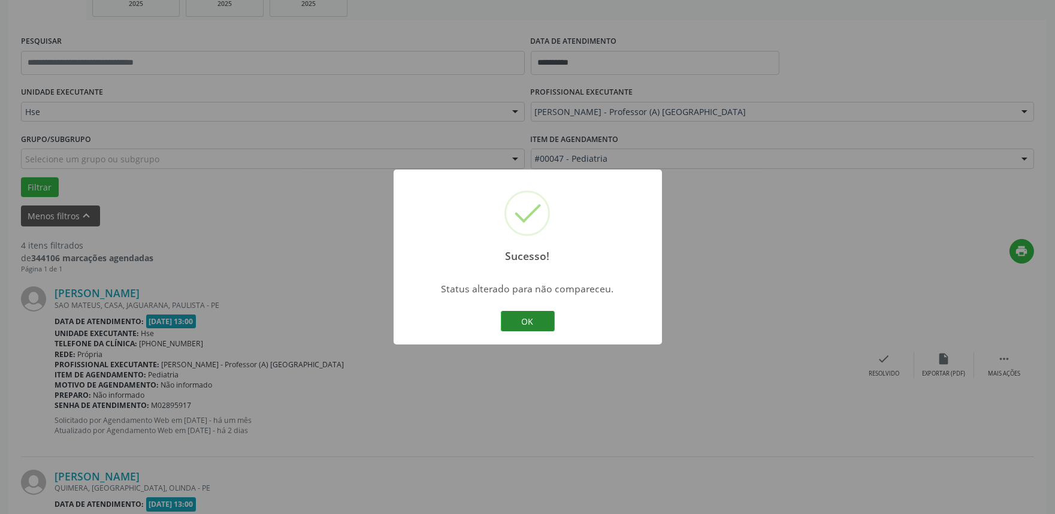
click at [540, 318] on button "OK" at bounding box center [528, 321] width 54 height 20
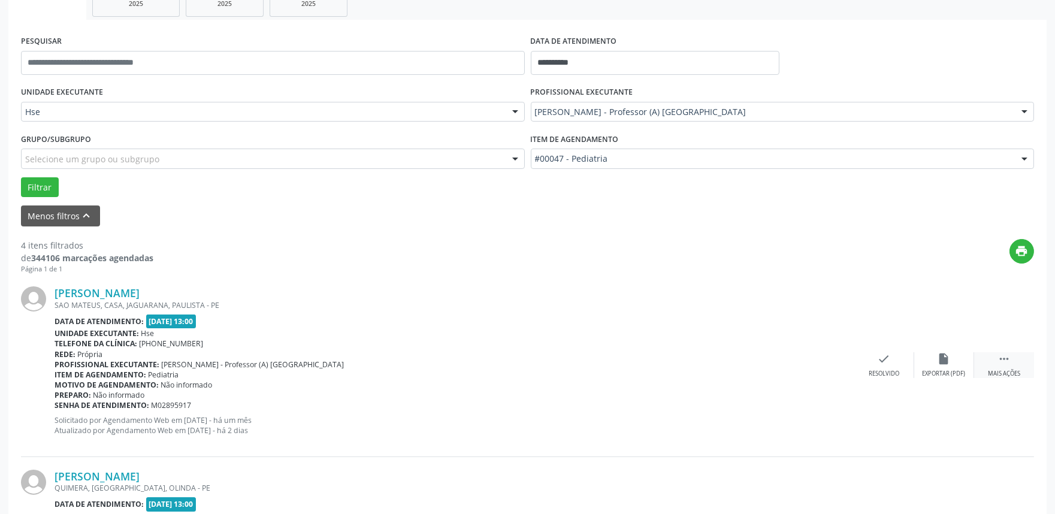
click at [1007, 359] on icon "" at bounding box center [1004, 358] width 13 height 13
click at [957, 361] on div "alarm_off Não compareceu" at bounding box center [944, 365] width 60 height 26
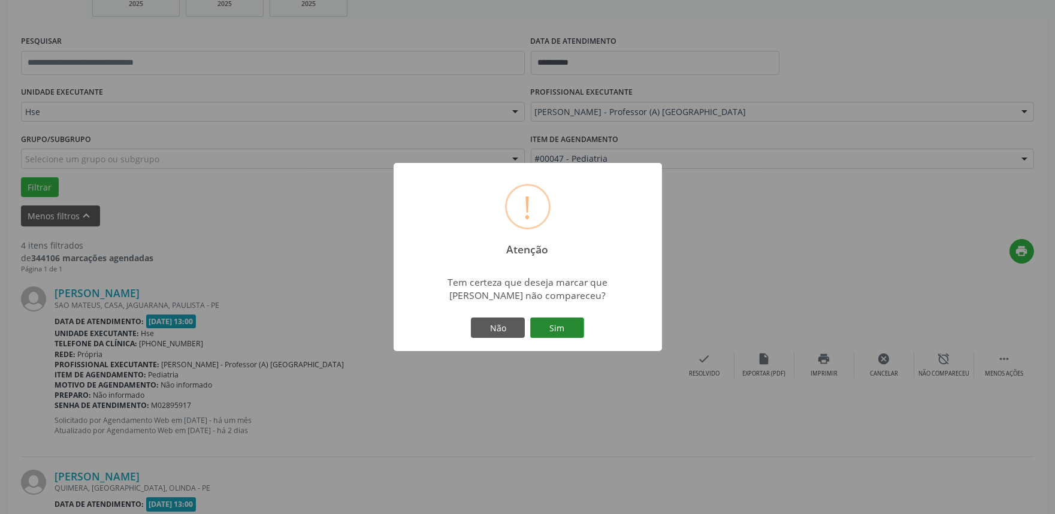
click at [560, 324] on button "Sim" at bounding box center [557, 328] width 54 height 20
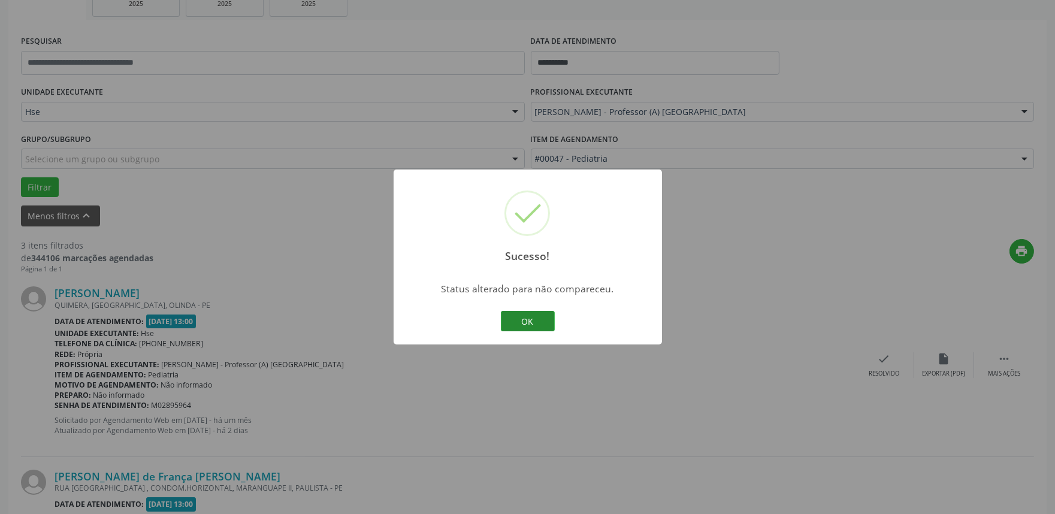
click at [502, 322] on button "OK" at bounding box center [528, 321] width 54 height 20
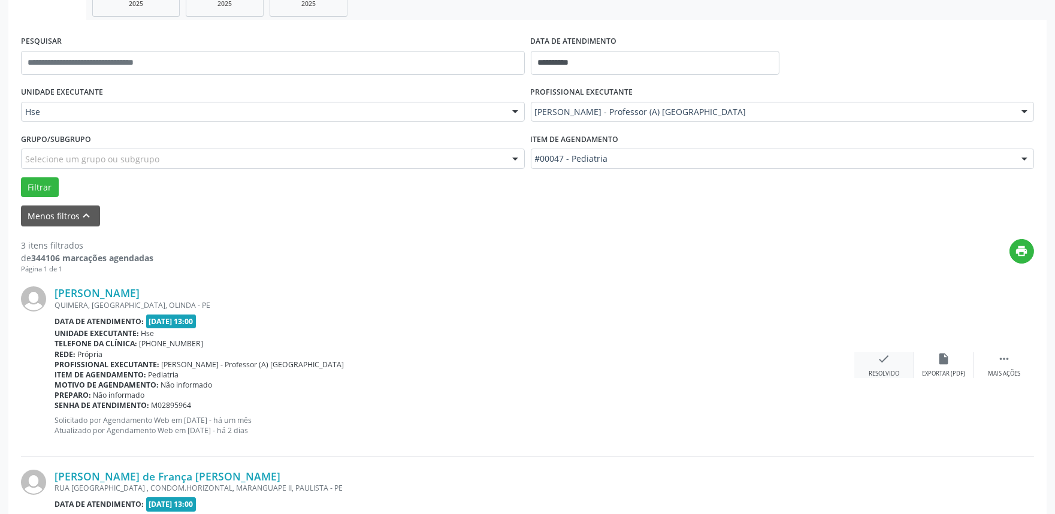
click at [897, 364] on div "check Resolvido" at bounding box center [884, 365] width 60 height 26
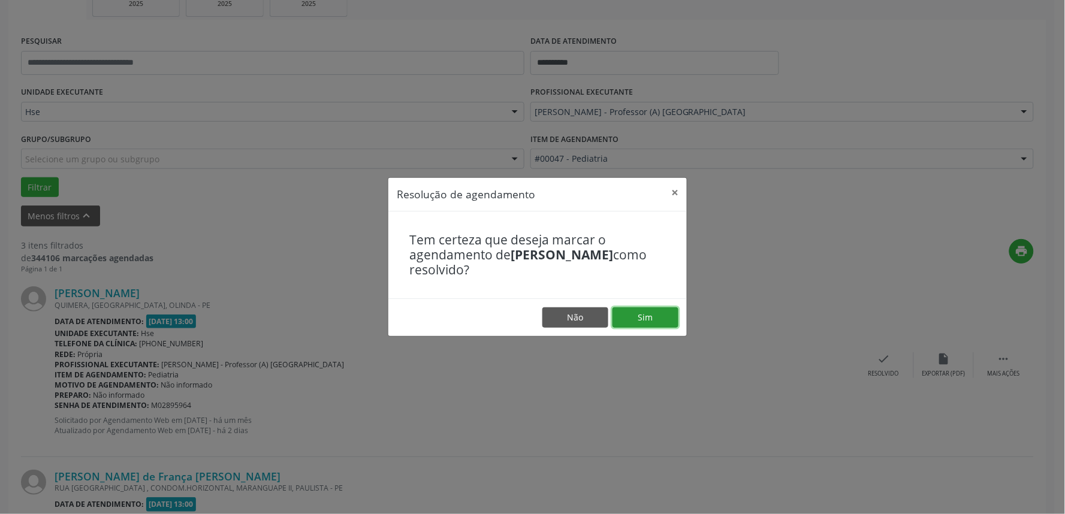
click at [660, 315] on button "Sim" at bounding box center [645, 317] width 66 height 20
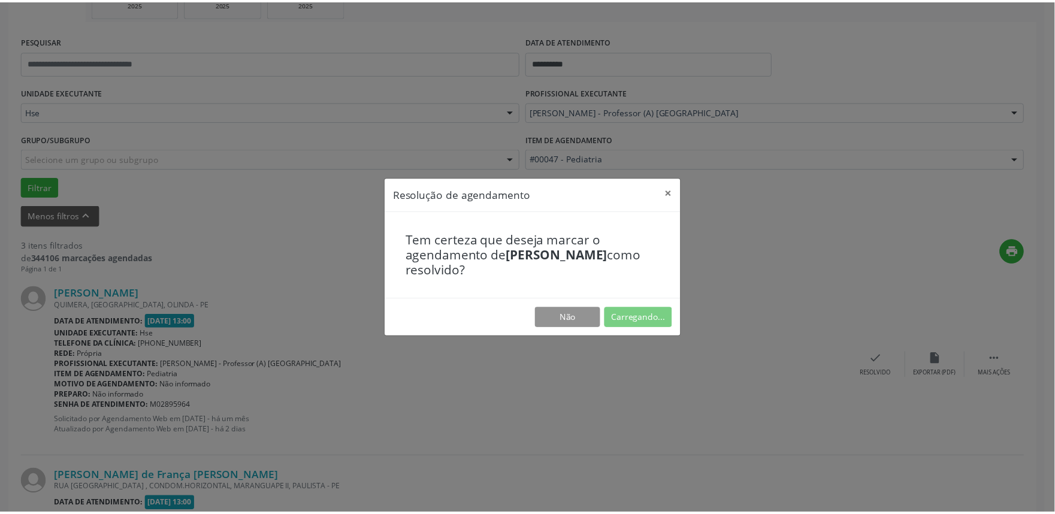
scroll to position [0, 0]
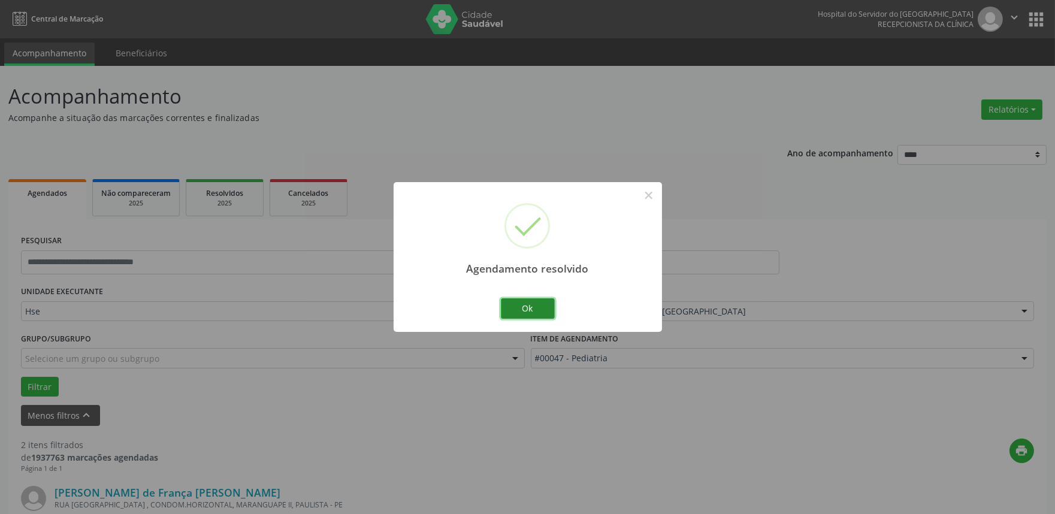
click at [544, 309] on button "Ok" at bounding box center [528, 308] width 54 height 20
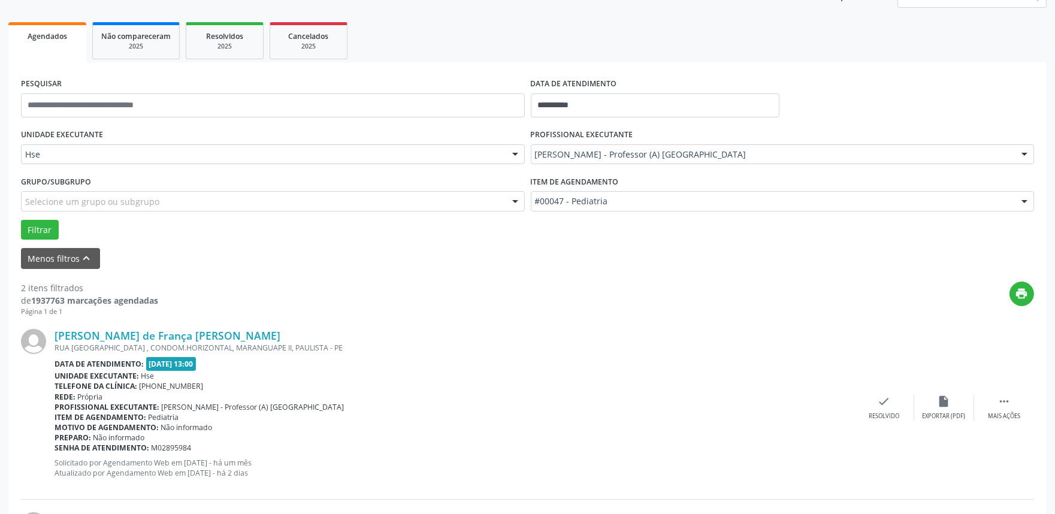
scroll to position [333, 0]
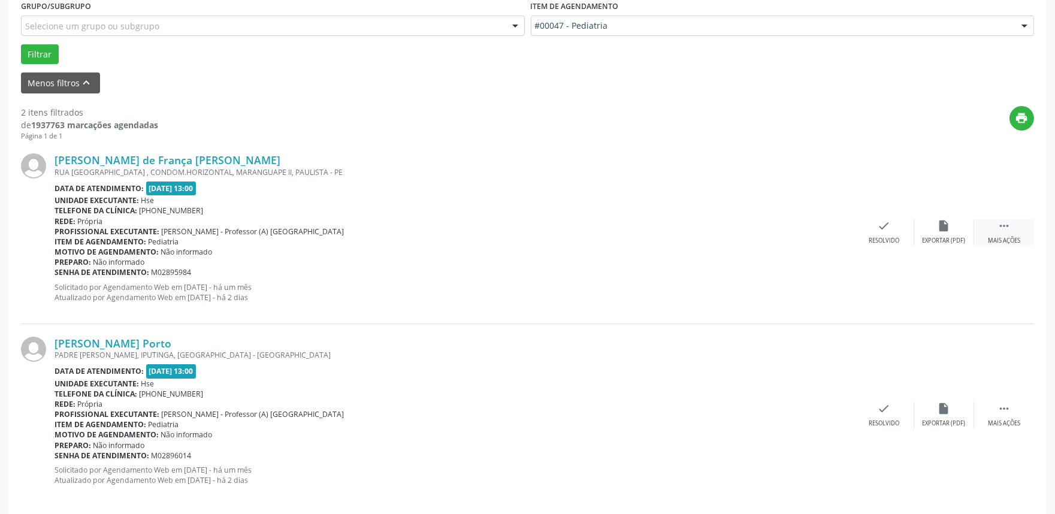
click at [1013, 229] on div " Mais ações" at bounding box center [1004, 232] width 60 height 26
click at [959, 238] on div "Não compareceu" at bounding box center [943, 241] width 51 height 8
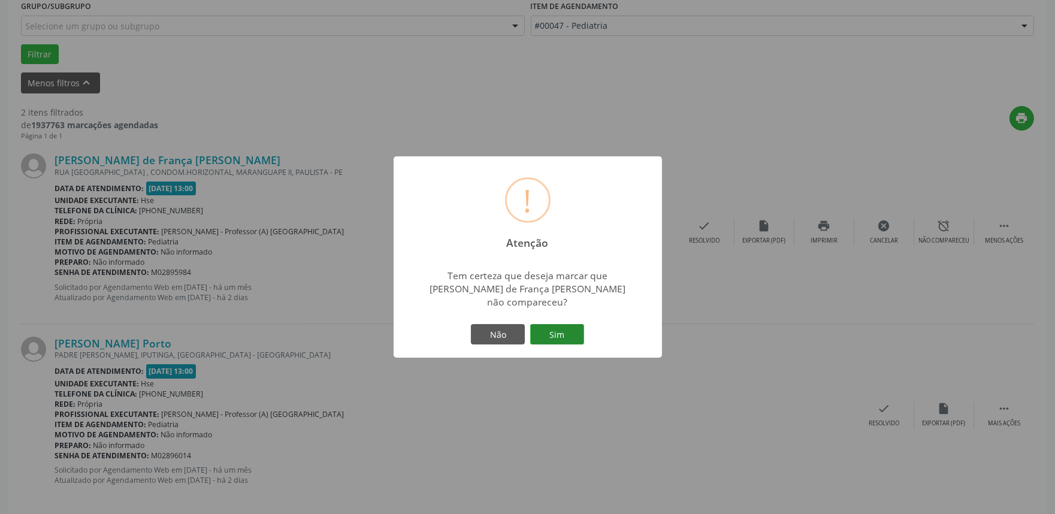
click at [563, 331] on button "Sim" at bounding box center [557, 334] width 54 height 20
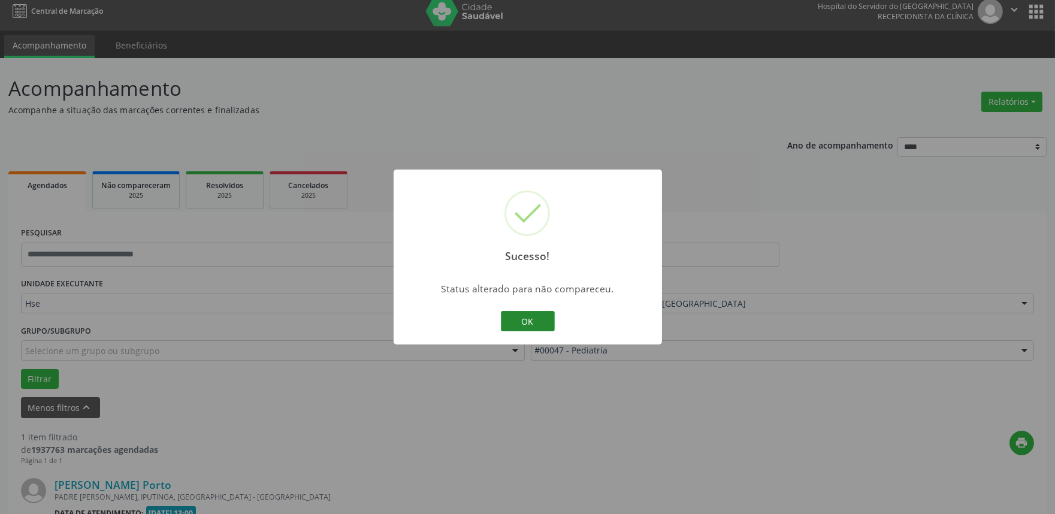
scroll to position [162, 0]
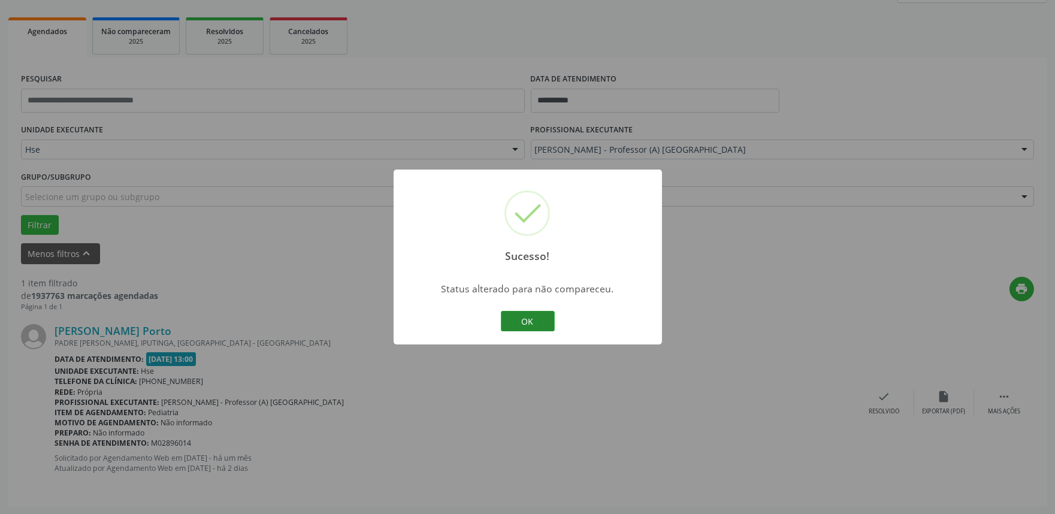
click at [533, 311] on button "OK" at bounding box center [528, 321] width 54 height 20
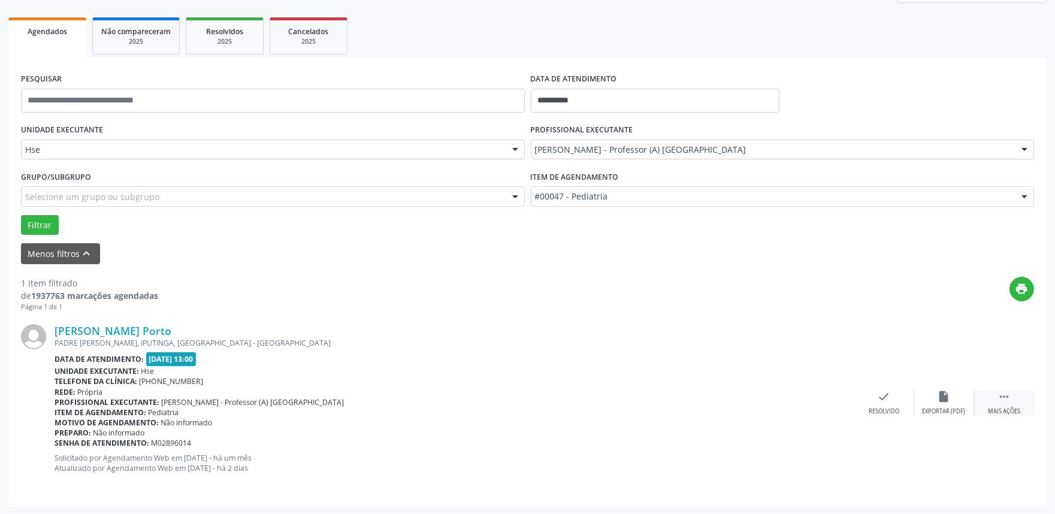
click at [1007, 392] on icon "" at bounding box center [1004, 396] width 13 height 13
click at [959, 400] on div "alarm_off Não compareceu" at bounding box center [944, 403] width 60 height 26
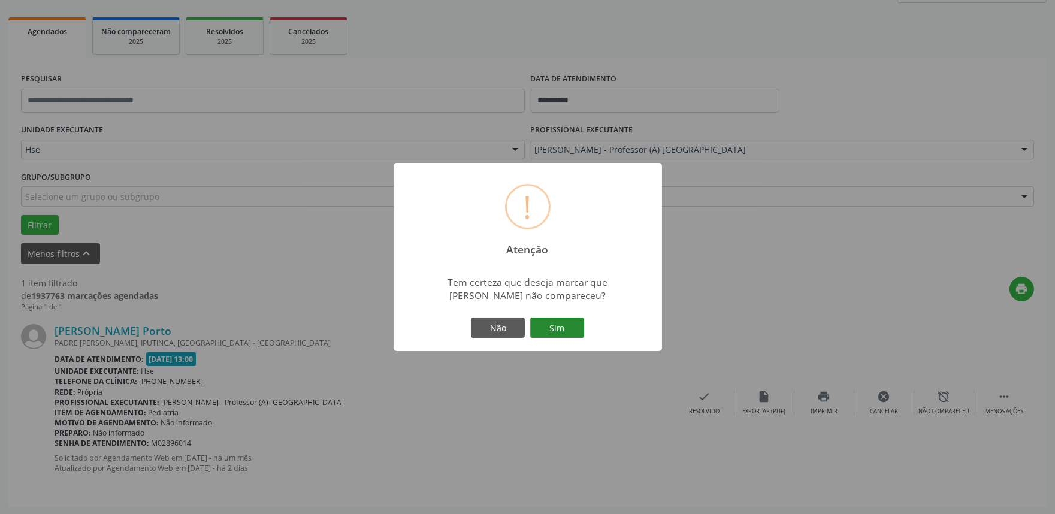
click at [571, 328] on button "Sim" at bounding box center [557, 328] width 54 height 20
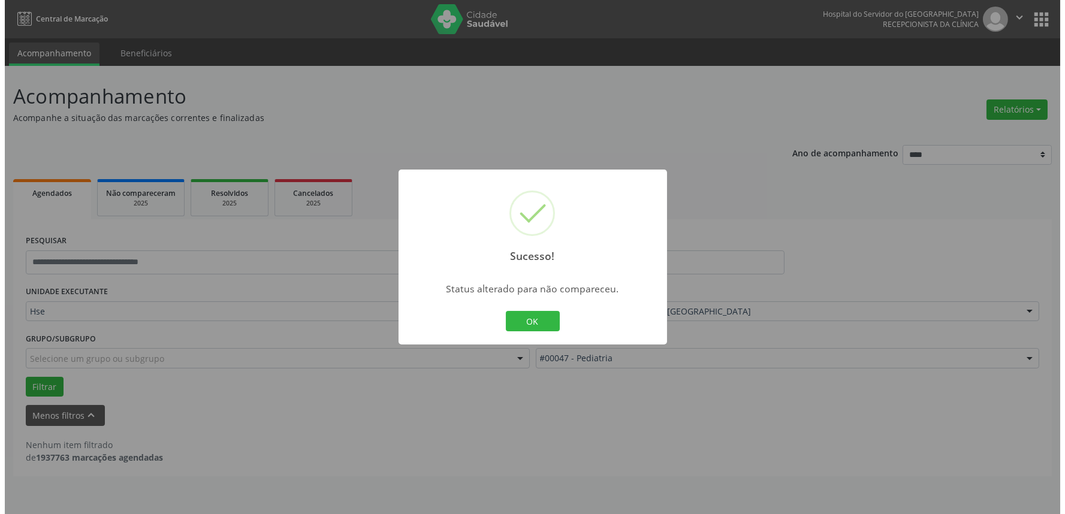
scroll to position [0, 0]
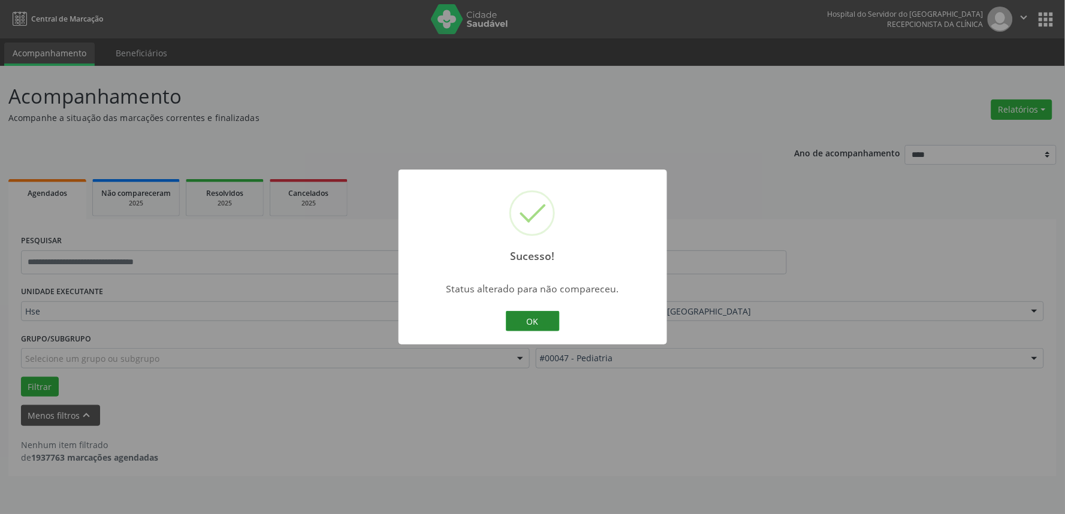
click at [516, 315] on button "OK" at bounding box center [533, 321] width 54 height 20
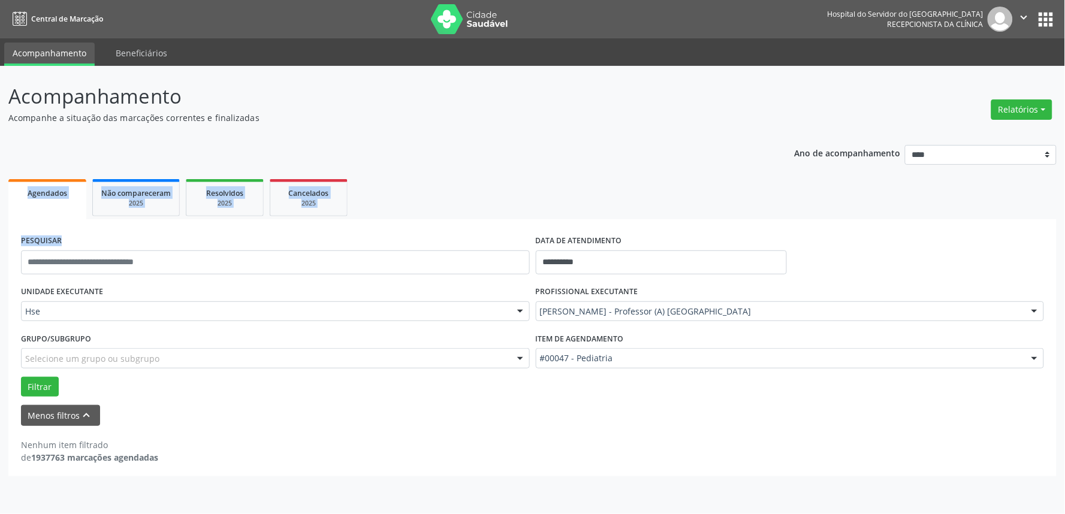
drag, startPoint x: 0, startPoint y: 214, endPoint x: 1, endPoint y: 264, distance: 50.3
click at [1, 264] on div "**********" at bounding box center [532, 290] width 1065 height 448
